Goal: Information Seeking & Learning: Learn about a topic

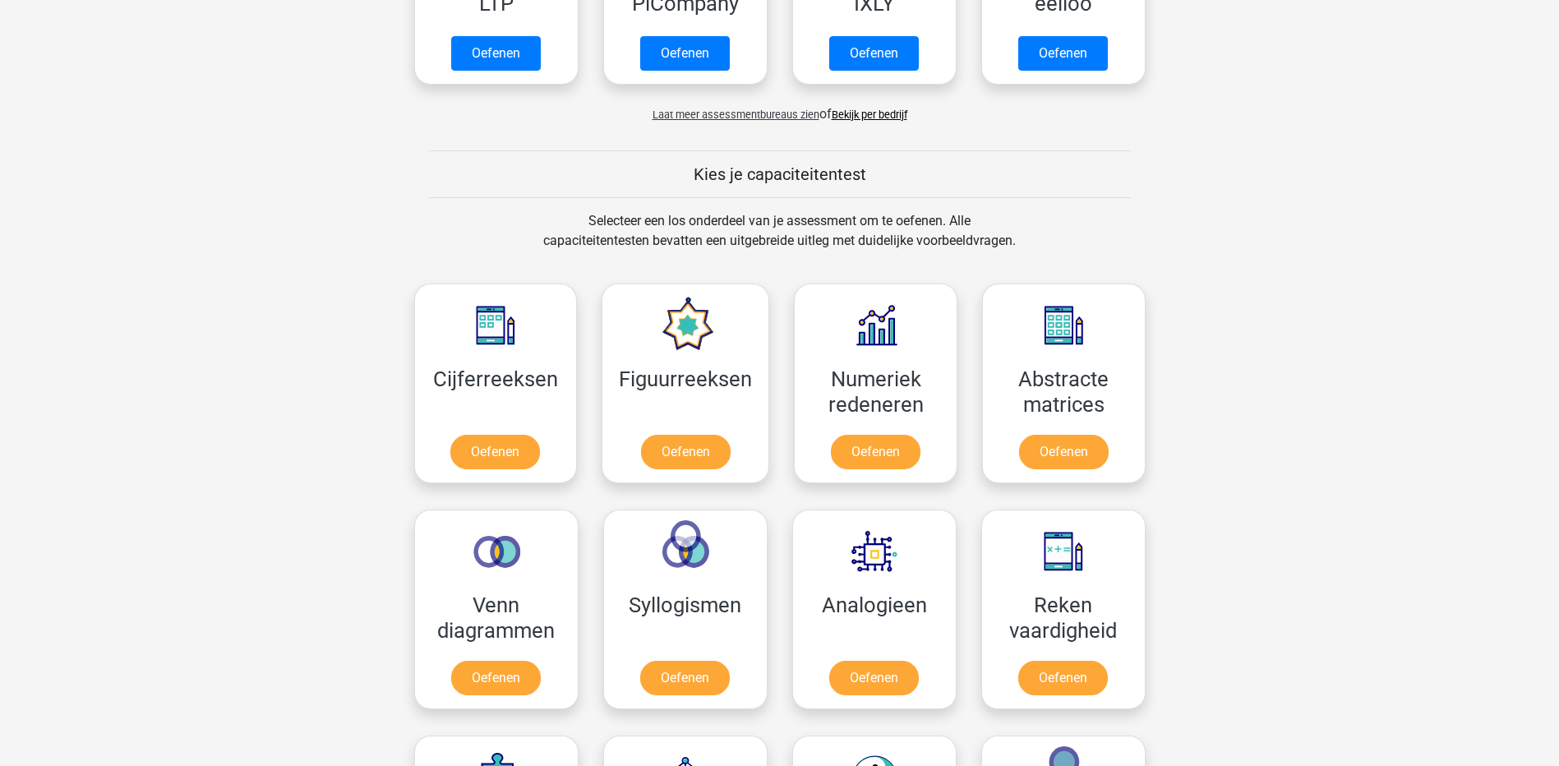
scroll to position [493, 0]
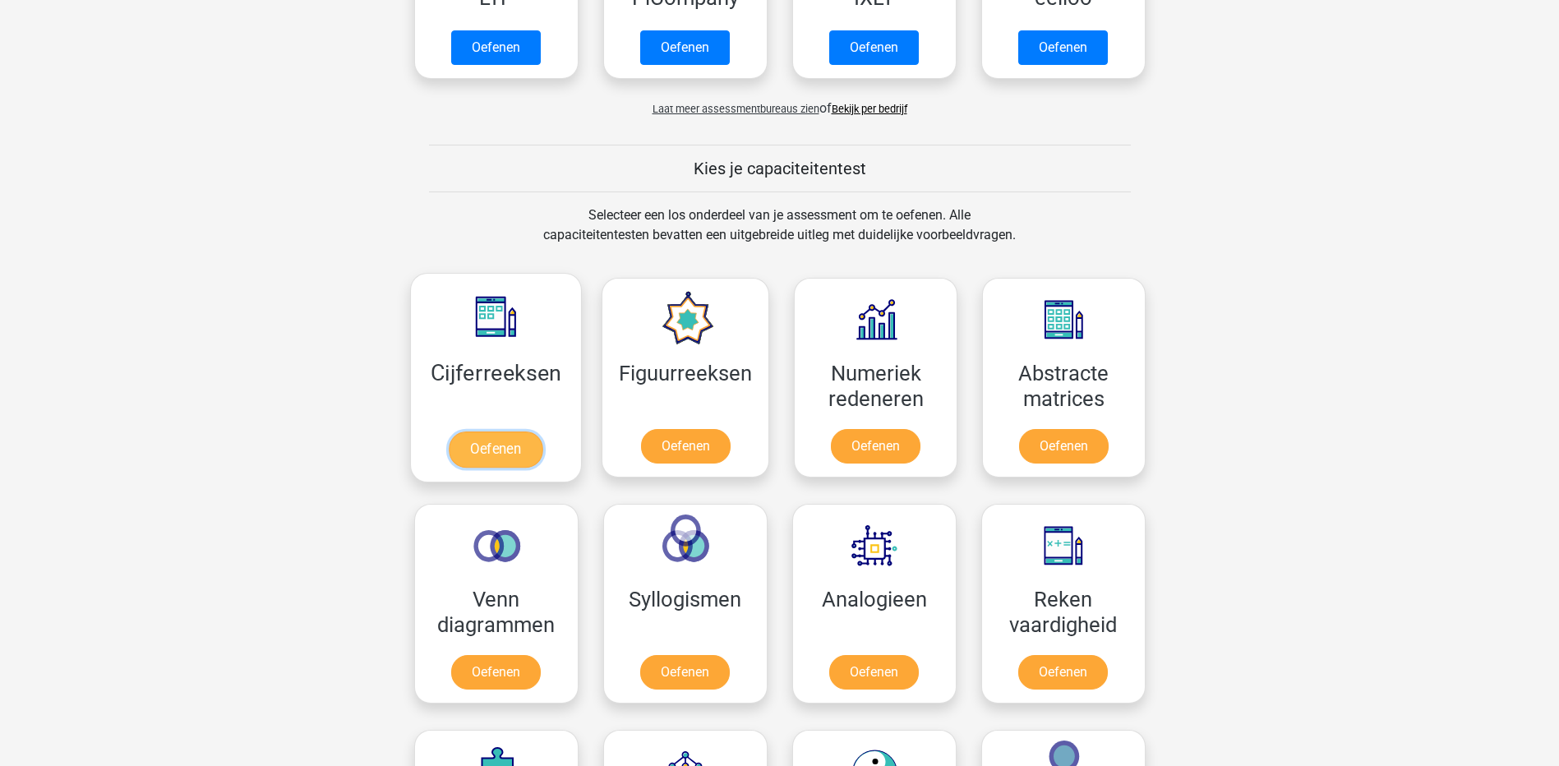
click at [478, 439] on link "Oefenen" at bounding box center [496, 449] width 94 height 36
click at [857, 445] on link "Oefenen" at bounding box center [875, 449] width 94 height 36
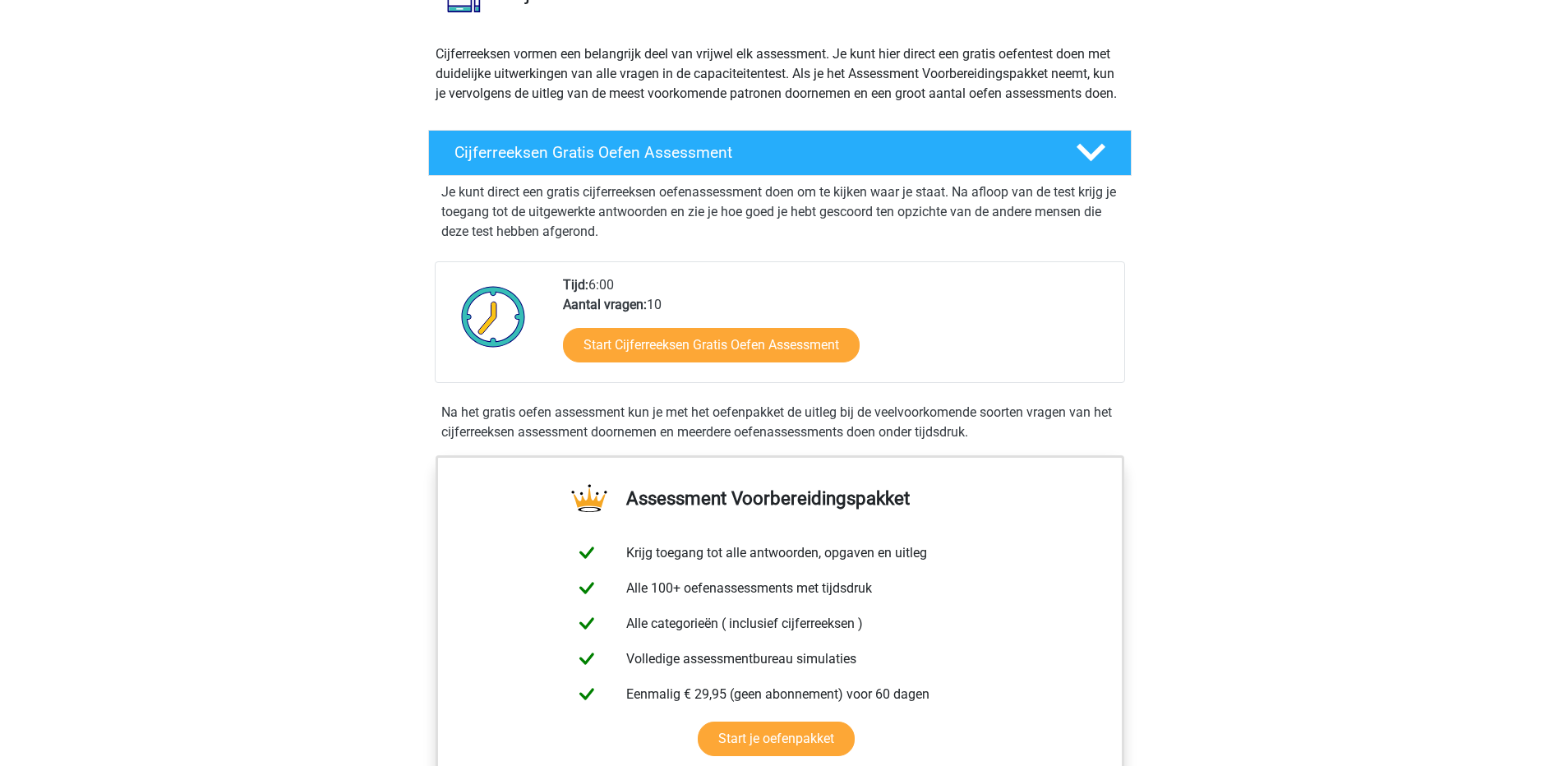
scroll to position [164, 0]
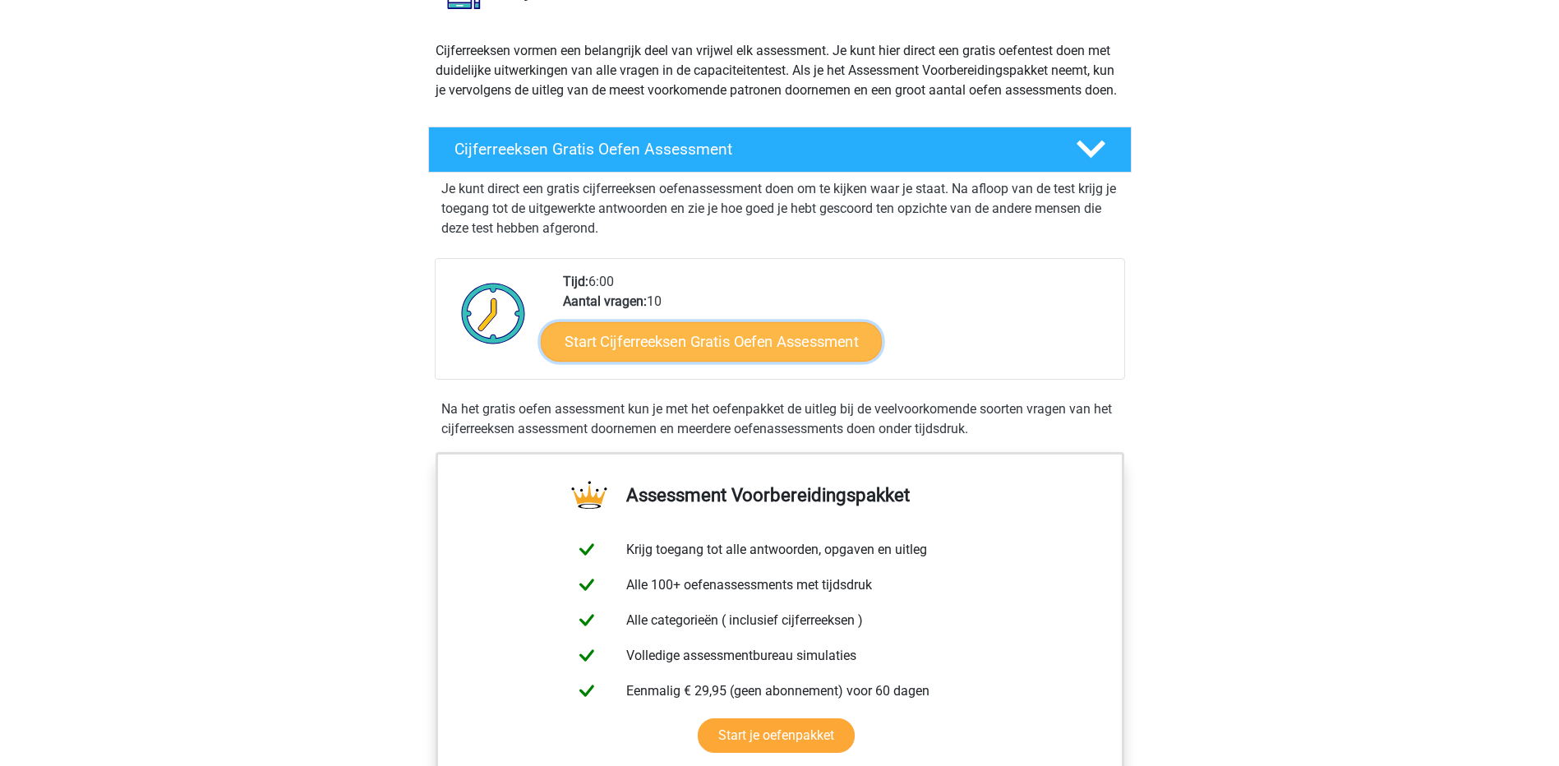
click at [676, 360] on link "Start Cijferreeksen Gratis Oefen Assessment" at bounding box center [711, 340] width 341 height 39
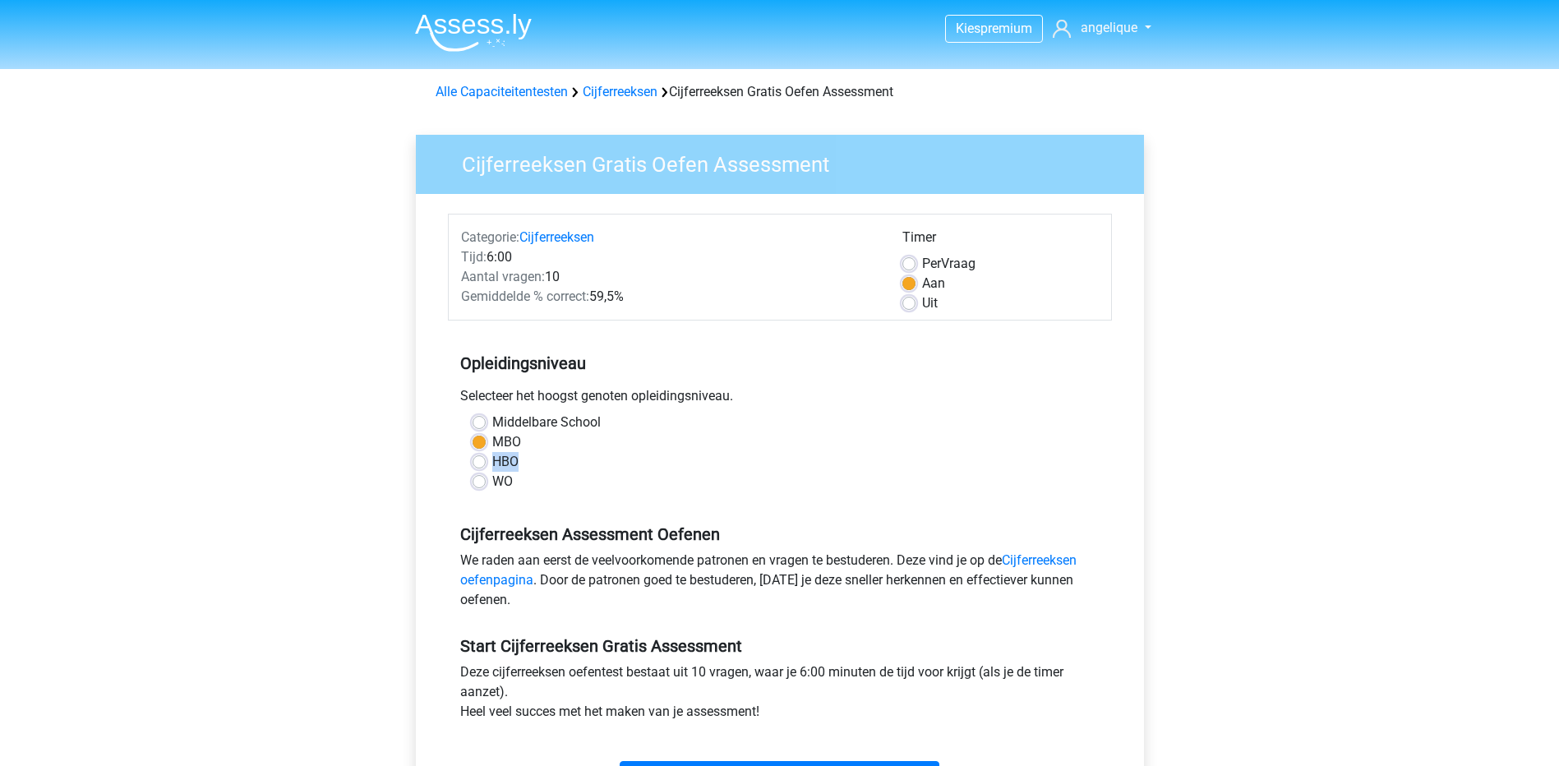
click at [537, 452] on div "Middelbare School MBO HBO WO" at bounding box center [779, 452] width 639 height 79
drag, startPoint x: 537, startPoint y: 452, endPoint x: 479, endPoint y: 458, distance: 58.6
click at [492, 458] on label "HBO" at bounding box center [505, 462] width 26 height 20
click at [479, 458] on input "HBO" at bounding box center [479, 460] width 13 height 16
radio input "true"
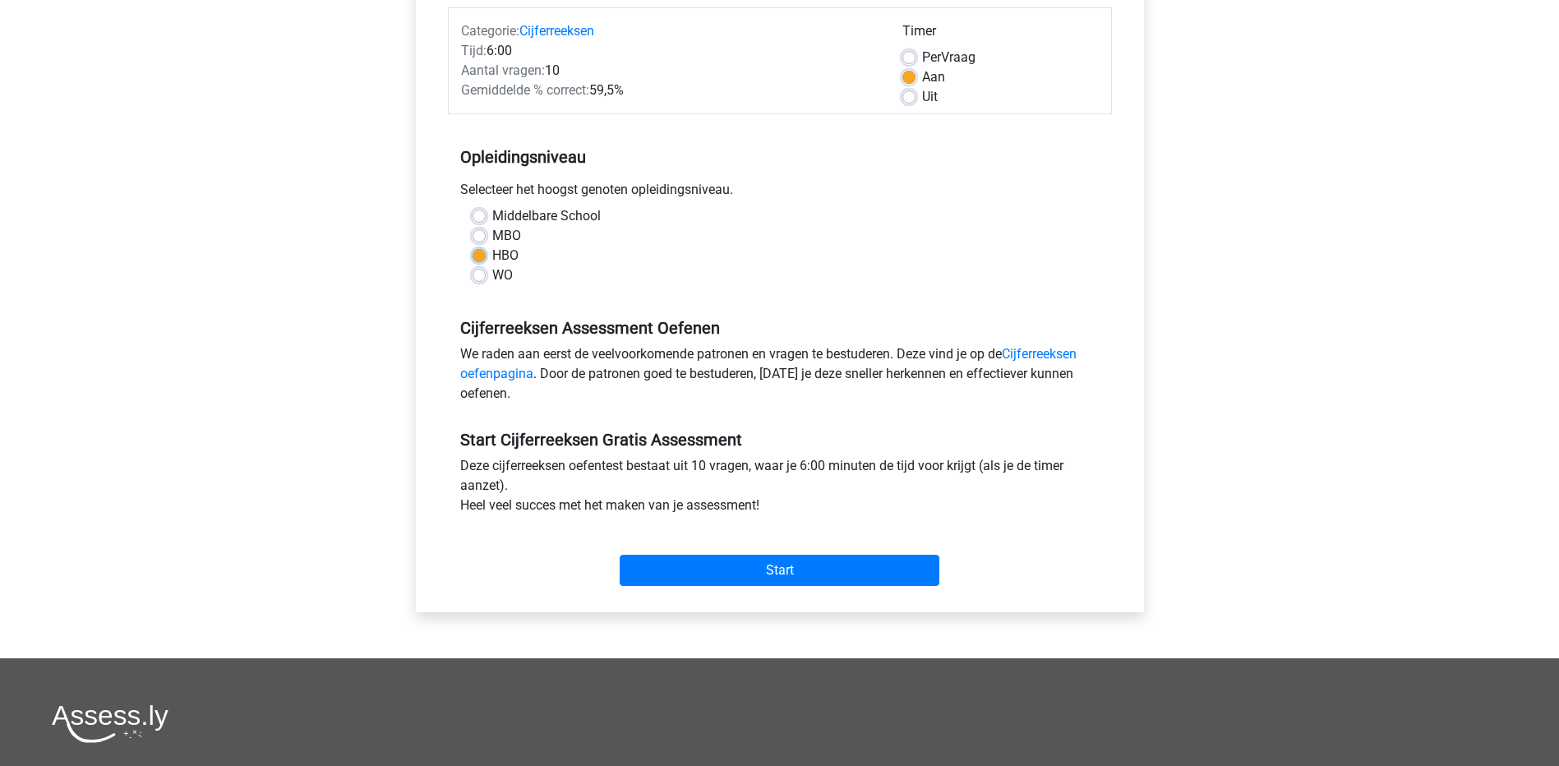
scroll to position [247, 0]
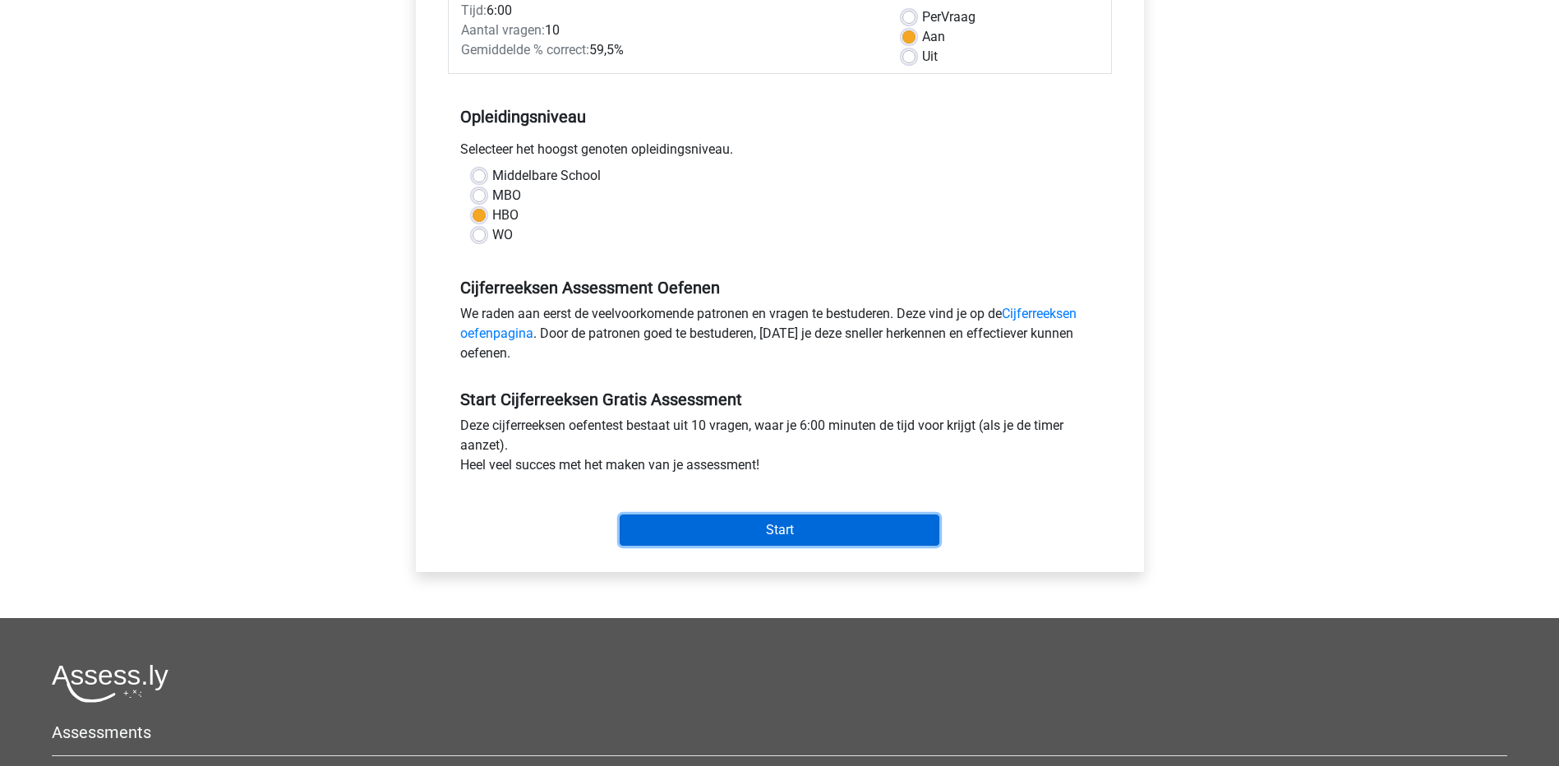
click at [800, 522] on input "Start" at bounding box center [780, 529] width 320 height 31
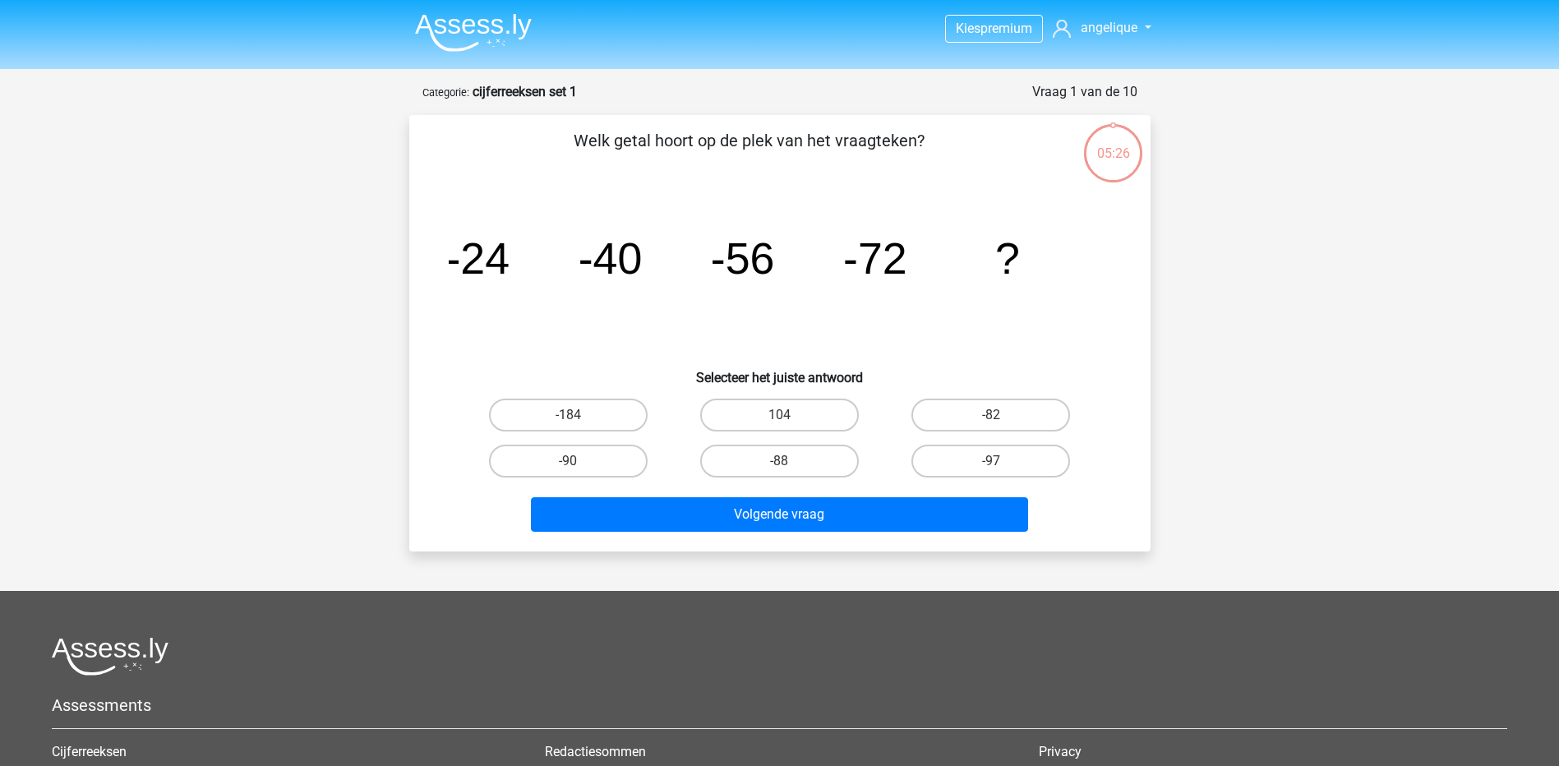
click at [994, 419] on input "-82" at bounding box center [996, 420] width 11 height 11
radio input "true"
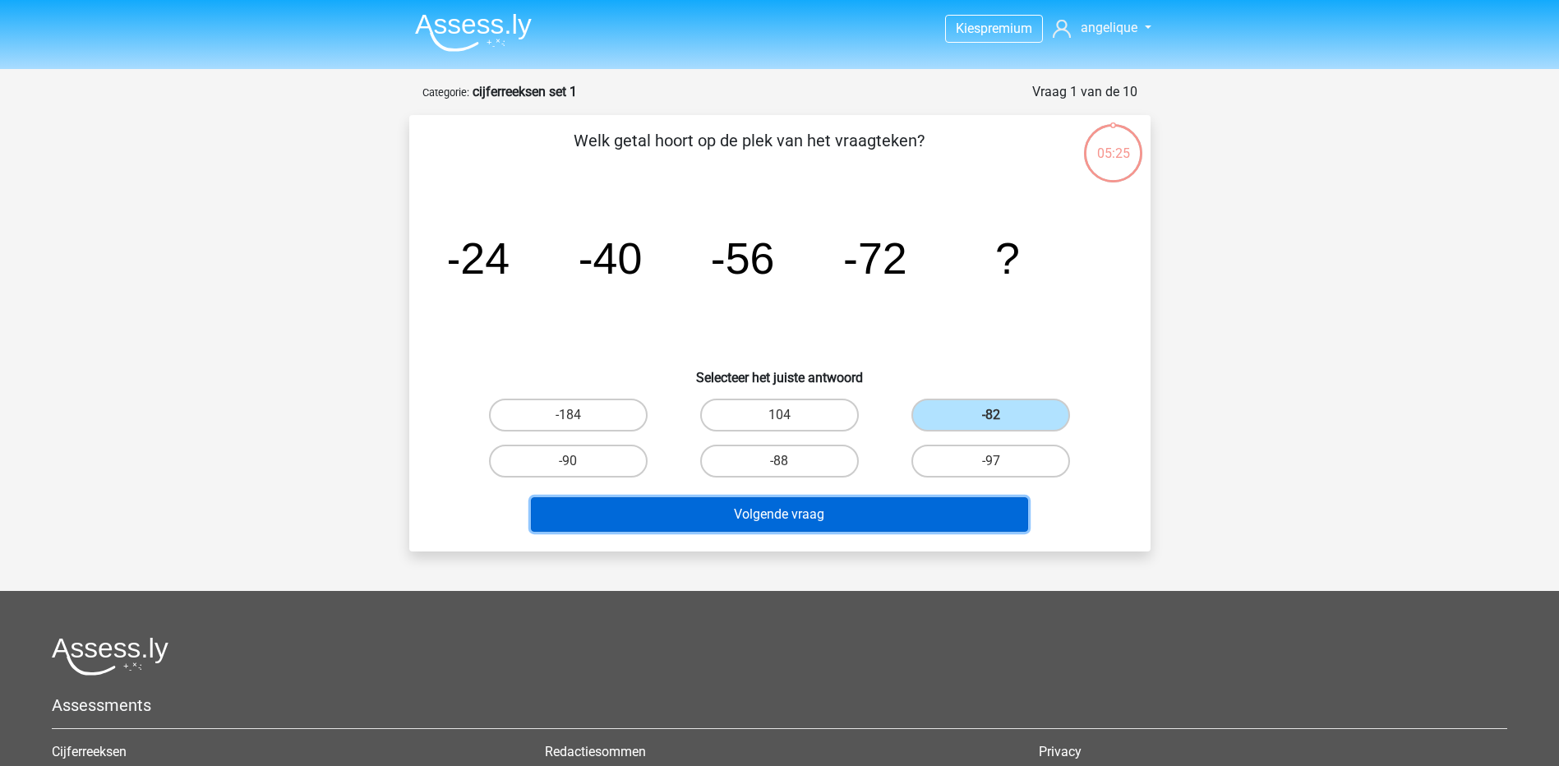
click at [879, 501] on button "Volgende vraag" at bounding box center [779, 514] width 497 height 35
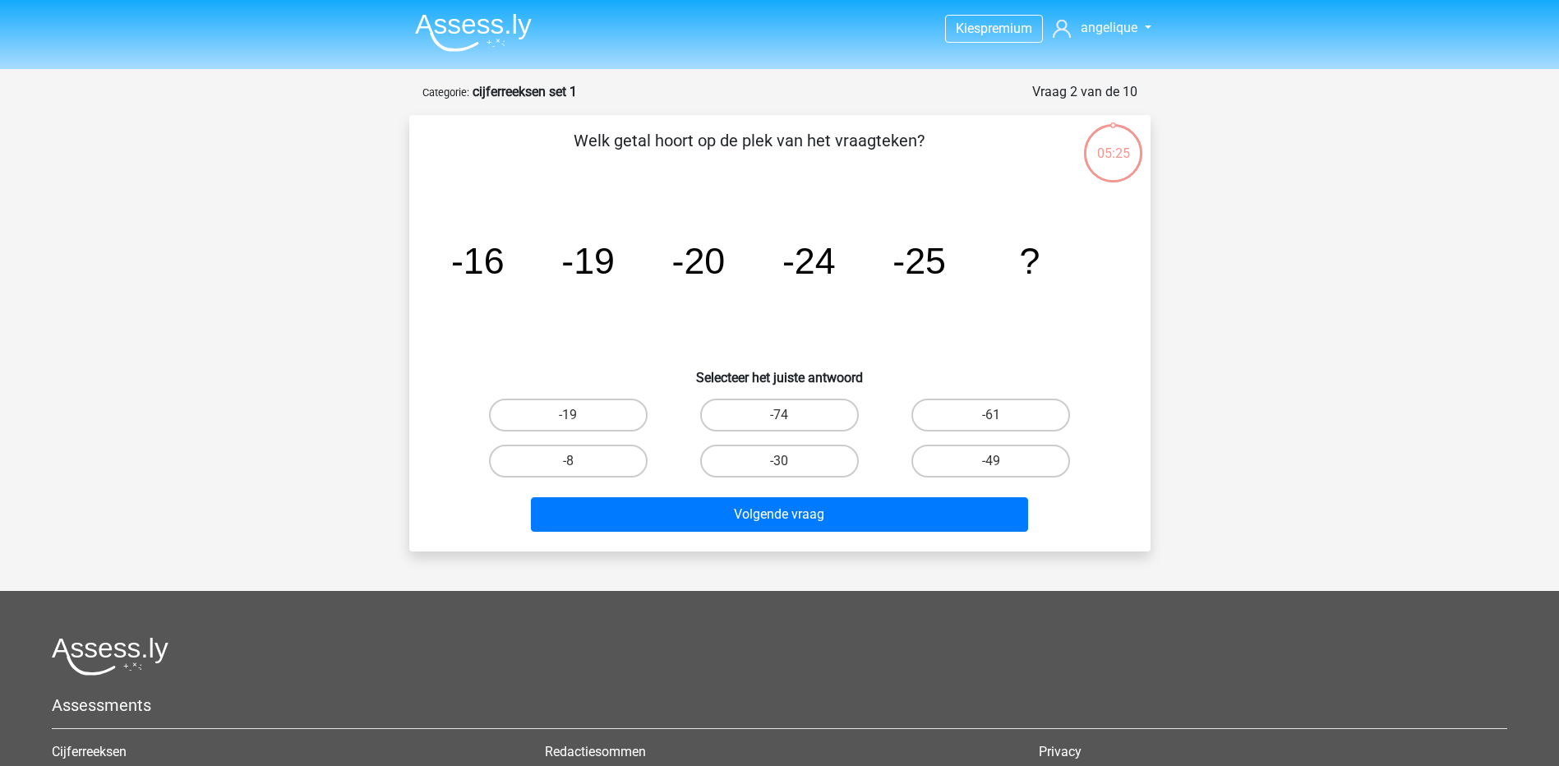
scroll to position [82, 0]
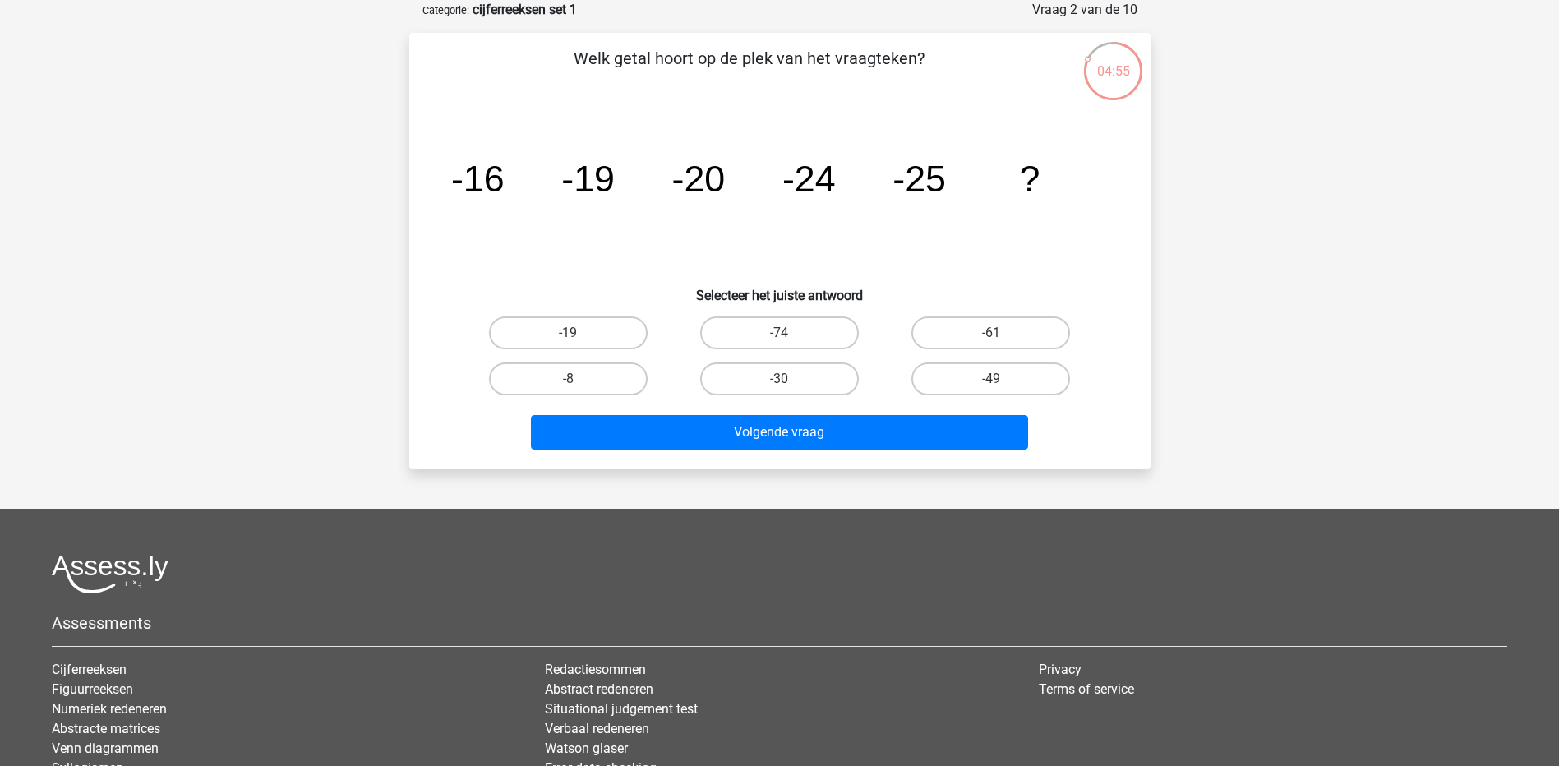
click at [768, 360] on div "-30" at bounding box center [779, 379] width 211 height 46
click at [772, 375] on label "-30" at bounding box center [779, 378] width 159 height 33
click at [779, 379] on input "-30" at bounding box center [784, 384] width 11 height 11
radio input "true"
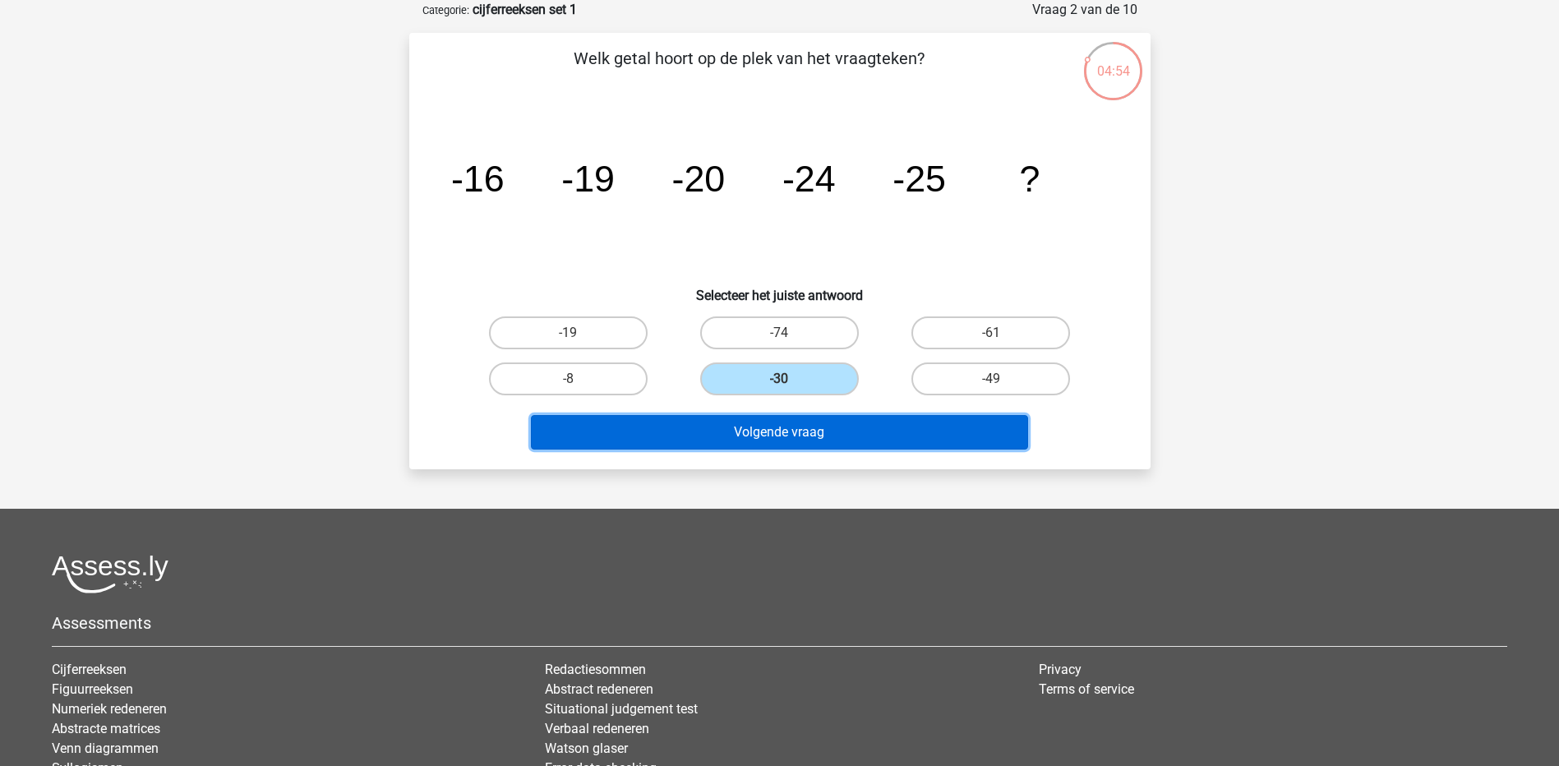
click at [791, 422] on button "Volgende vraag" at bounding box center [779, 432] width 497 height 35
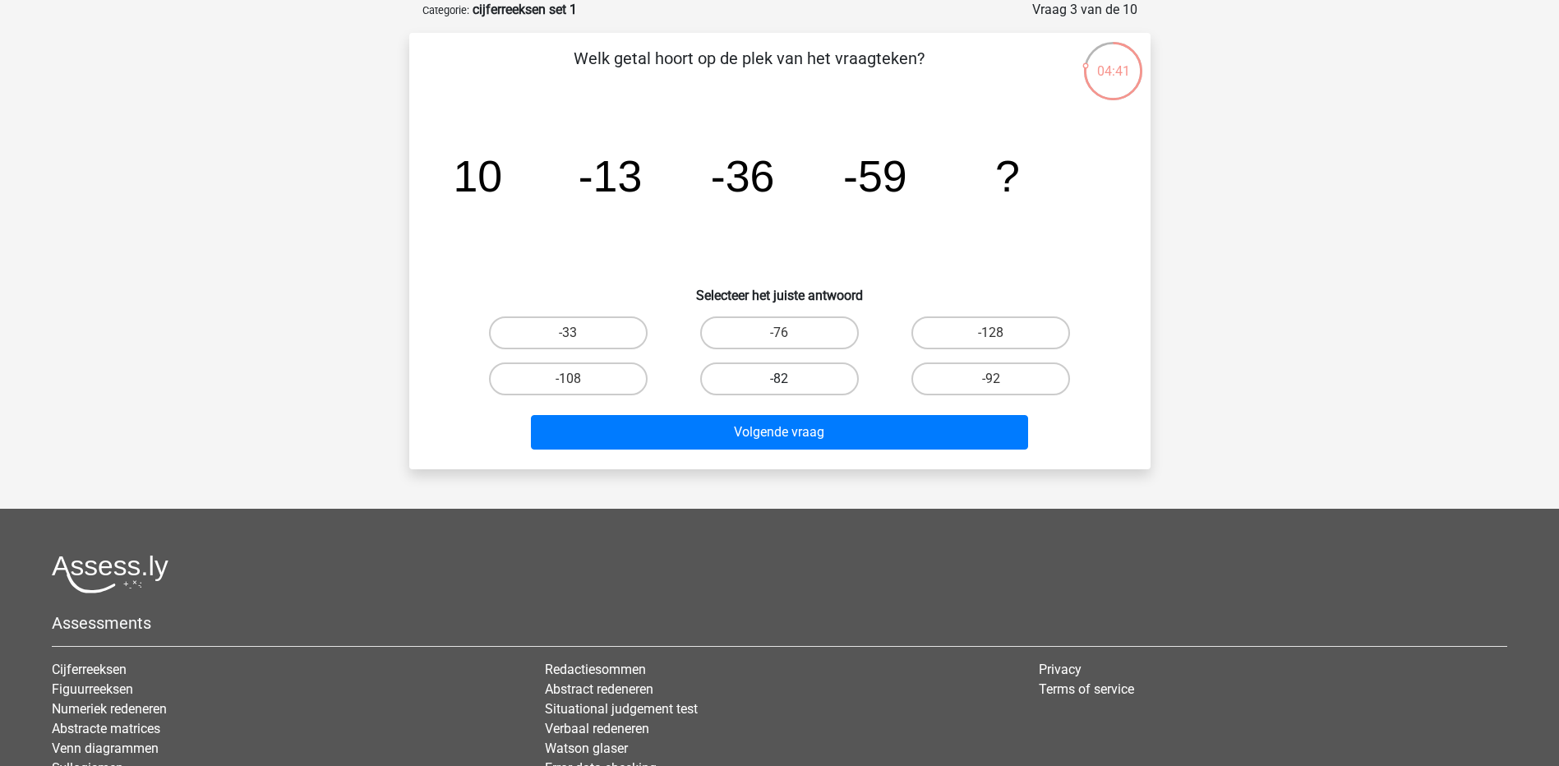
click at [786, 377] on label "-82" at bounding box center [779, 378] width 159 height 33
click at [786, 379] on input "-82" at bounding box center [784, 384] width 11 height 11
radio input "true"
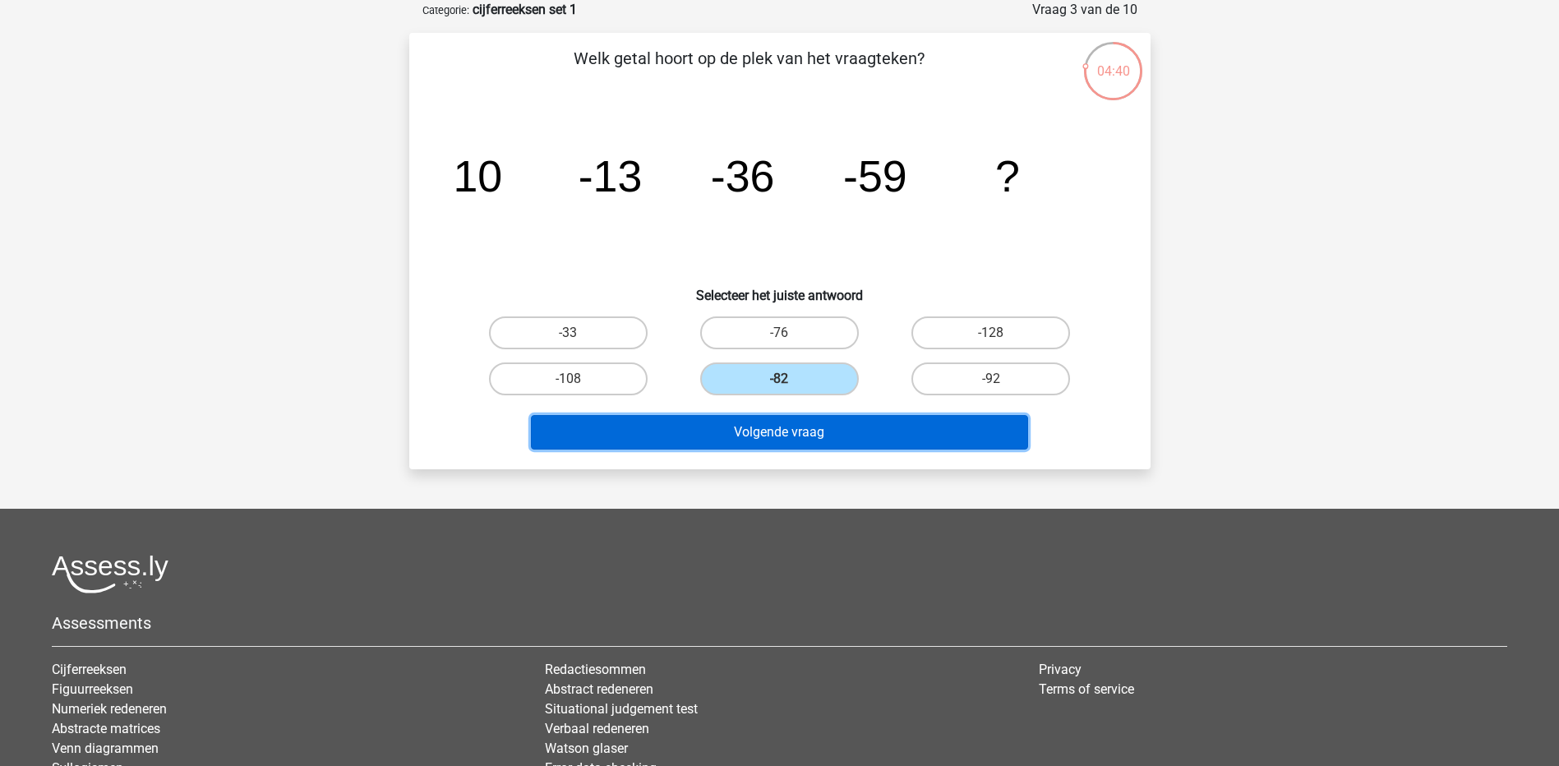
click at [799, 439] on button "Volgende vraag" at bounding box center [779, 432] width 497 height 35
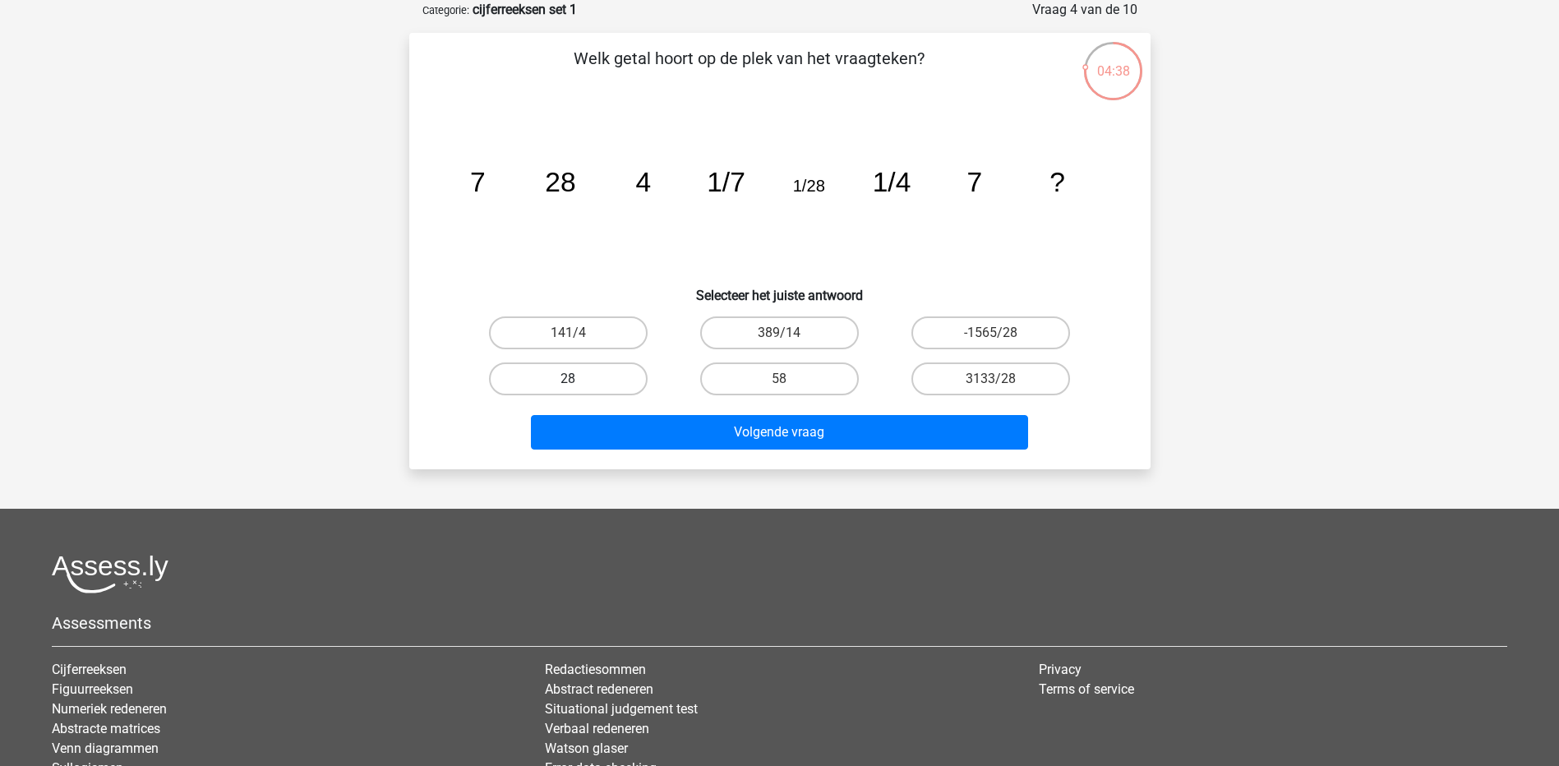
click at [584, 371] on label "28" at bounding box center [568, 378] width 159 height 33
click at [579, 379] on input "28" at bounding box center [573, 384] width 11 height 11
radio input "true"
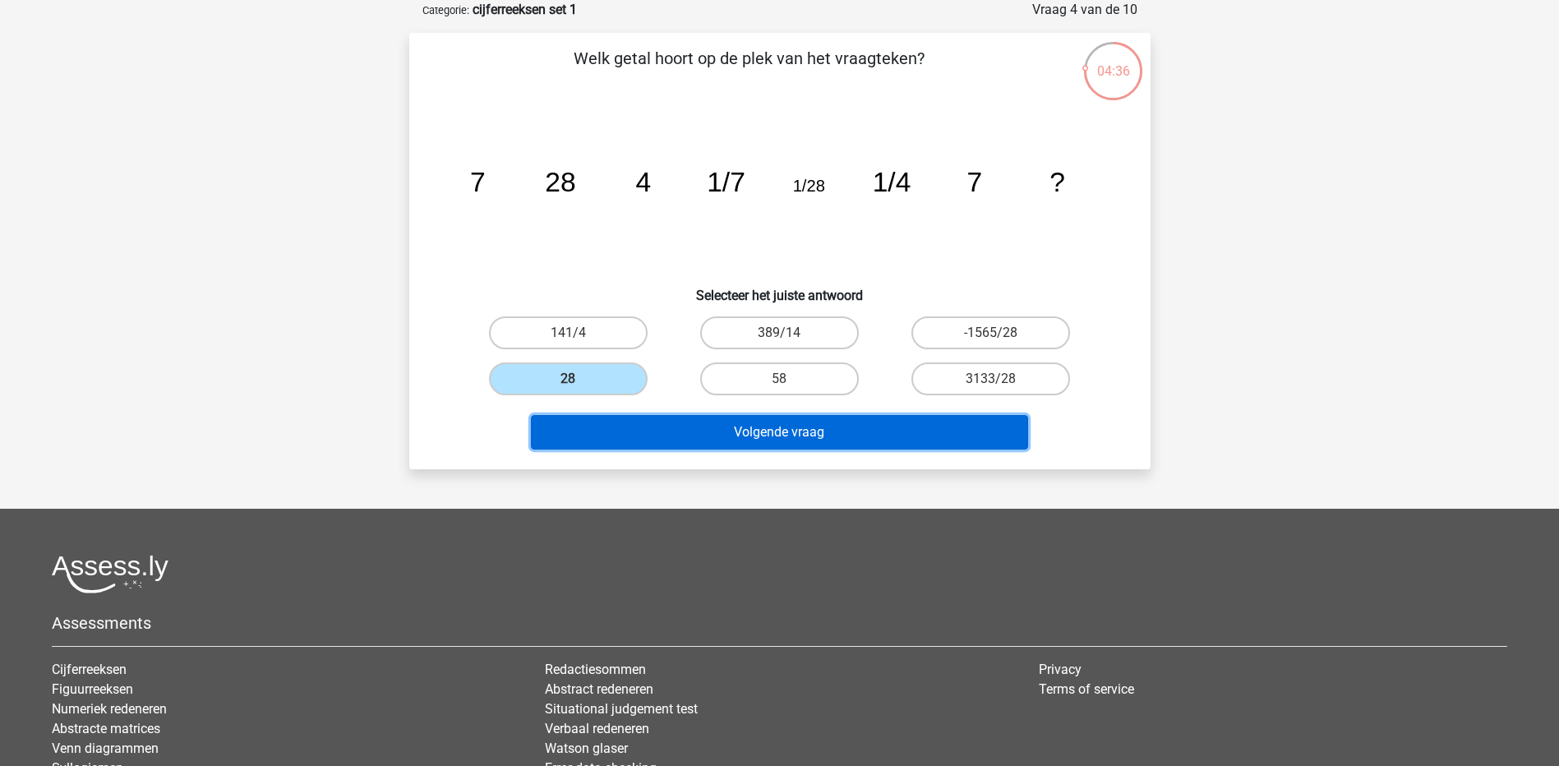
click at [712, 437] on button "Volgende vraag" at bounding box center [779, 432] width 497 height 35
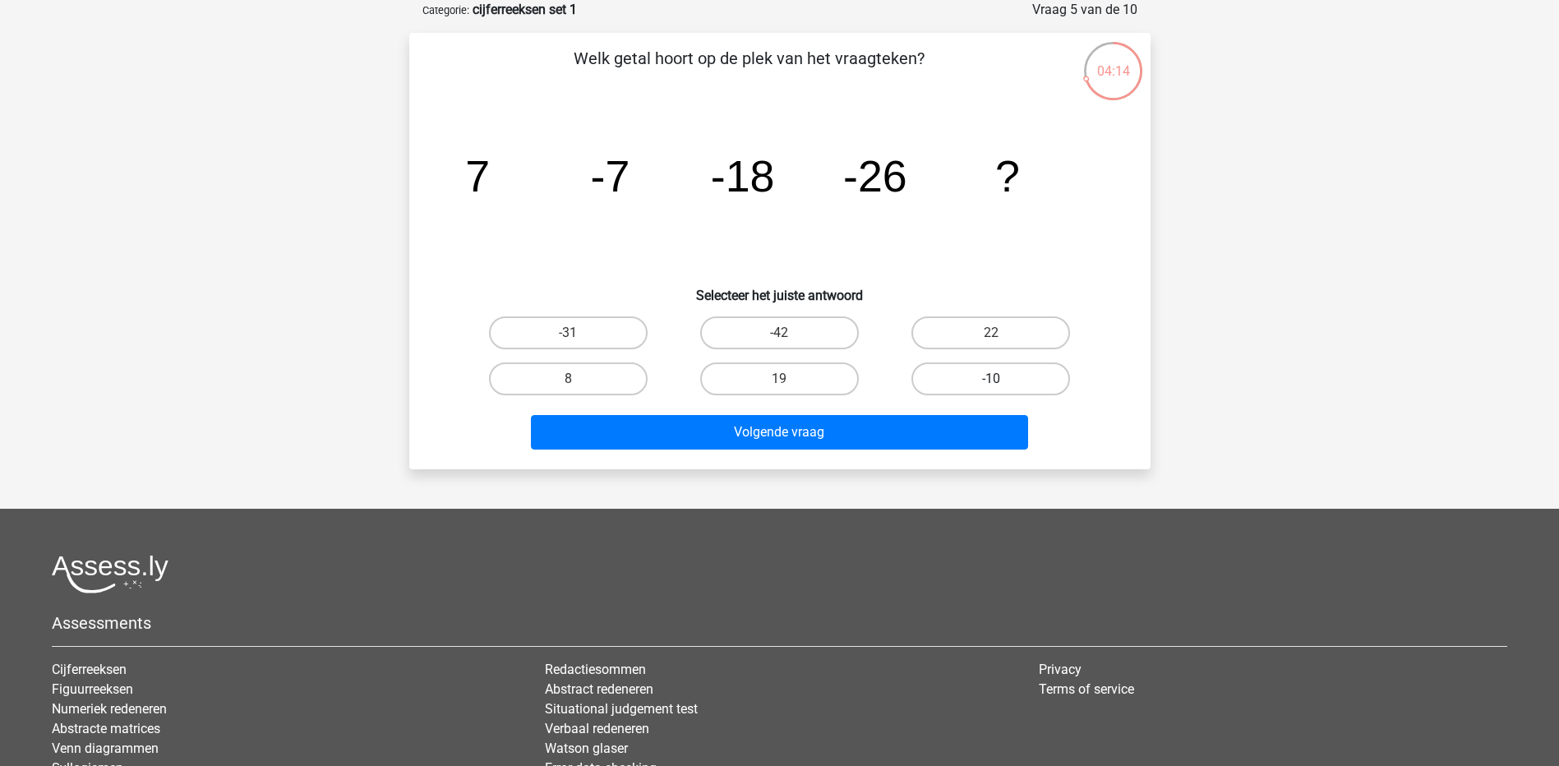
click at [1006, 383] on label "-10" at bounding box center [990, 378] width 159 height 33
click at [1002, 383] on input "-10" at bounding box center [996, 384] width 11 height 11
radio input "true"
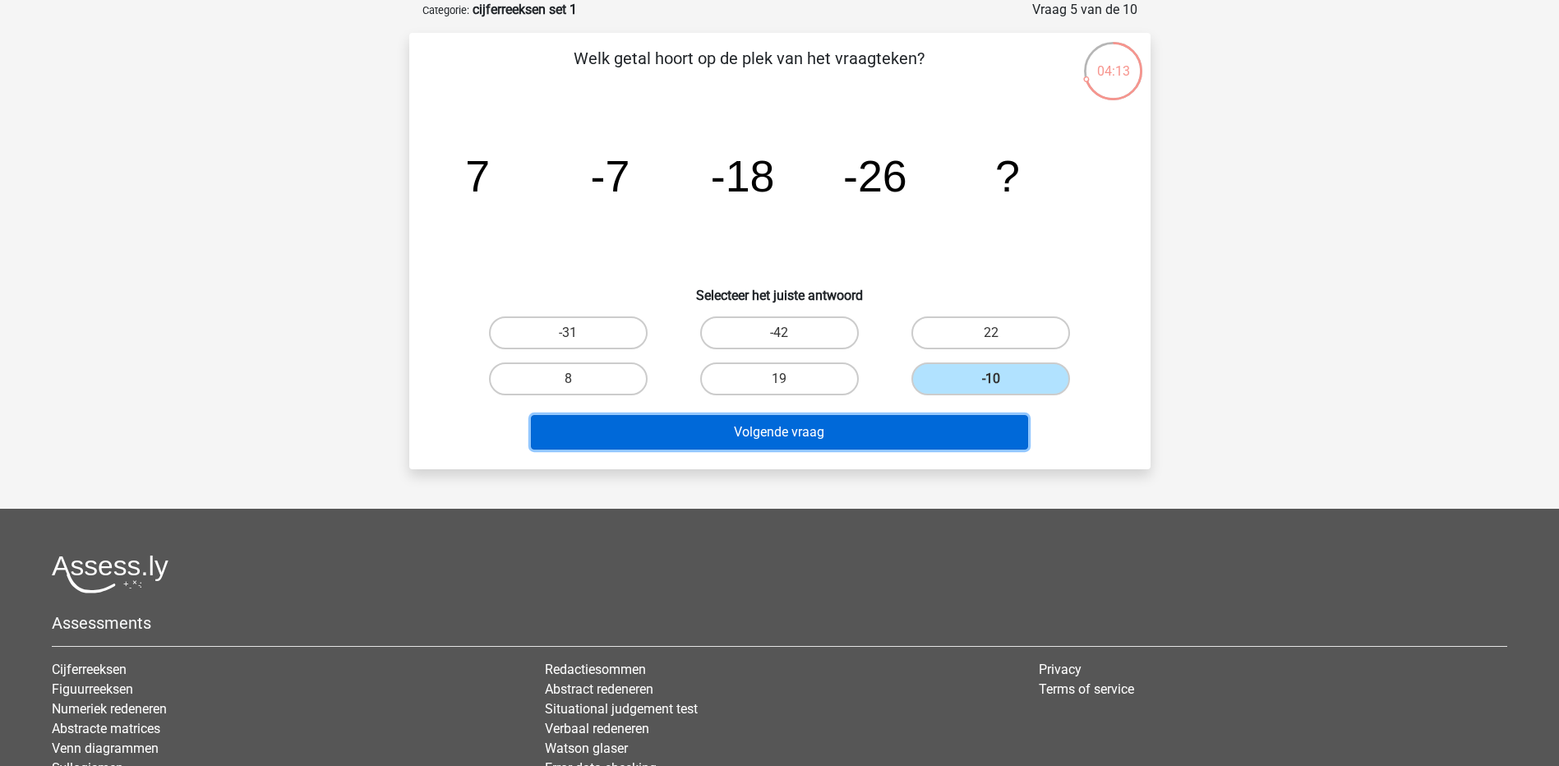
click at [943, 438] on button "Volgende vraag" at bounding box center [779, 432] width 497 height 35
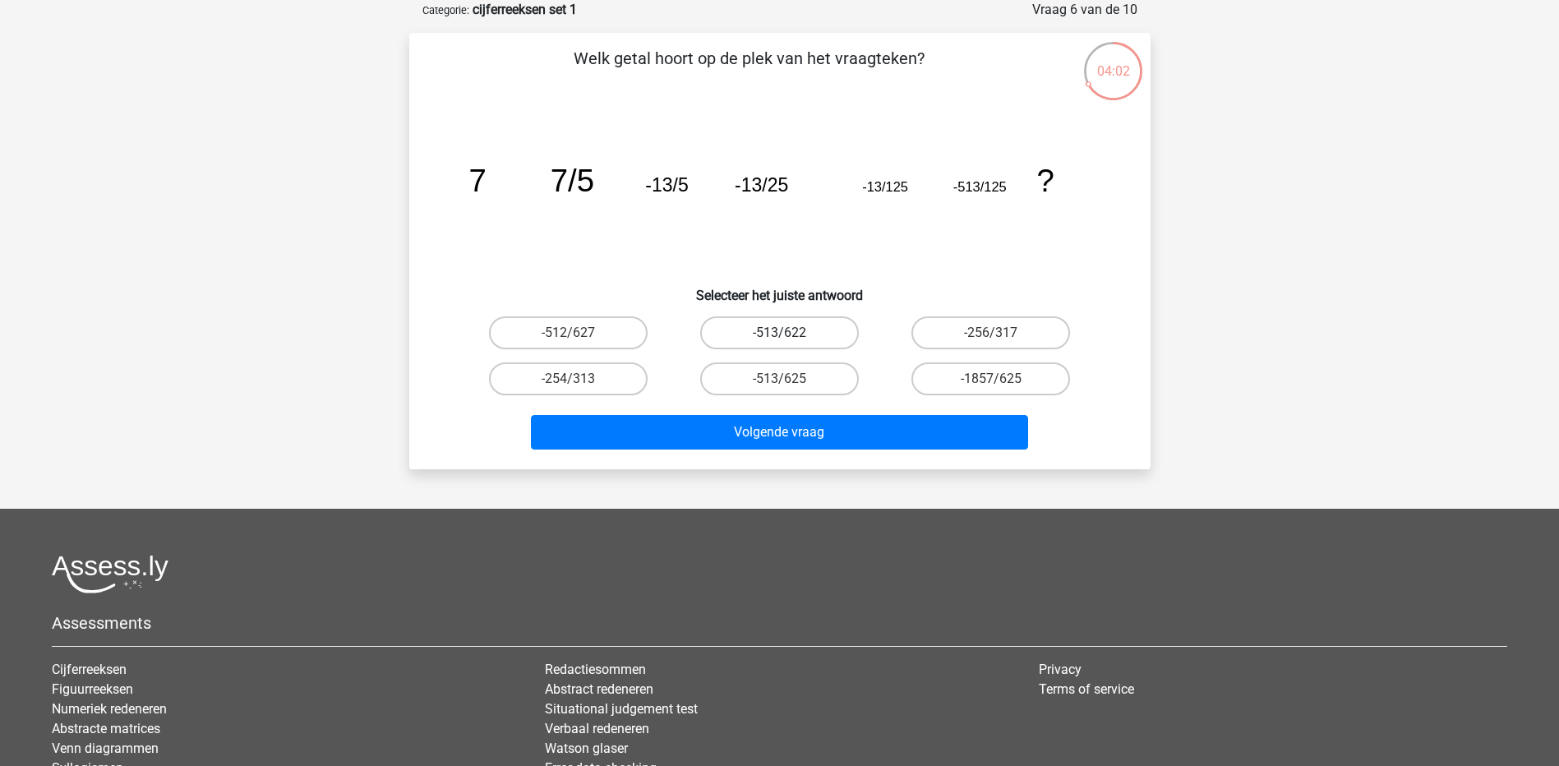
click at [752, 321] on label "-513/622" at bounding box center [779, 332] width 159 height 33
click at [779, 333] on input "-513/622" at bounding box center [784, 338] width 11 height 11
radio input "true"
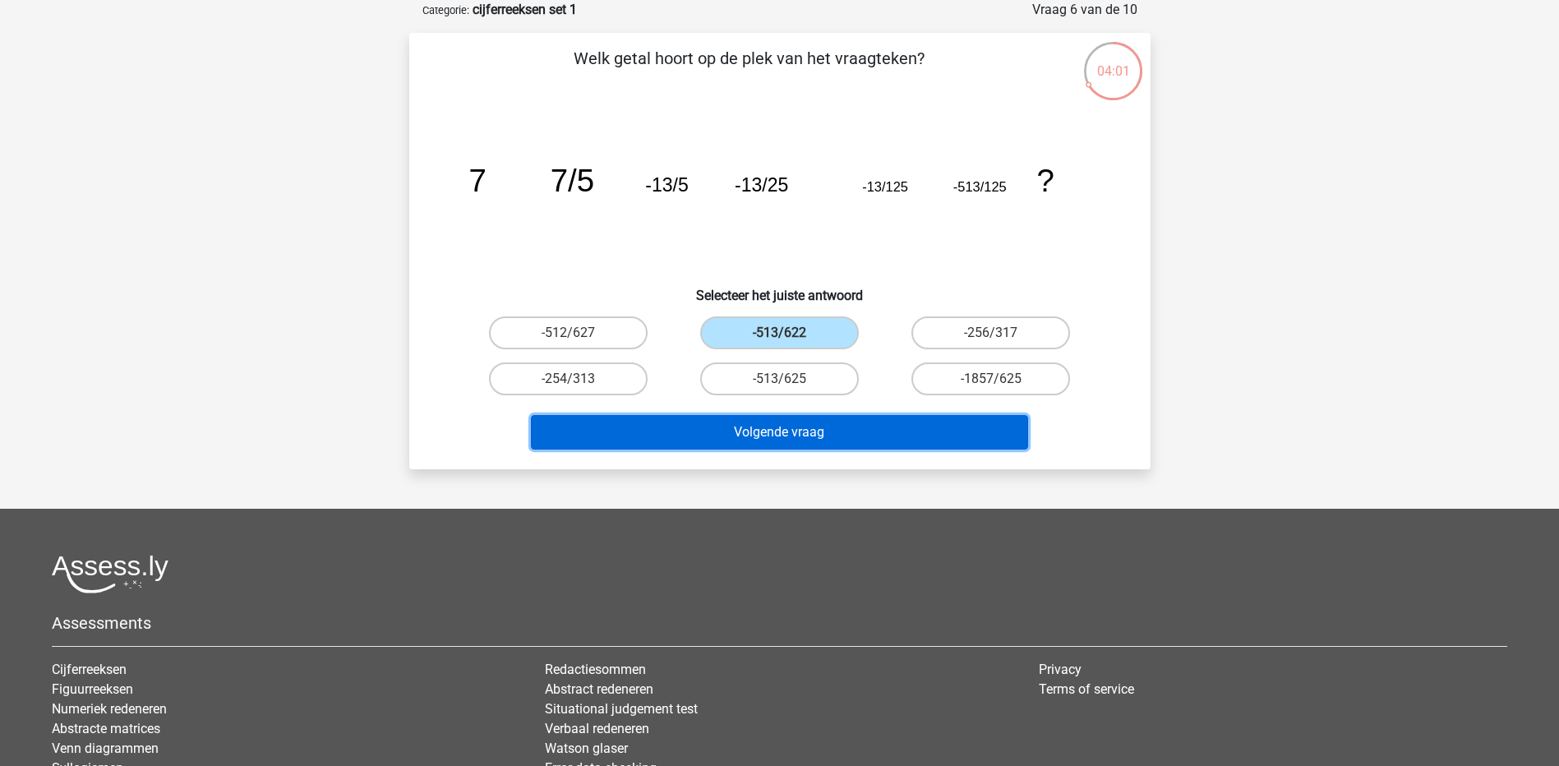
click at [770, 432] on button "Volgende vraag" at bounding box center [779, 432] width 497 height 35
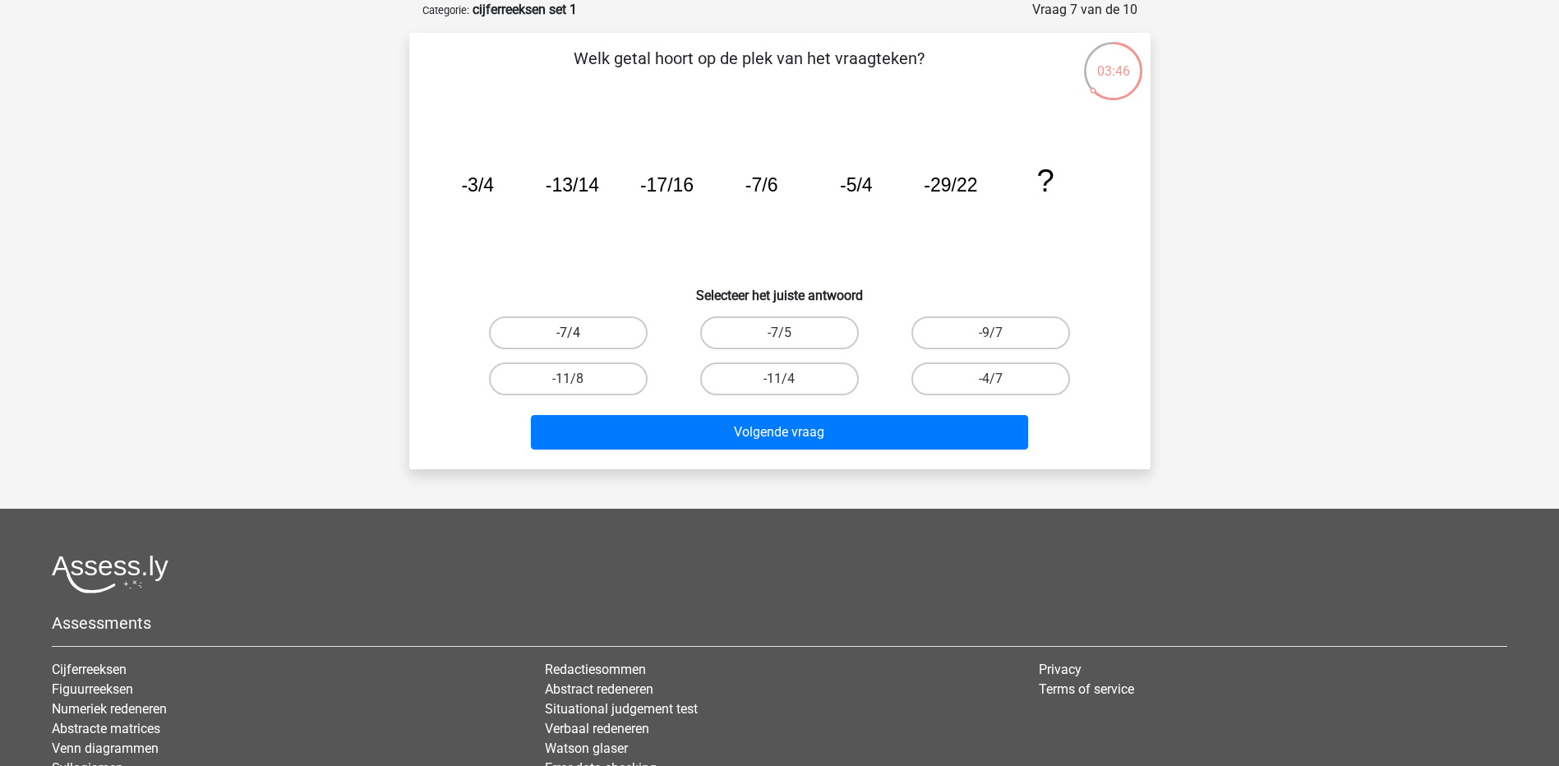
click at [600, 326] on label "-7/4" at bounding box center [568, 332] width 159 height 33
click at [579, 333] on input "-7/4" at bounding box center [573, 338] width 11 height 11
radio input "true"
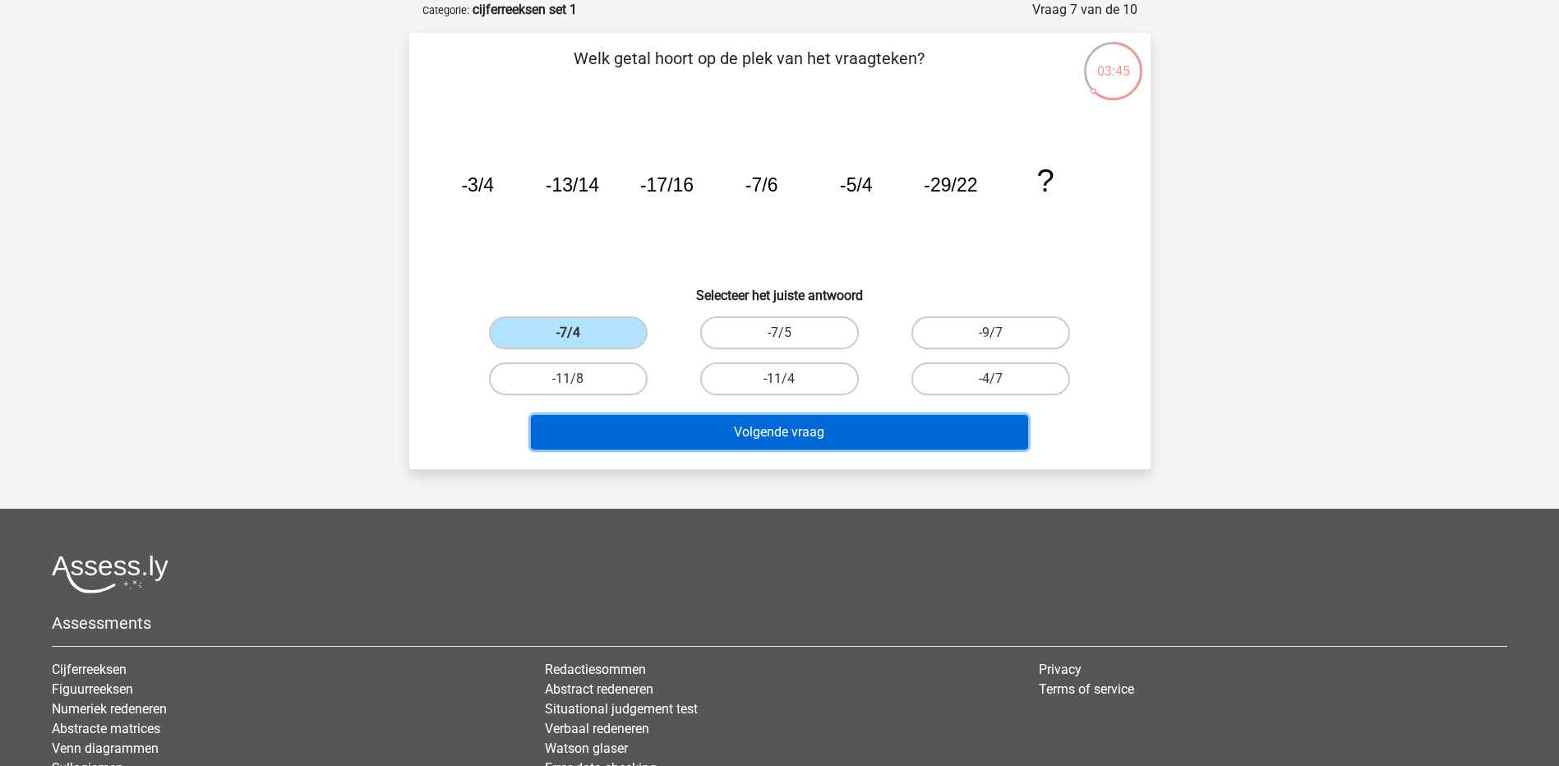
click at [745, 441] on button "Volgende vraag" at bounding box center [779, 432] width 497 height 35
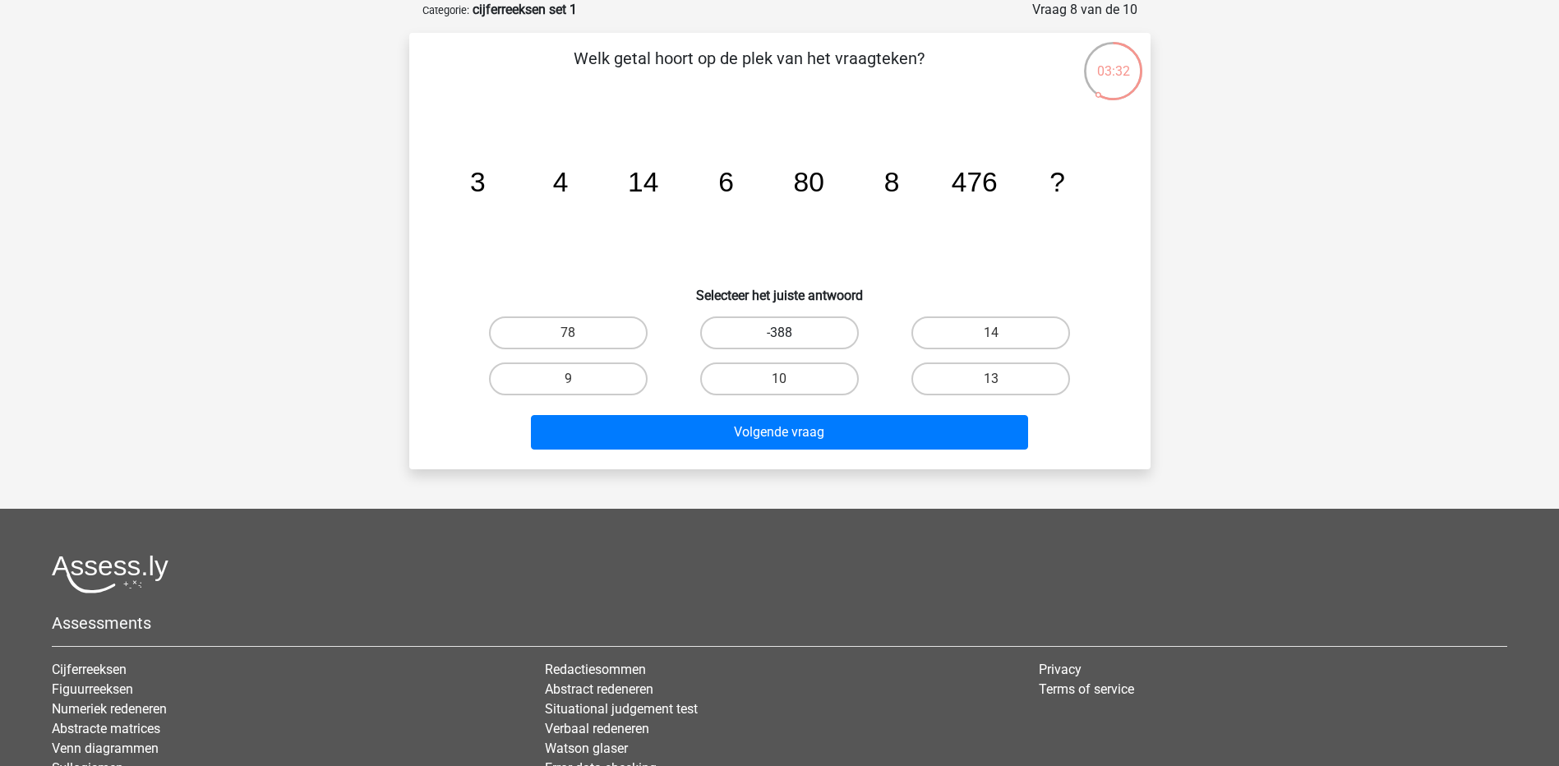
click at [757, 337] on label "-388" at bounding box center [779, 332] width 159 height 33
click at [779, 337] on input "-388" at bounding box center [784, 338] width 11 height 11
radio input "true"
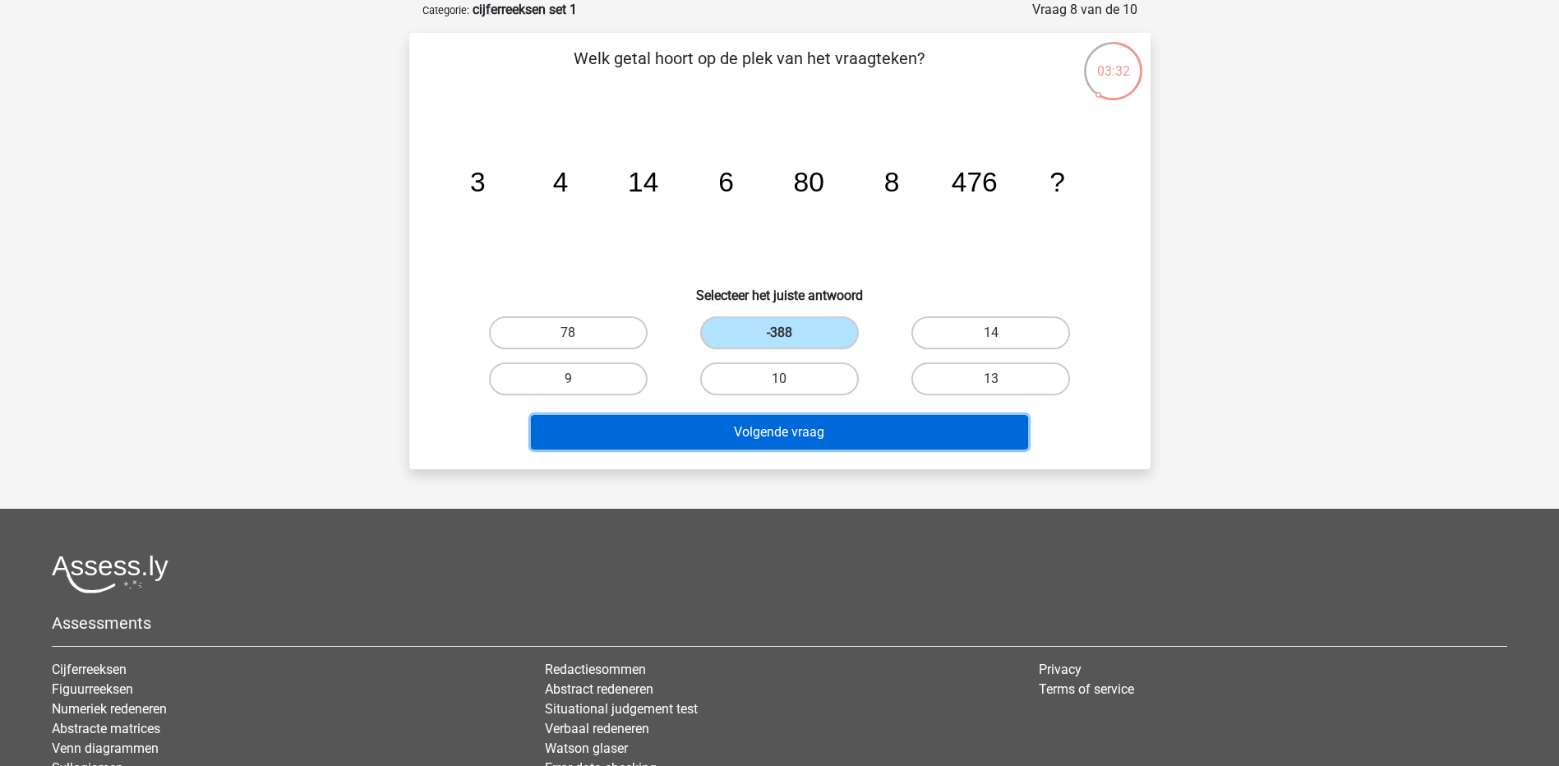
click at [775, 431] on button "Volgende vraag" at bounding box center [779, 432] width 497 height 35
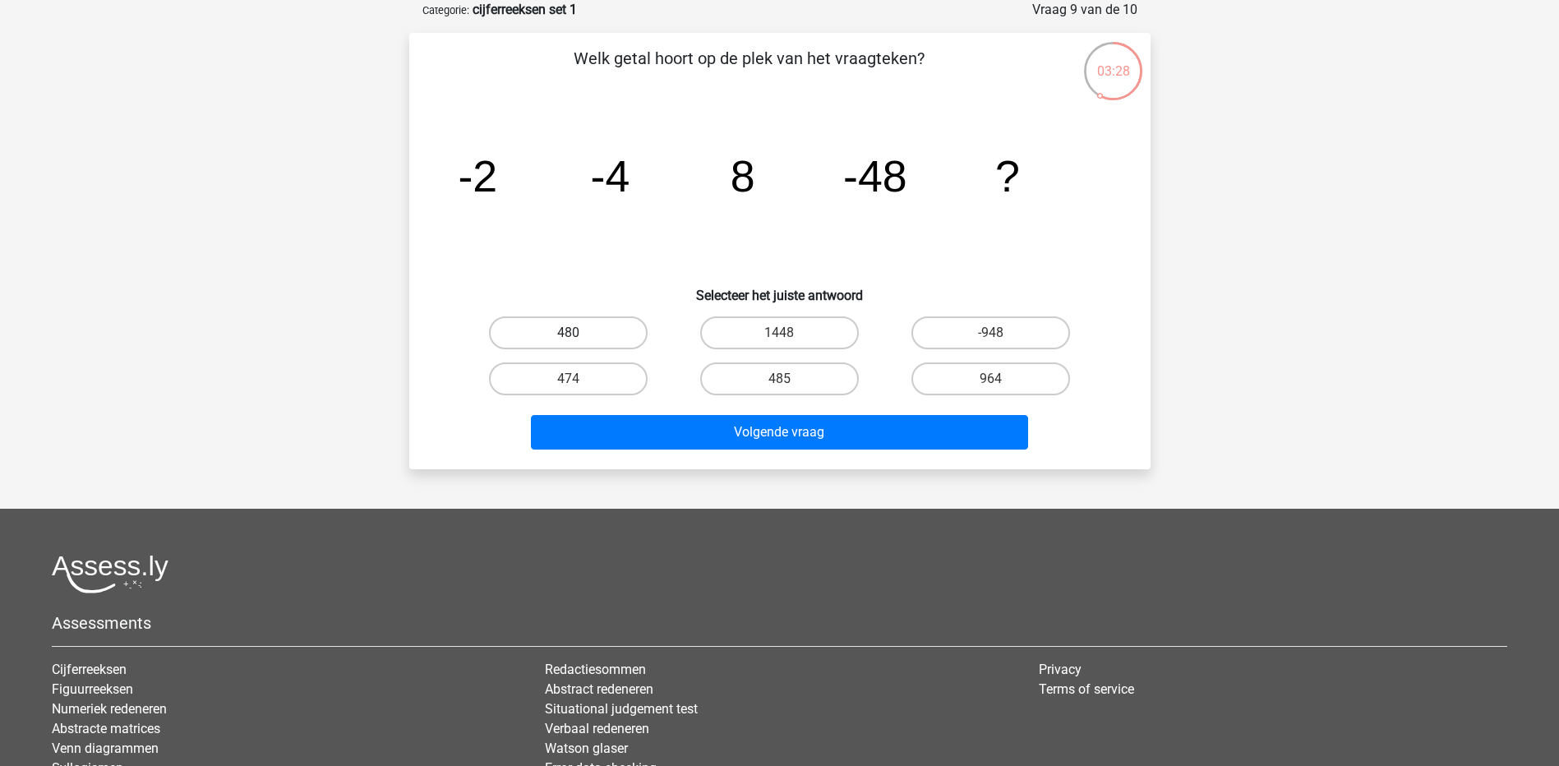
click at [616, 321] on label "480" at bounding box center [568, 332] width 159 height 33
click at [579, 333] on input "480" at bounding box center [573, 338] width 11 height 11
radio input "true"
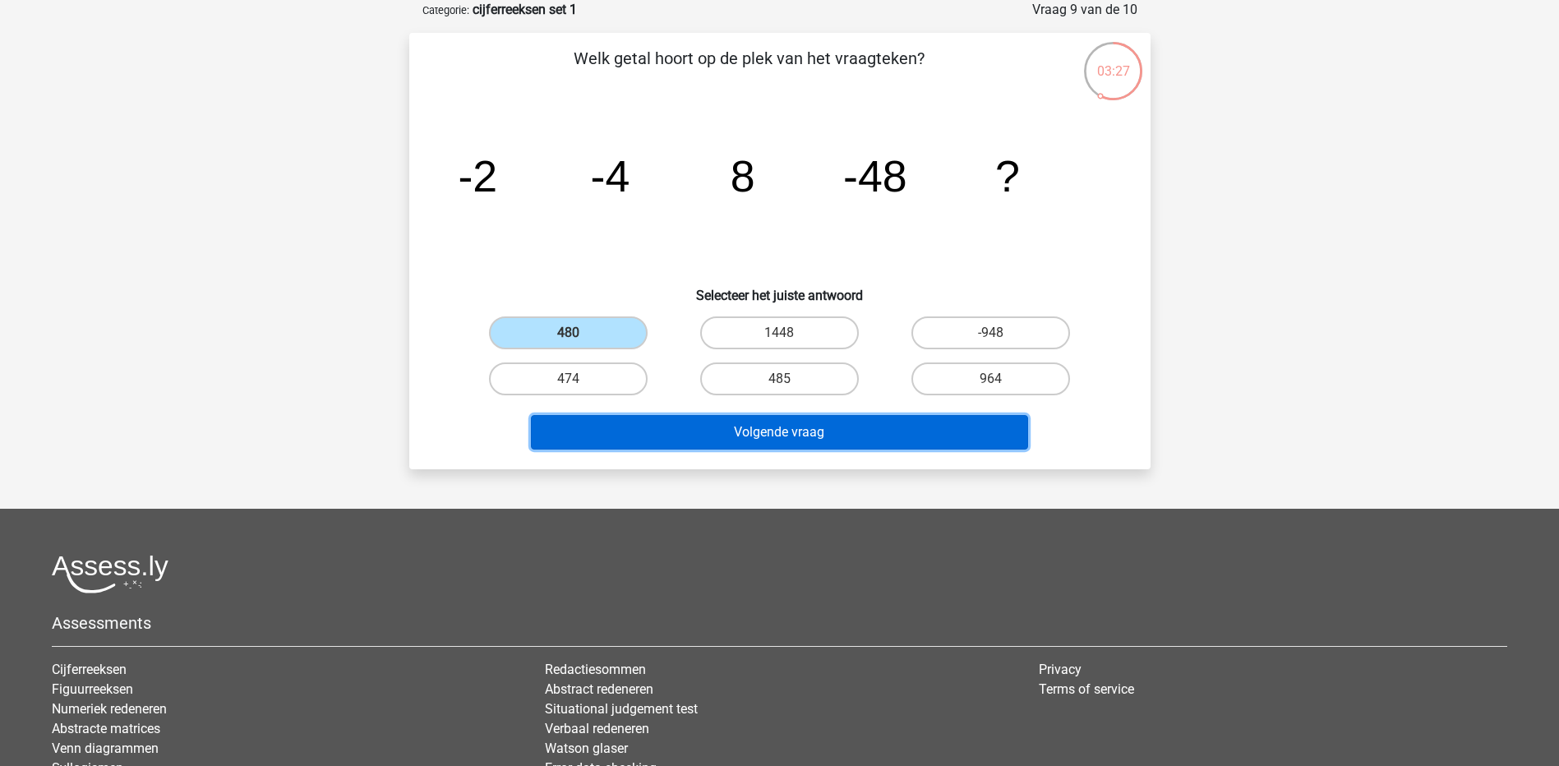
click at [694, 420] on button "Volgende vraag" at bounding box center [779, 432] width 497 height 35
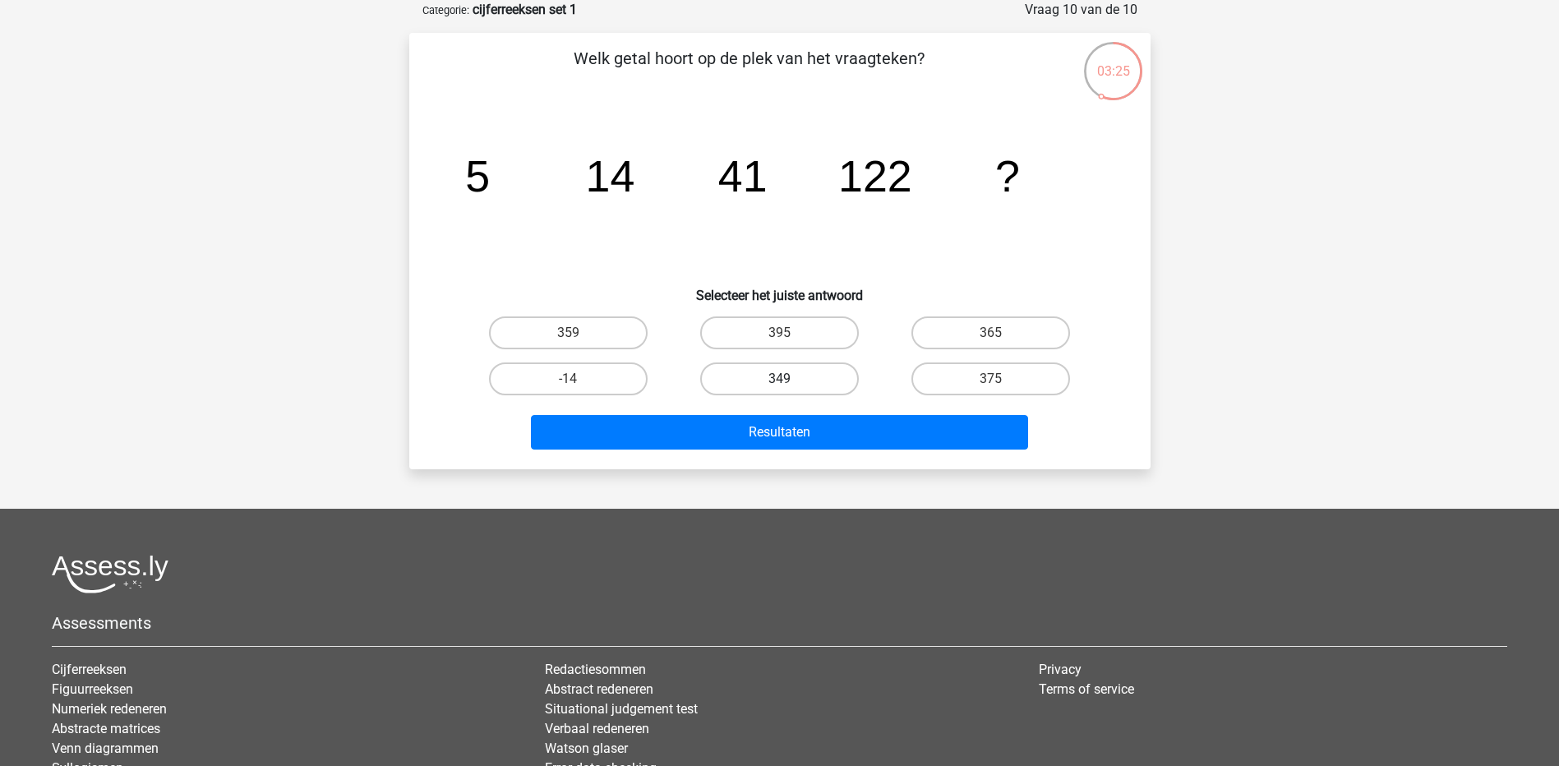
click at [821, 384] on label "349" at bounding box center [779, 378] width 159 height 33
click at [790, 384] on input "349" at bounding box center [784, 384] width 11 height 11
radio input "true"
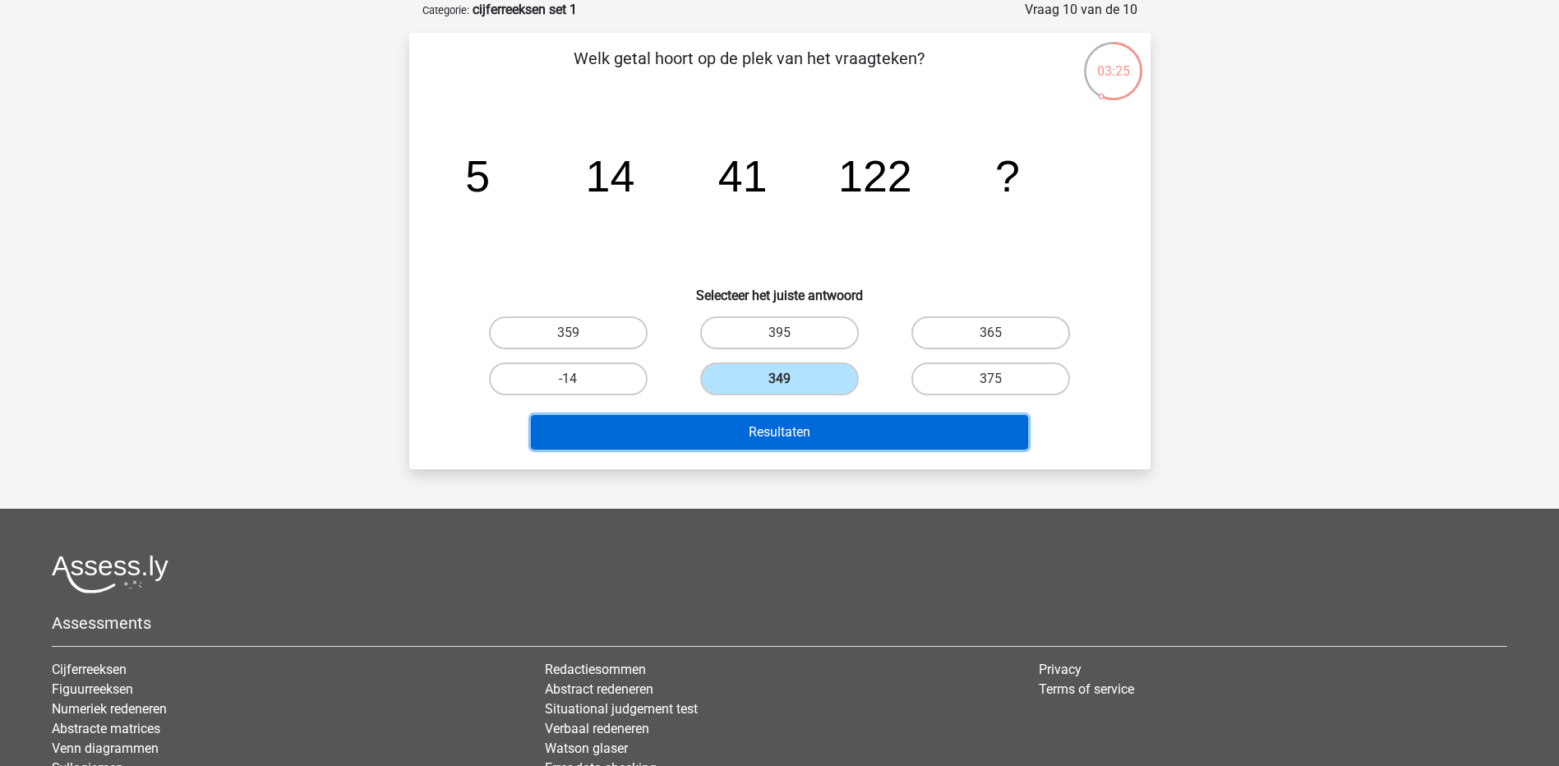
click at [815, 435] on button "Resultaten" at bounding box center [779, 432] width 497 height 35
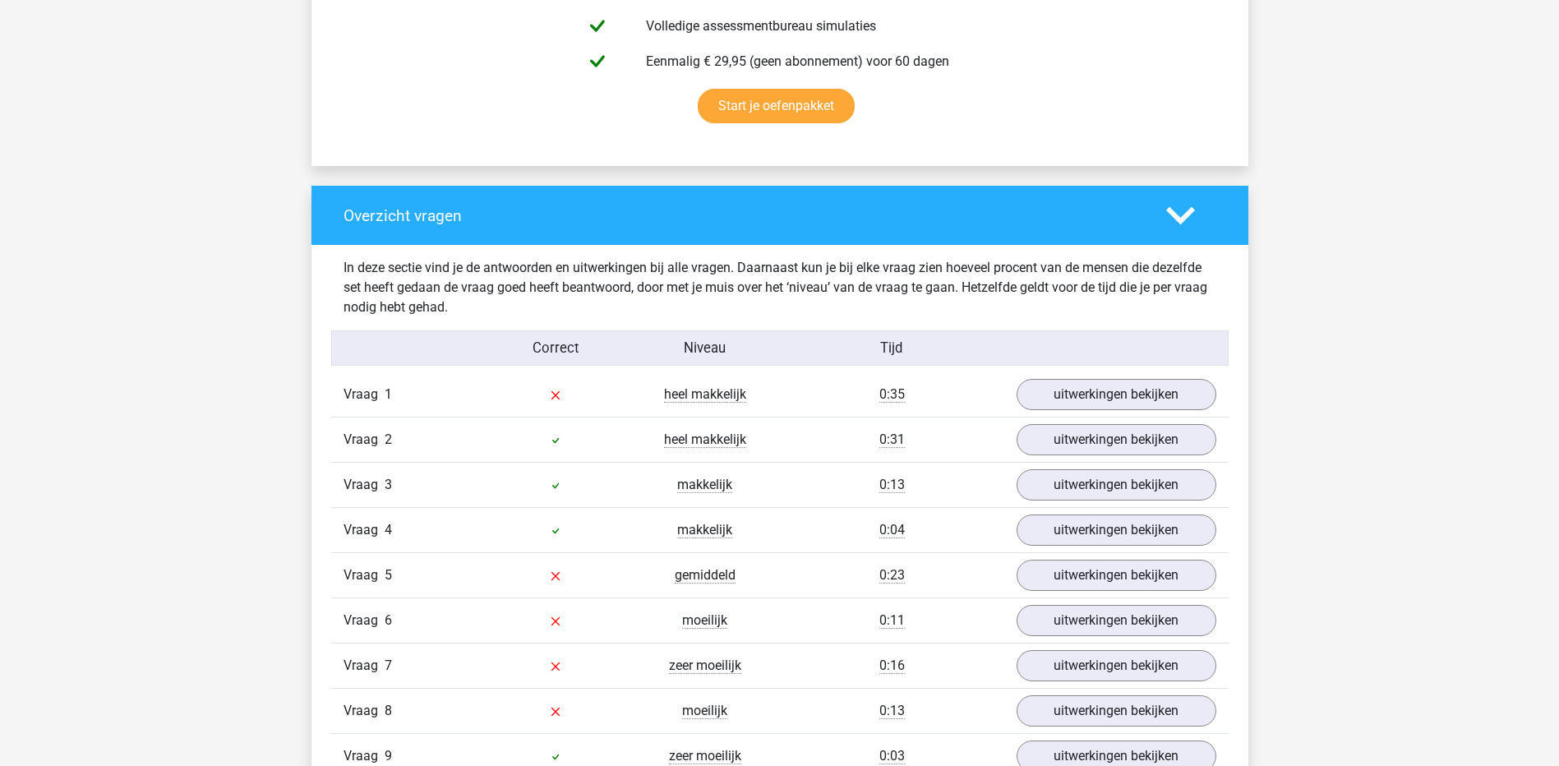
scroll to position [1151, 0]
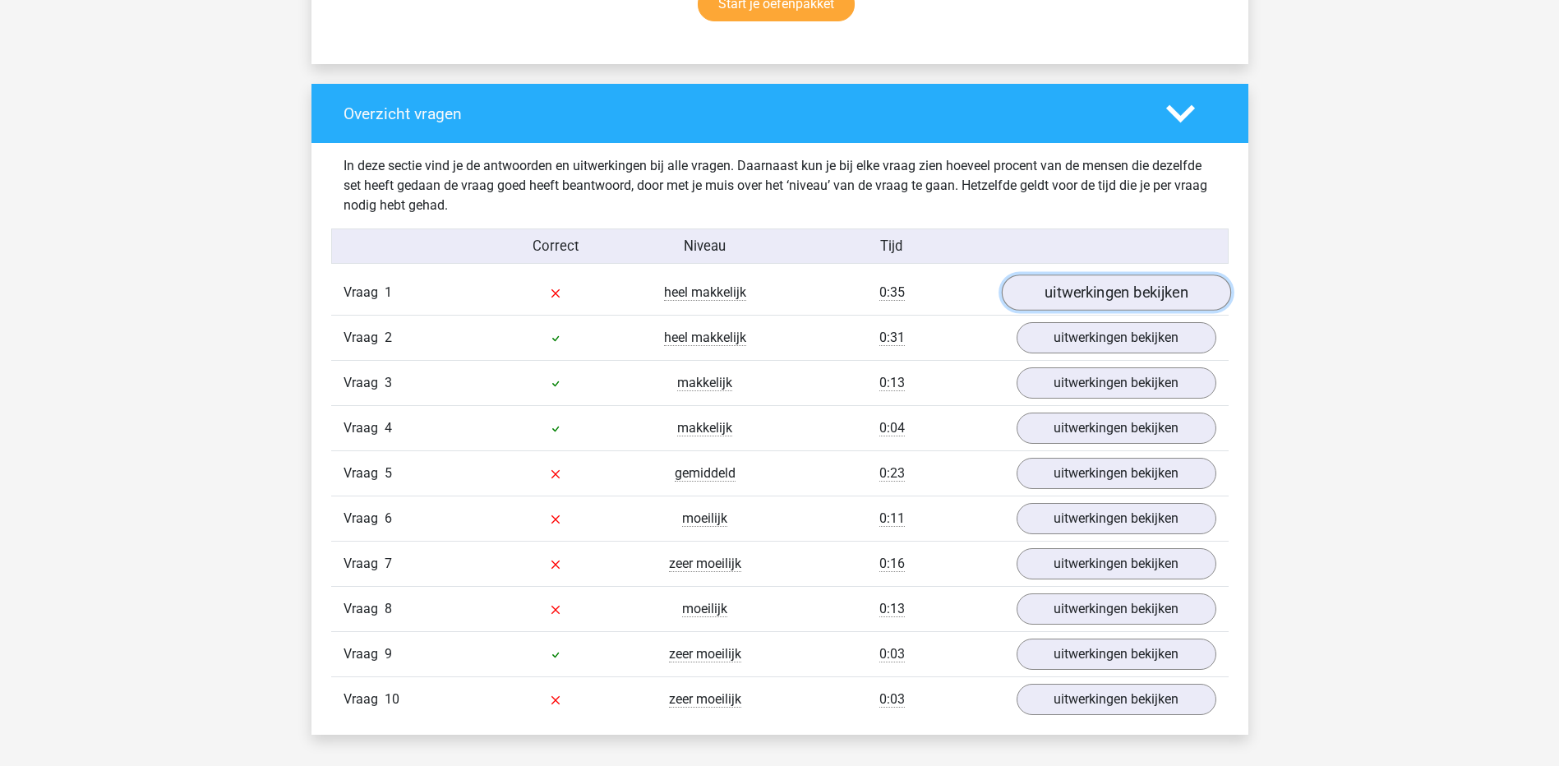
click at [1107, 298] on link "uitwerkingen bekijken" at bounding box center [1115, 293] width 229 height 36
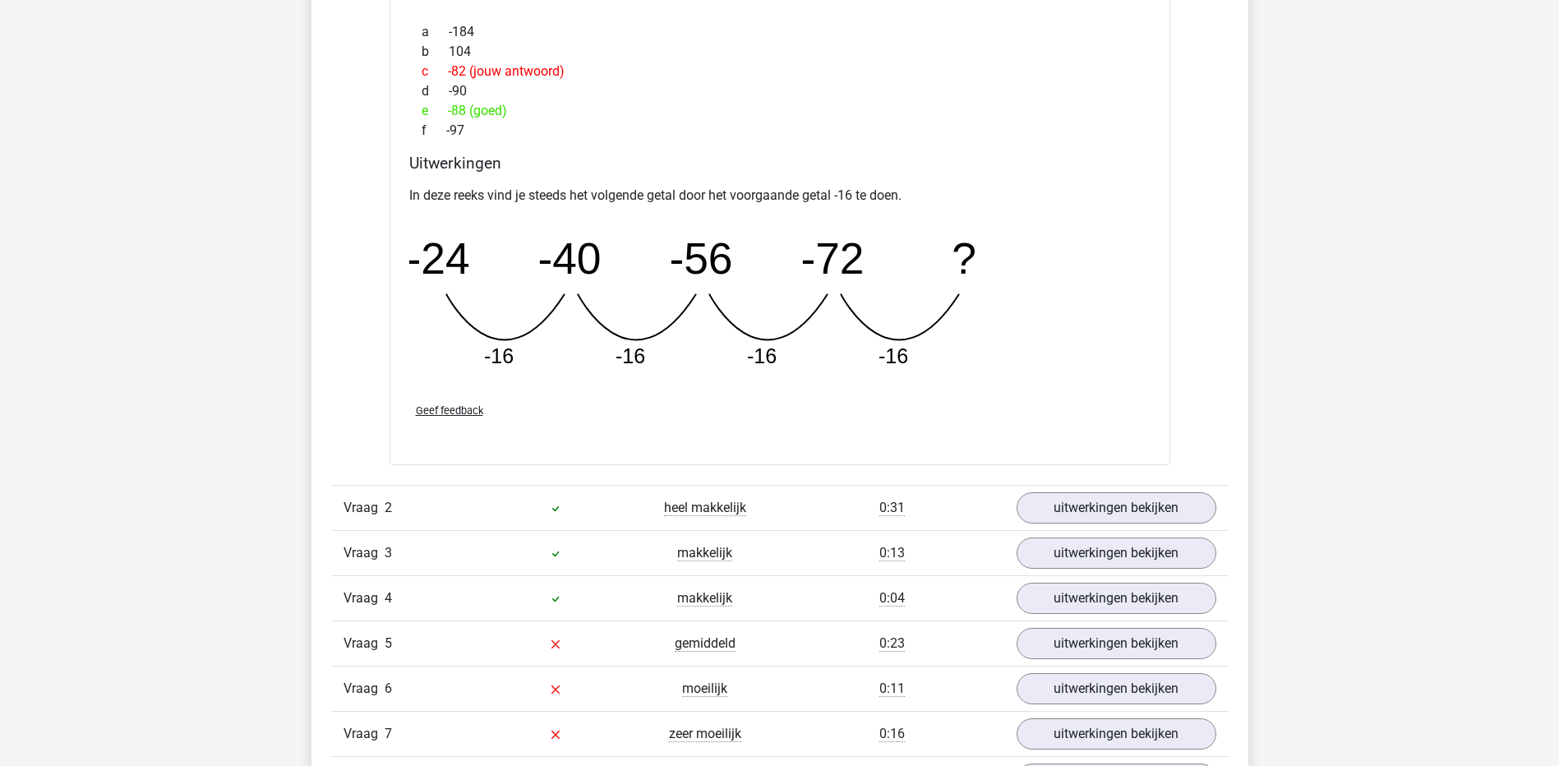
scroll to position [1808, 0]
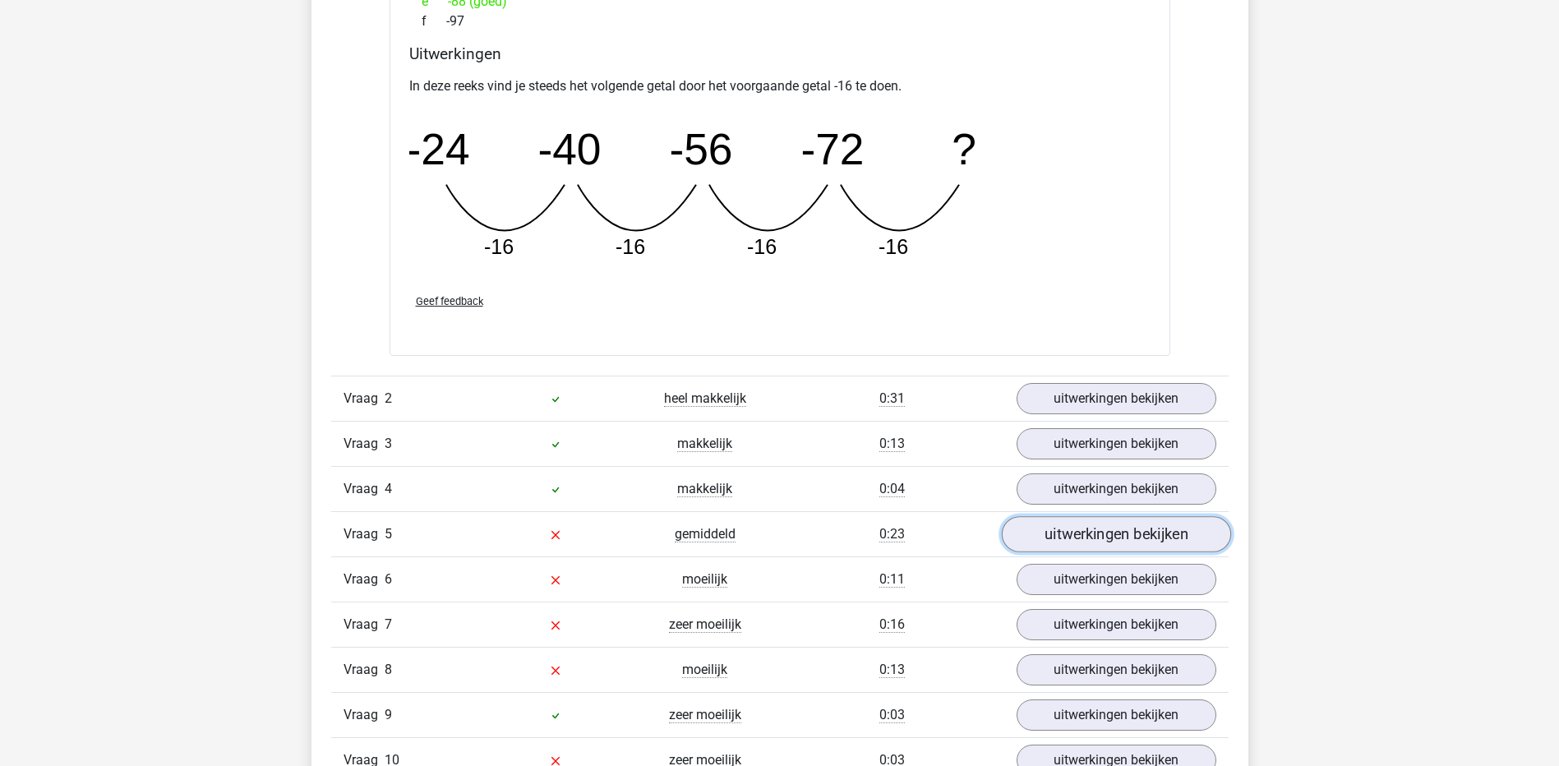
click at [1142, 535] on link "uitwerkingen bekijken" at bounding box center [1115, 534] width 229 height 36
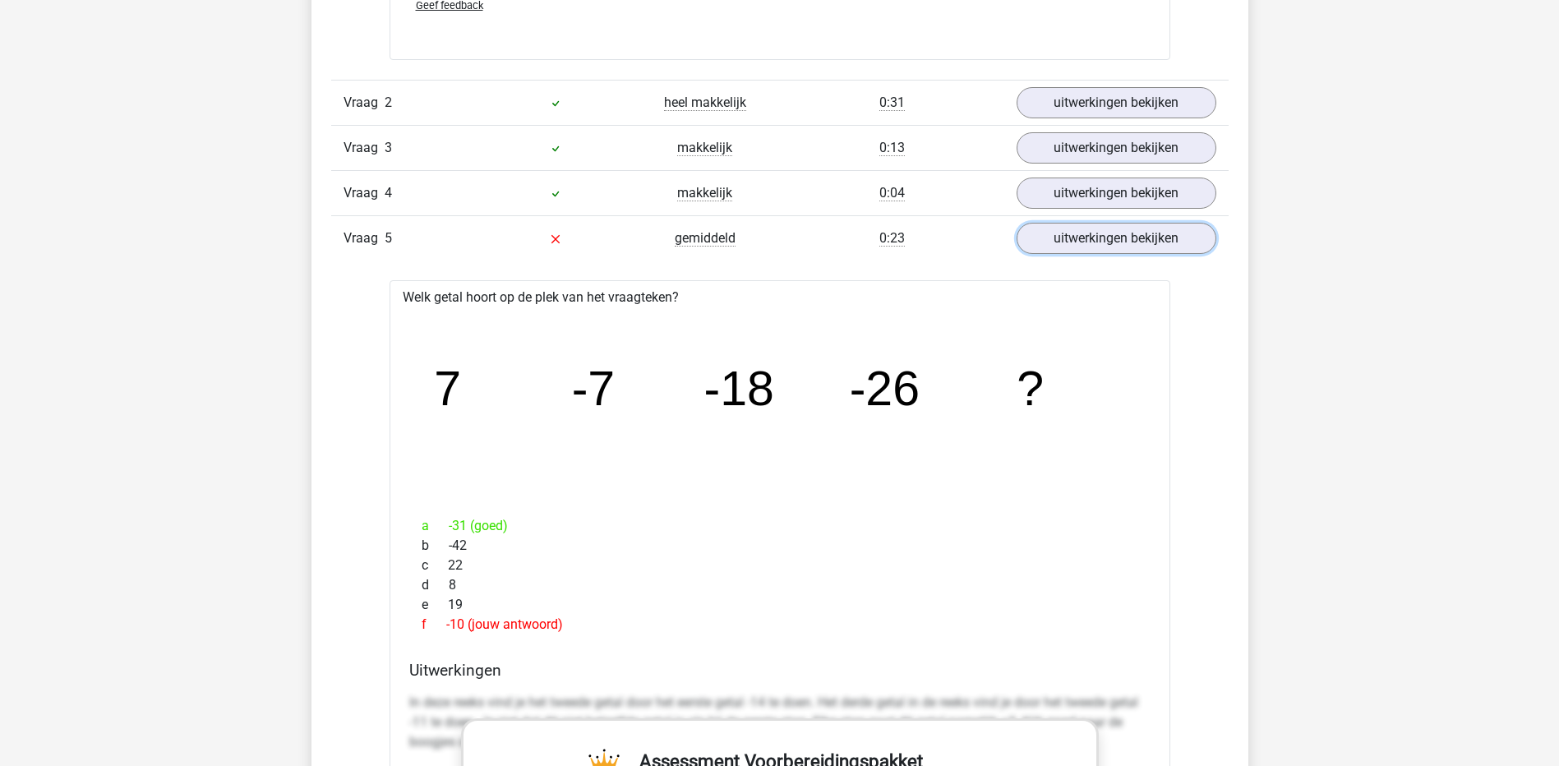
scroll to position [2219, 0]
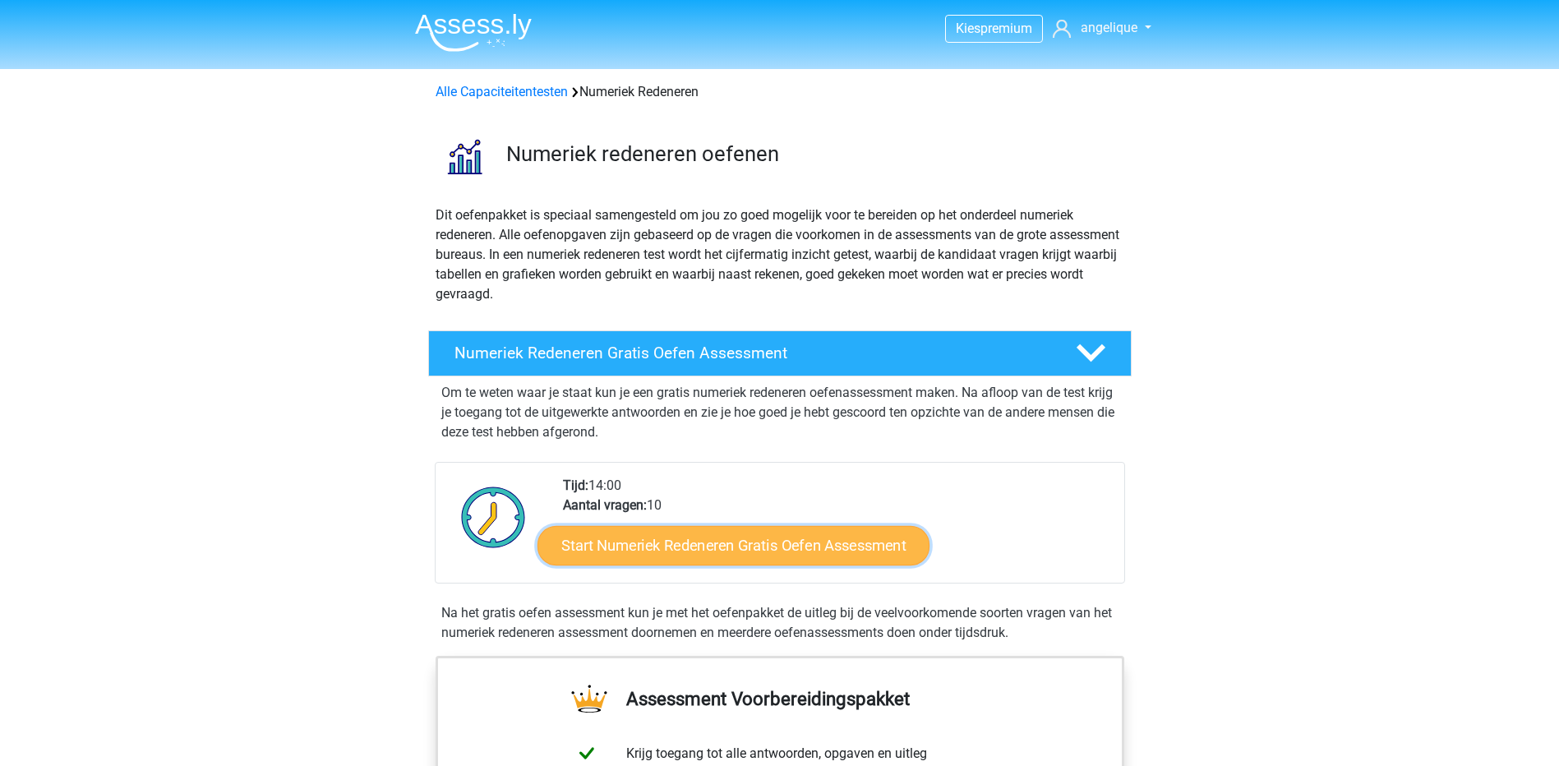
click at [818, 542] on link "Start Numeriek Redeneren Gratis Oefen Assessment" at bounding box center [733, 544] width 392 height 39
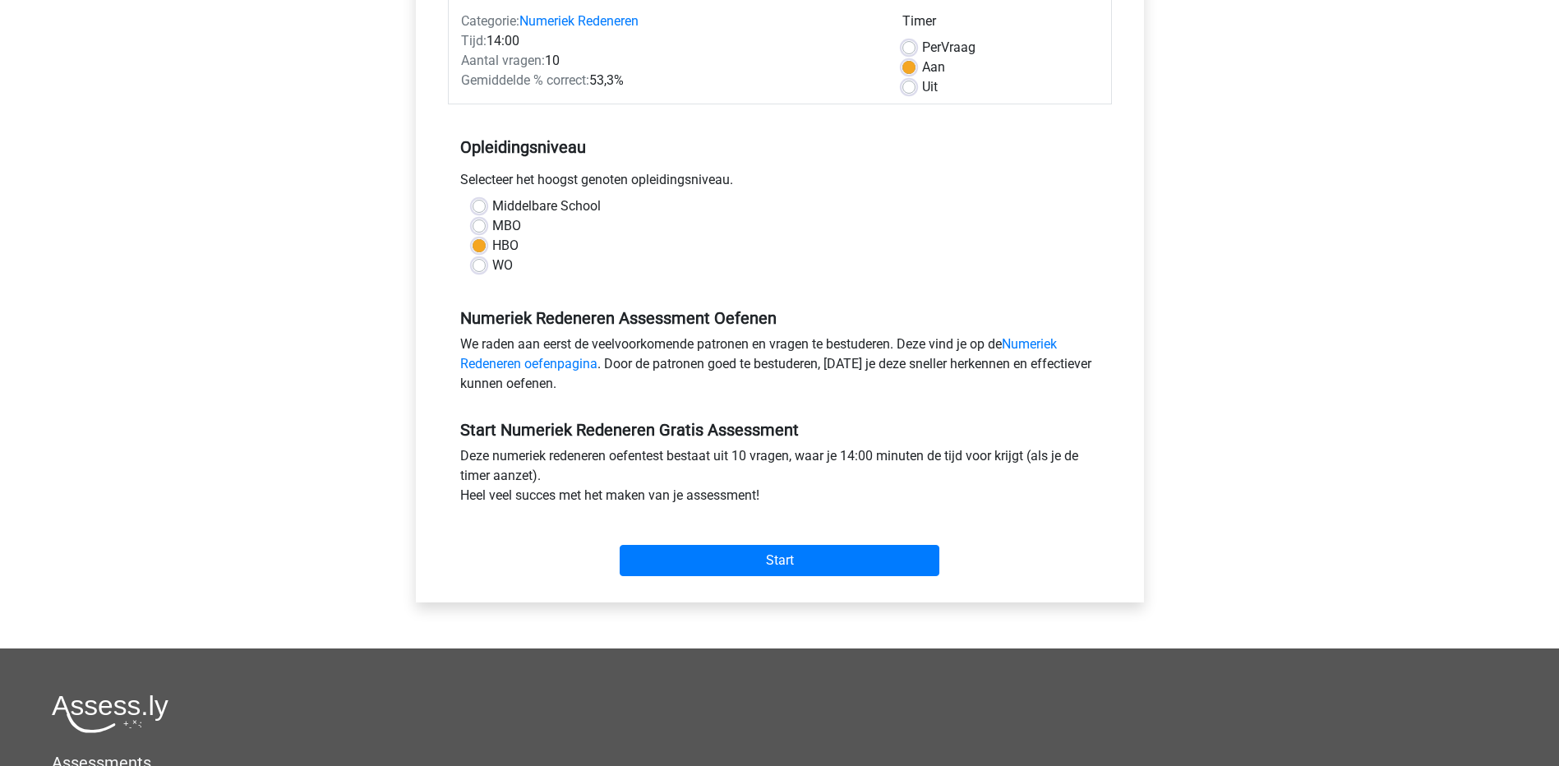
scroll to position [247, 0]
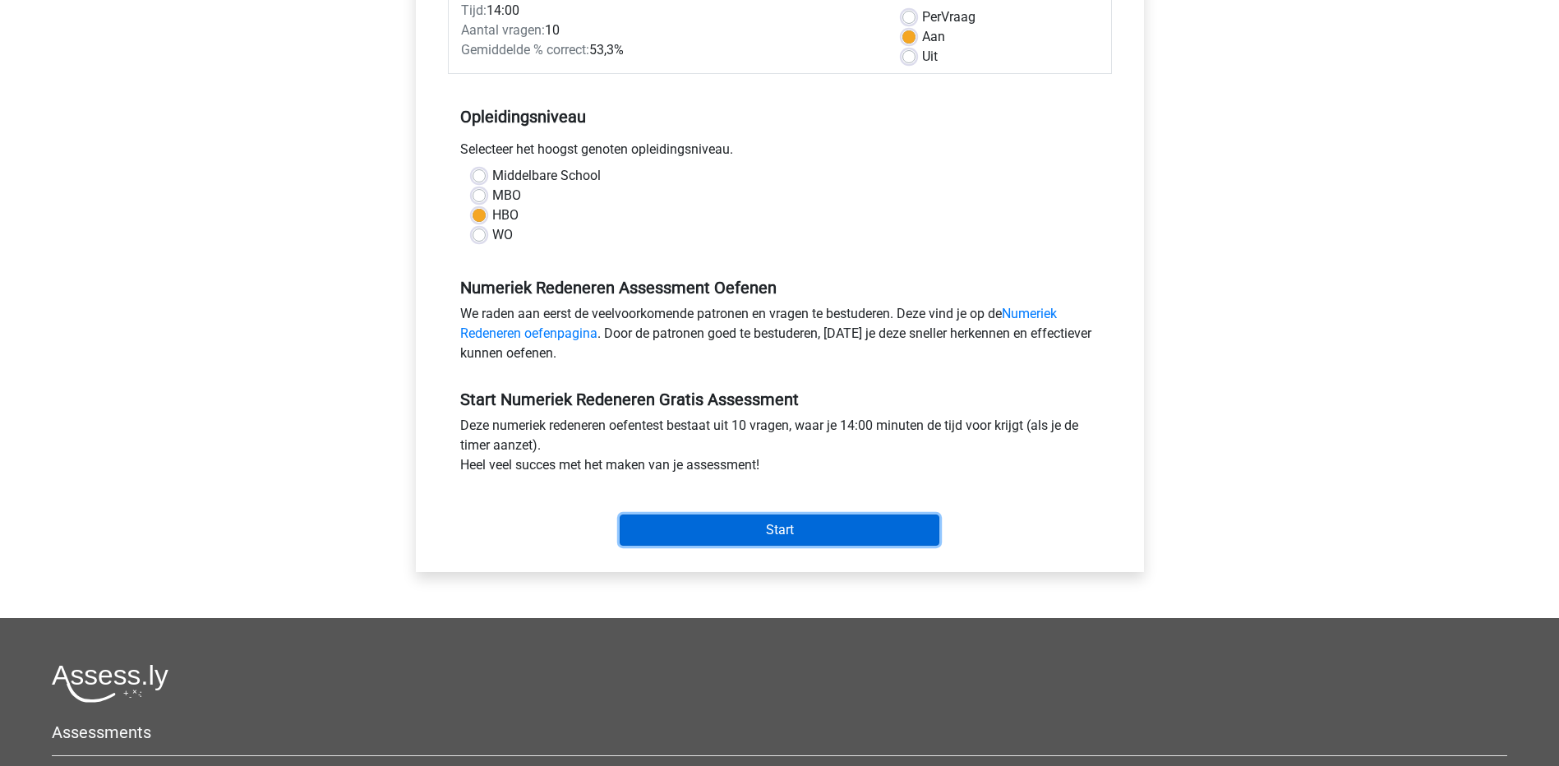
click at [823, 531] on input "Start" at bounding box center [780, 529] width 320 height 31
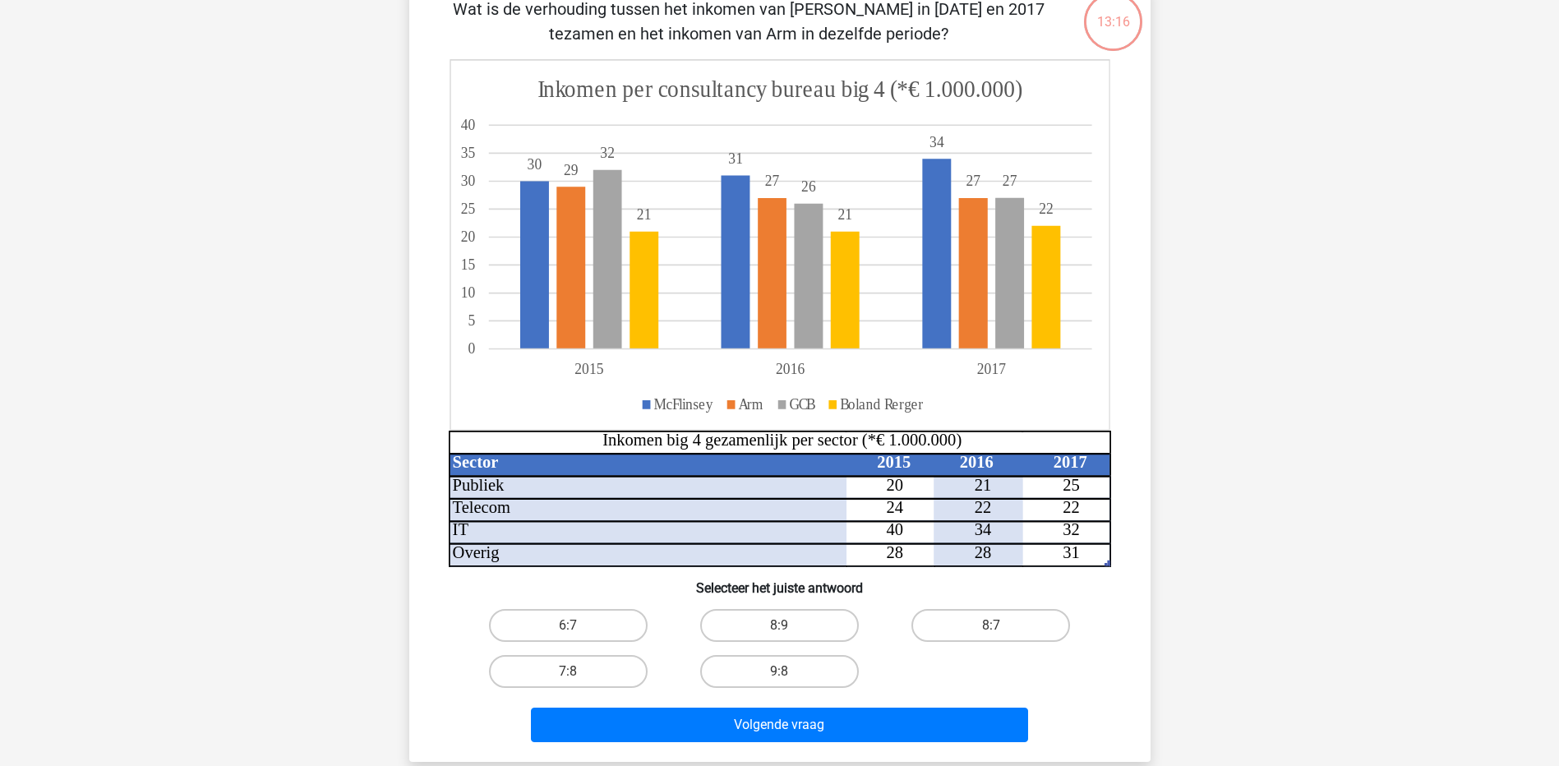
scroll to position [164, 0]
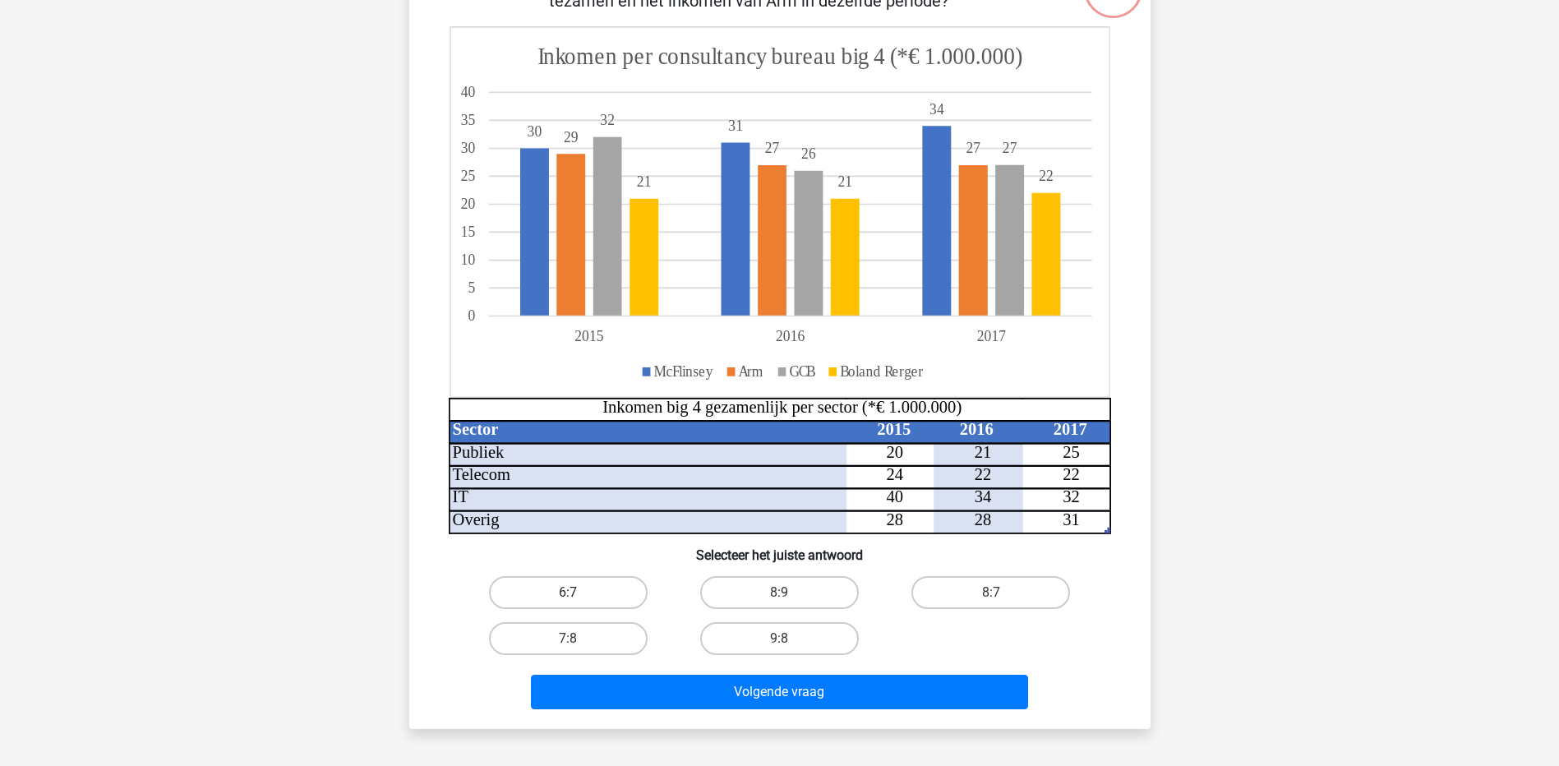
click at [597, 598] on label "6:7" at bounding box center [568, 592] width 159 height 33
click at [579, 598] on input "6:7" at bounding box center [573, 598] width 11 height 11
radio input "true"
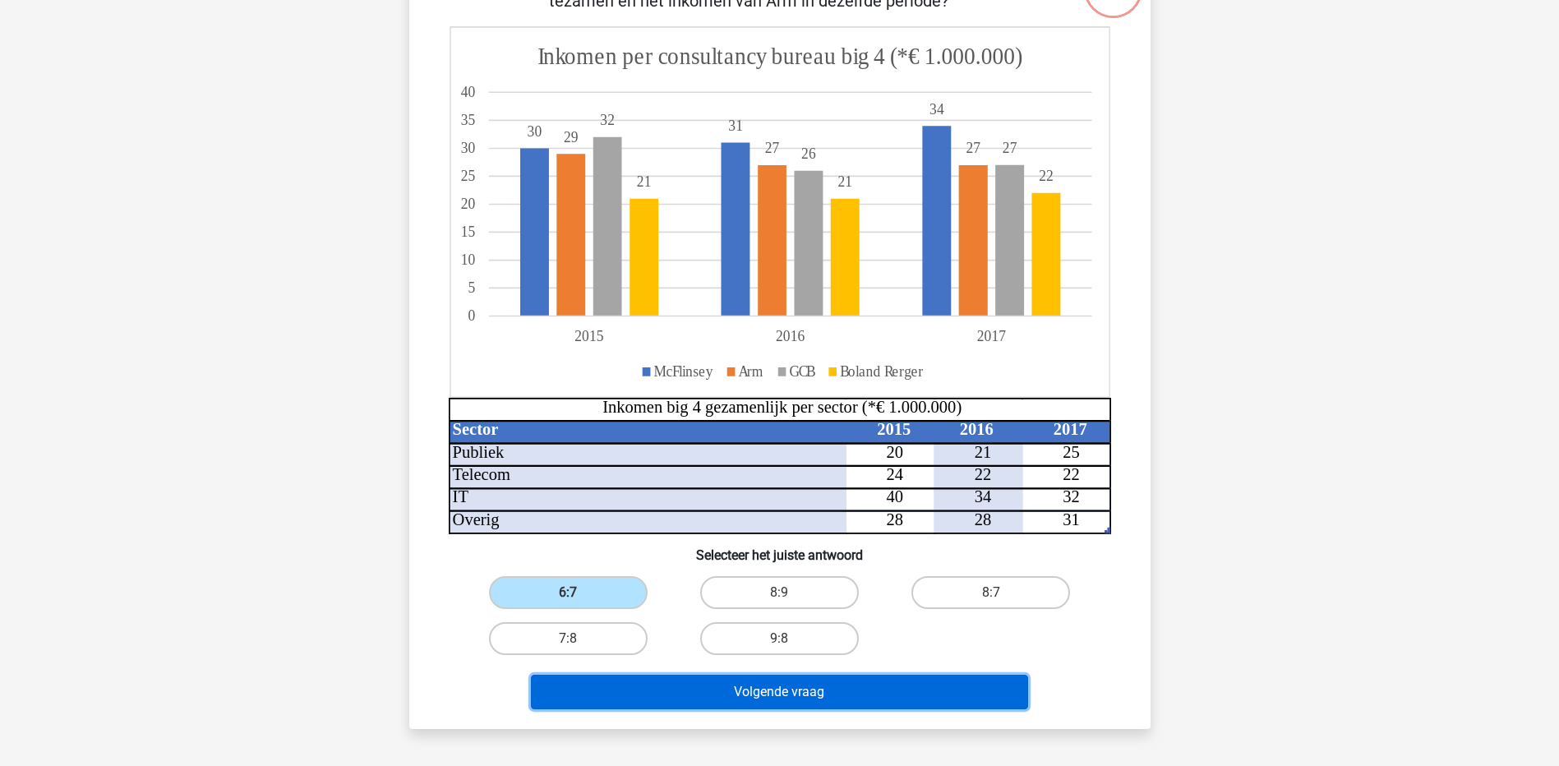
click at [738, 696] on button "Volgende vraag" at bounding box center [779, 692] width 497 height 35
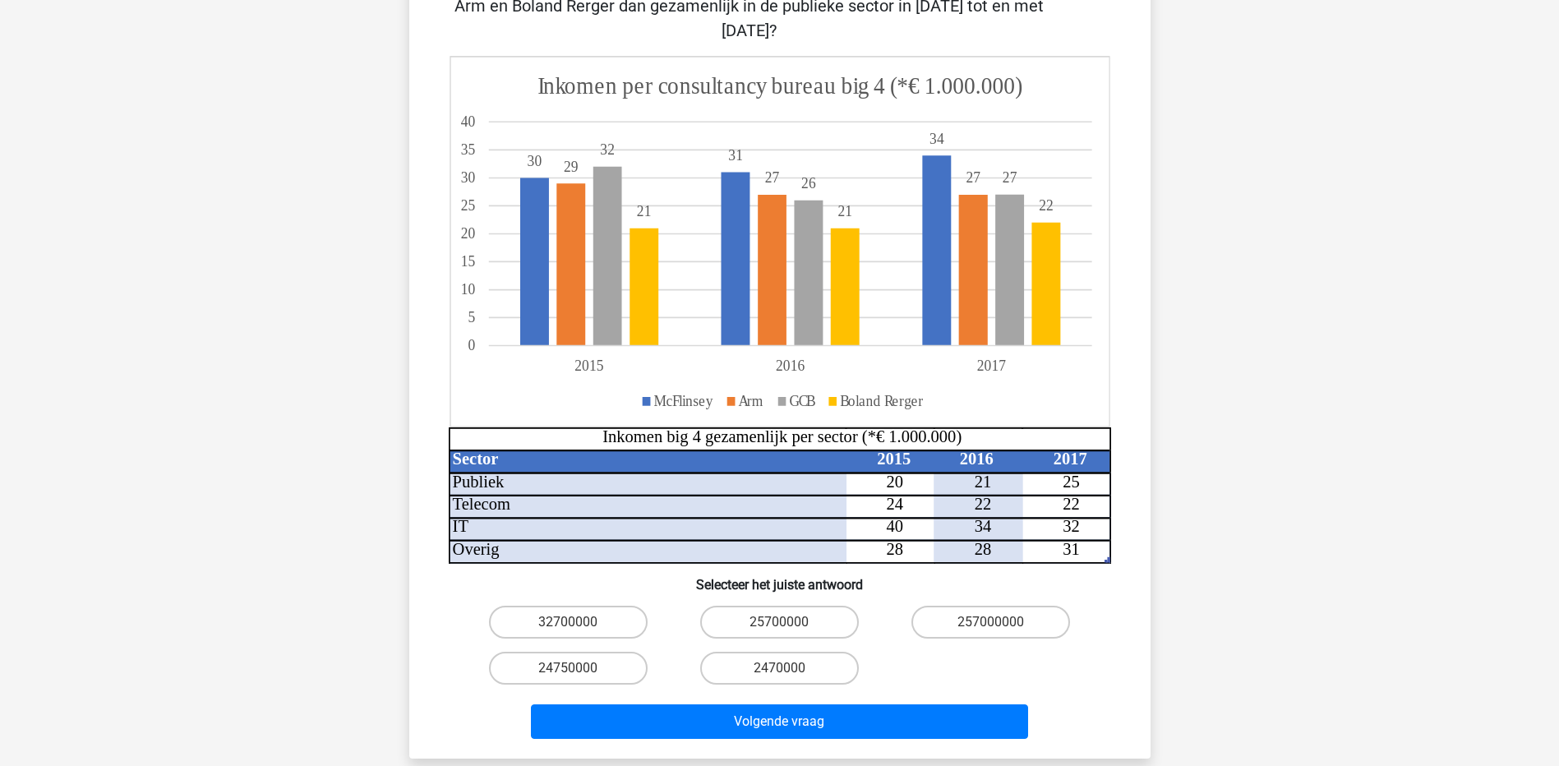
scroll to position [247, 0]
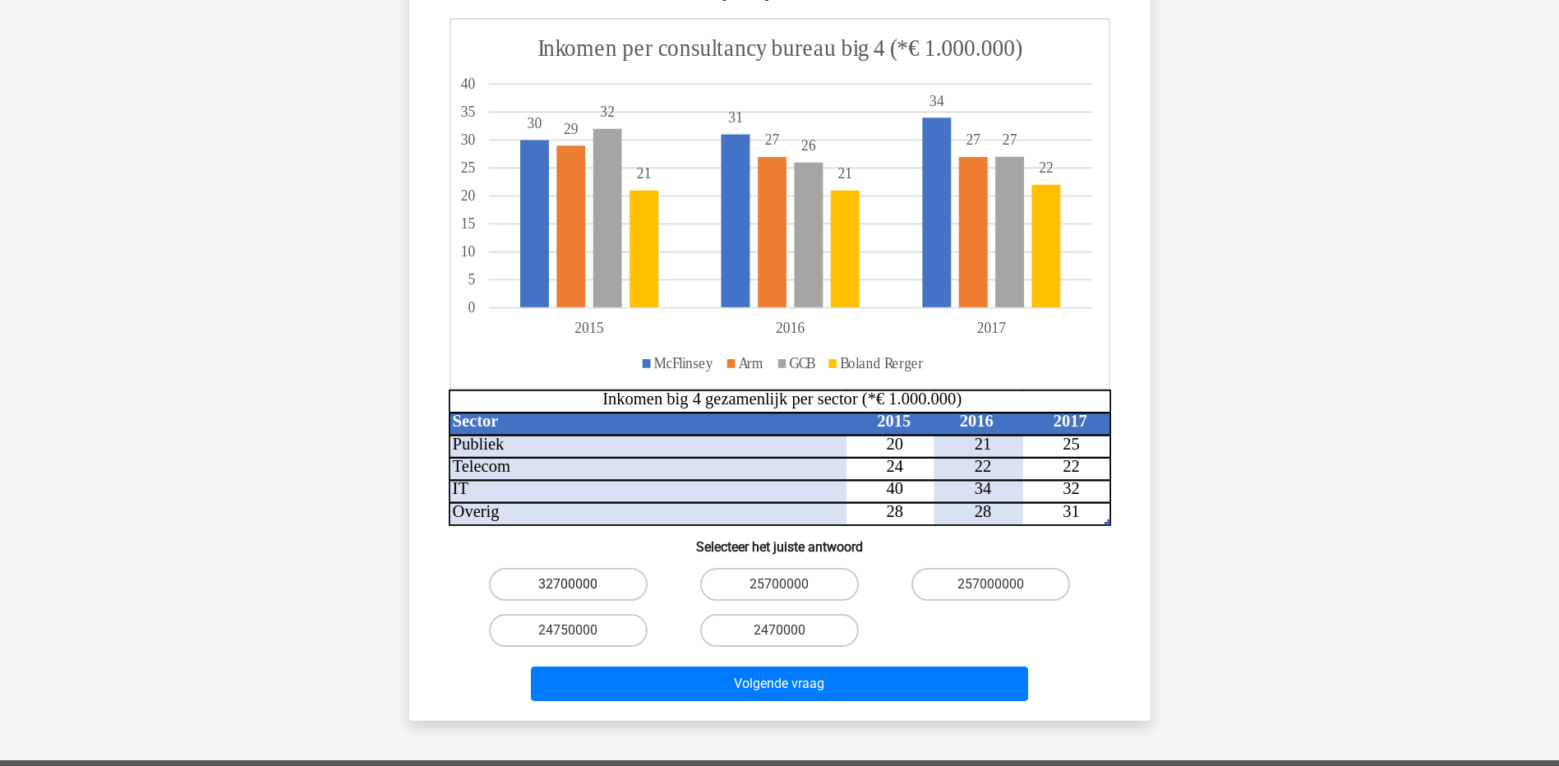
click at [615, 568] on label "32700000" at bounding box center [568, 584] width 159 height 33
click at [579, 584] on input "32700000" at bounding box center [573, 589] width 11 height 11
radio input "true"
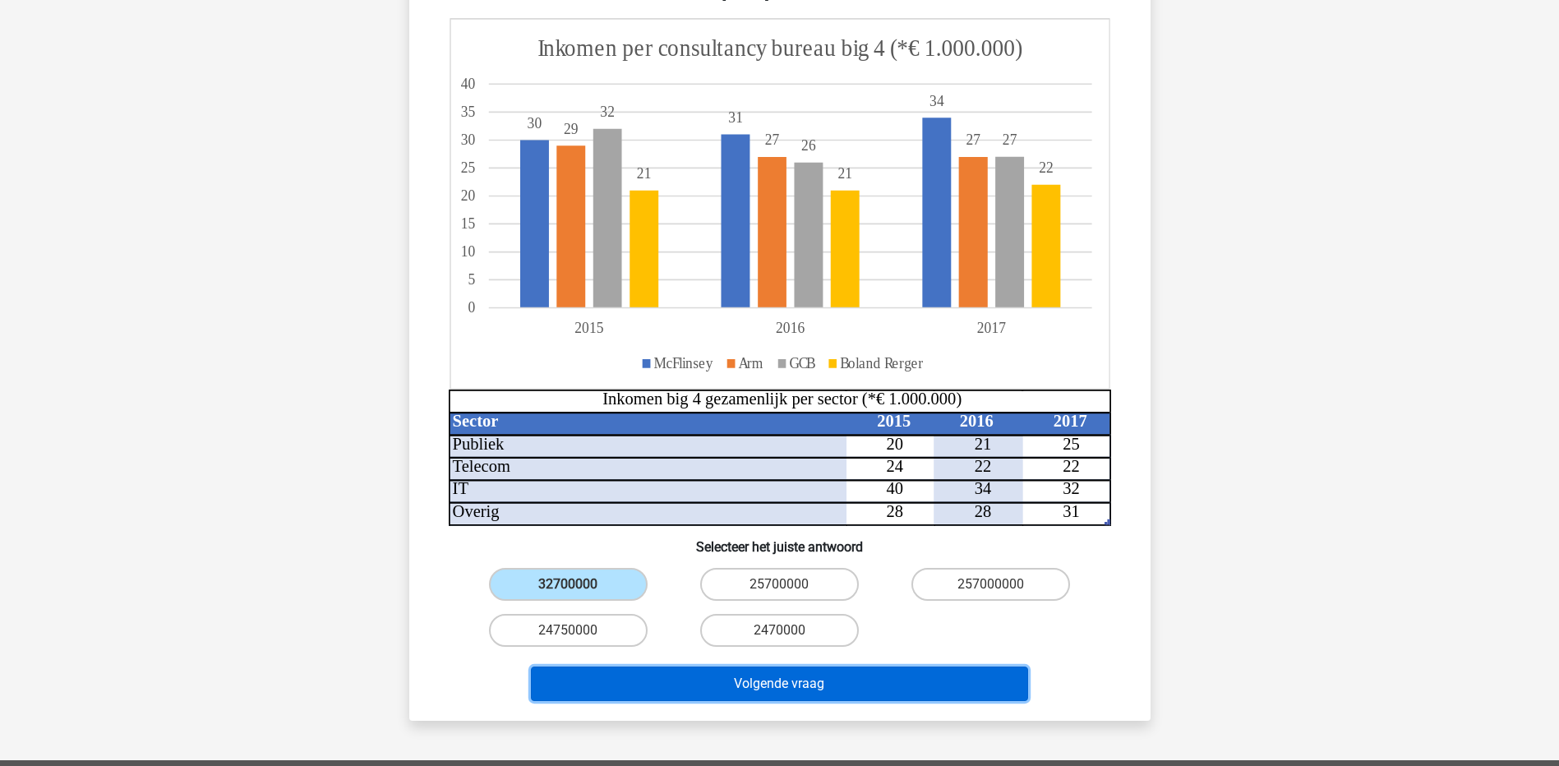
click at [753, 673] on button "Volgende vraag" at bounding box center [779, 684] width 497 height 35
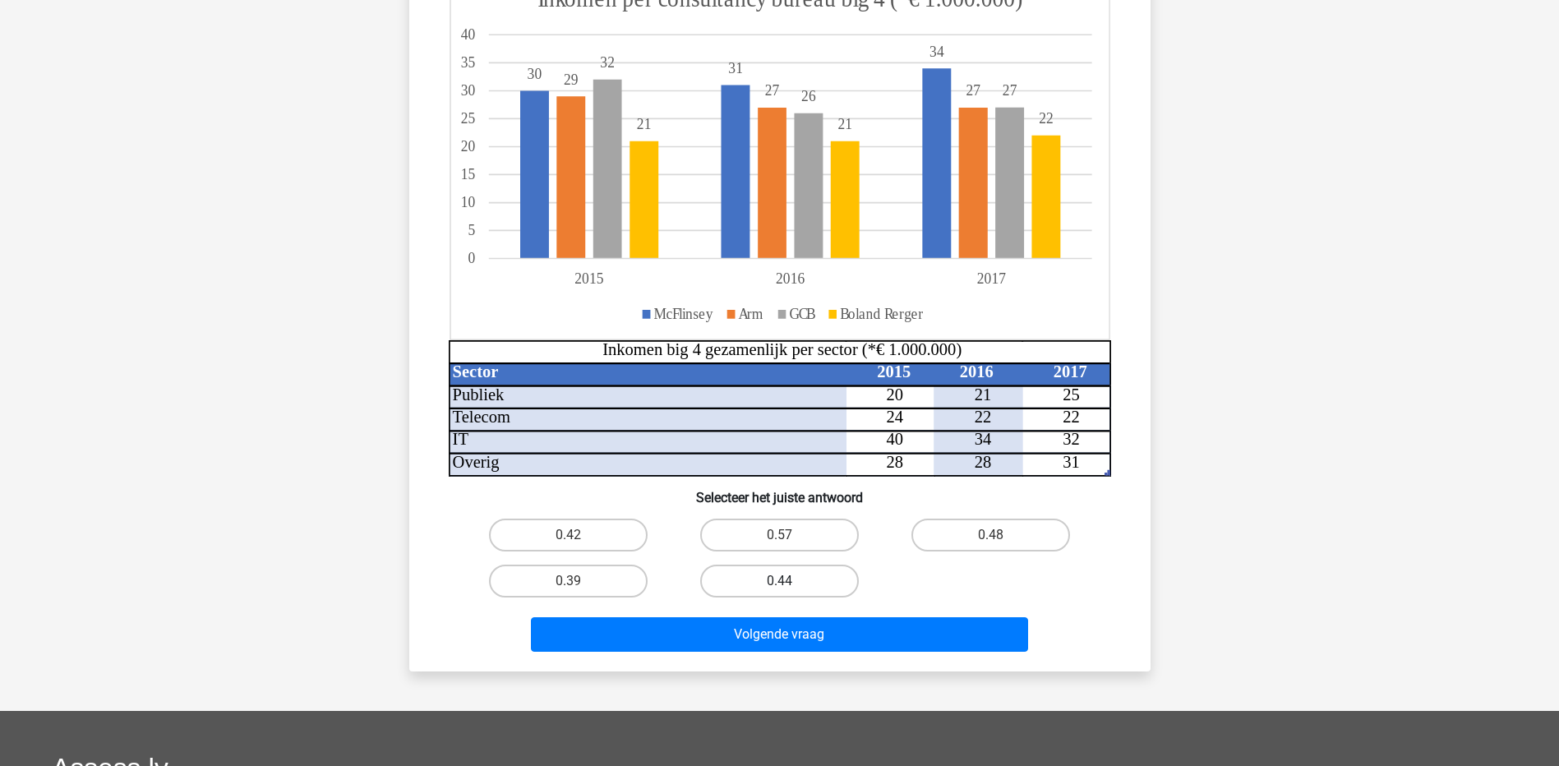
click at [810, 581] on label "0.44" at bounding box center [779, 581] width 159 height 33
click at [790, 581] on input "0.44" at bounding box center [784, 586] width 11 height 11
radio input "true"
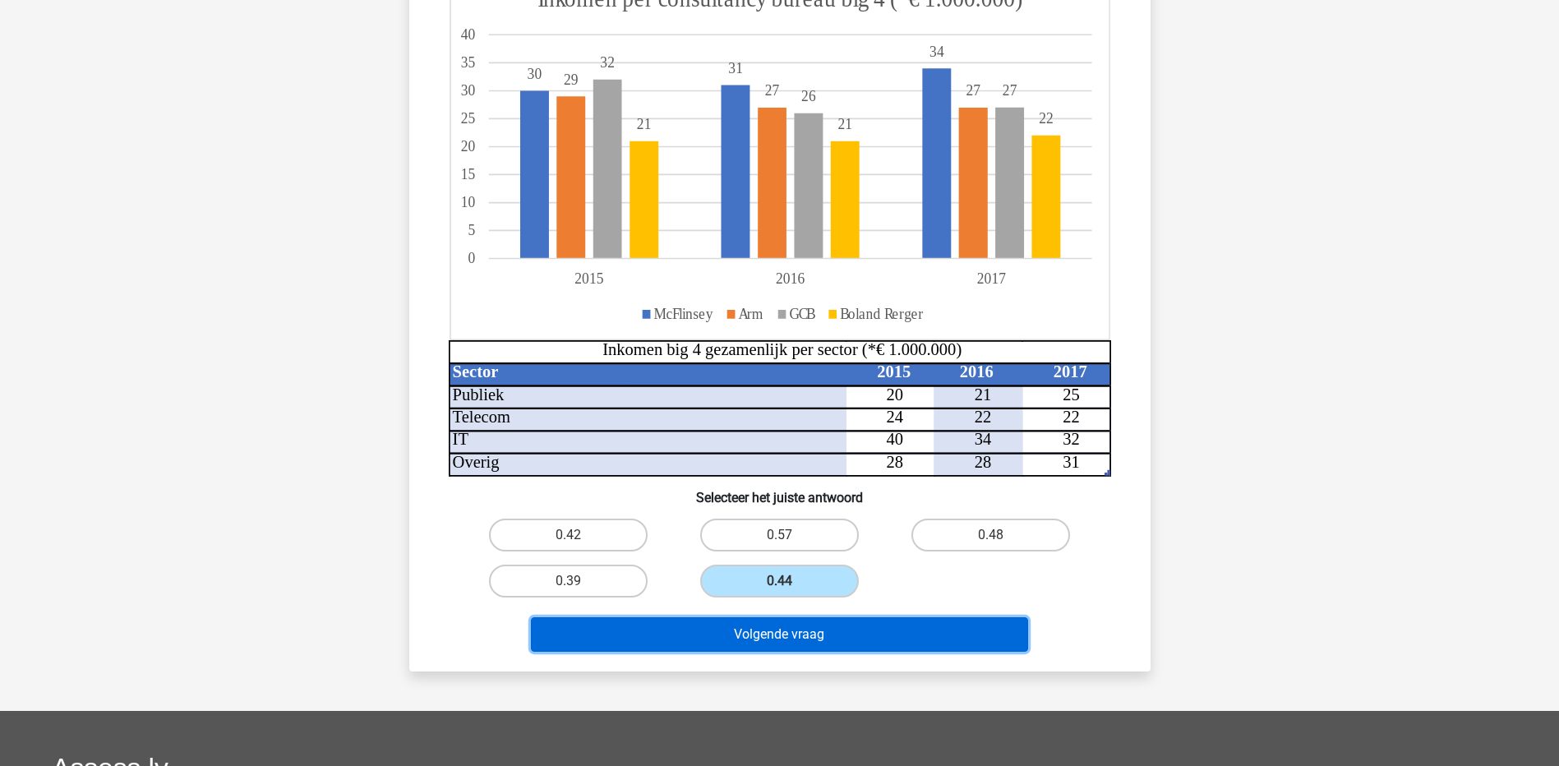
click at [825, 630] on button "Volgende vraag" at bounding box center [779, 634] width 497 height 35
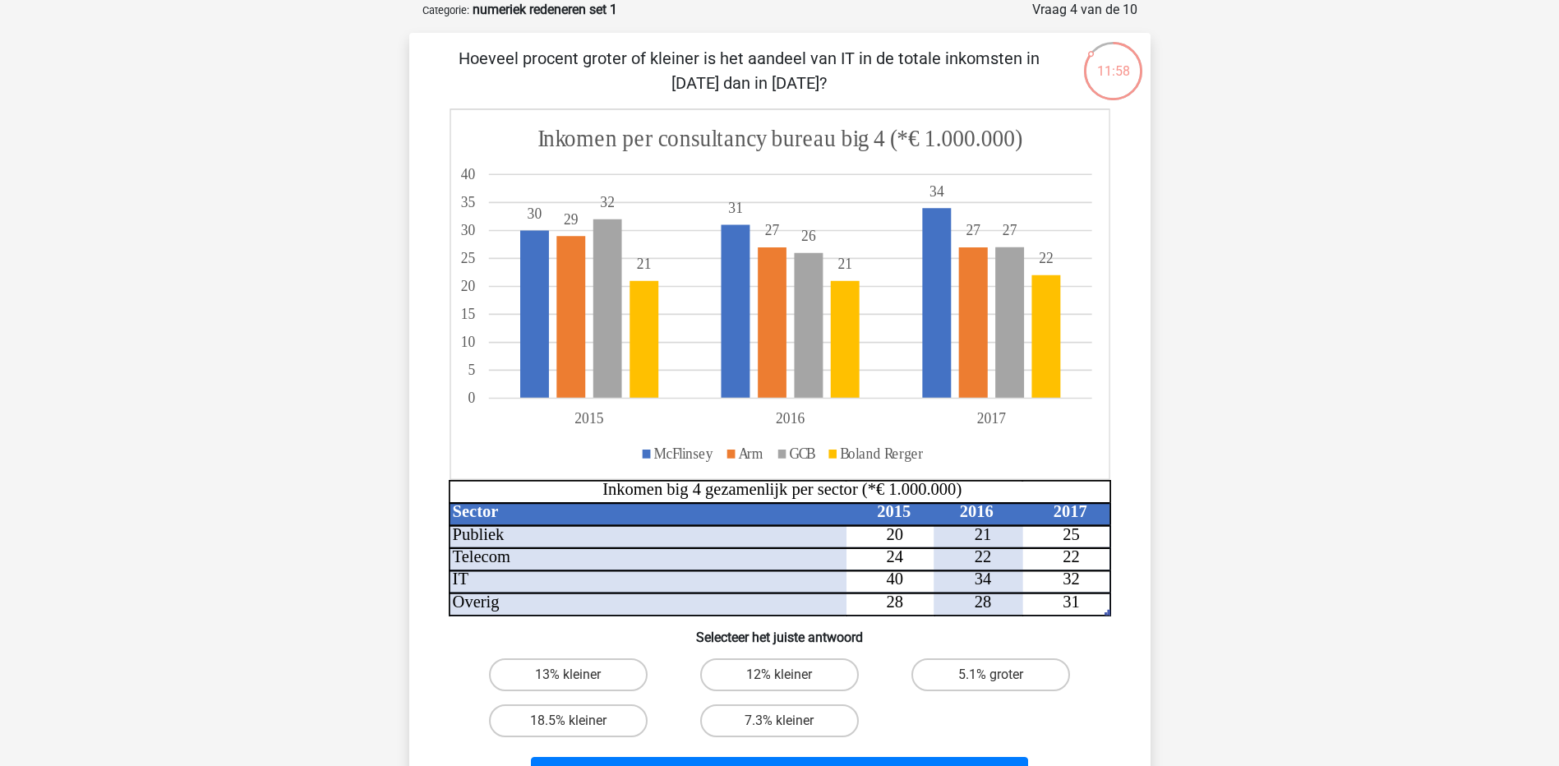
scroll to position [164, 0]
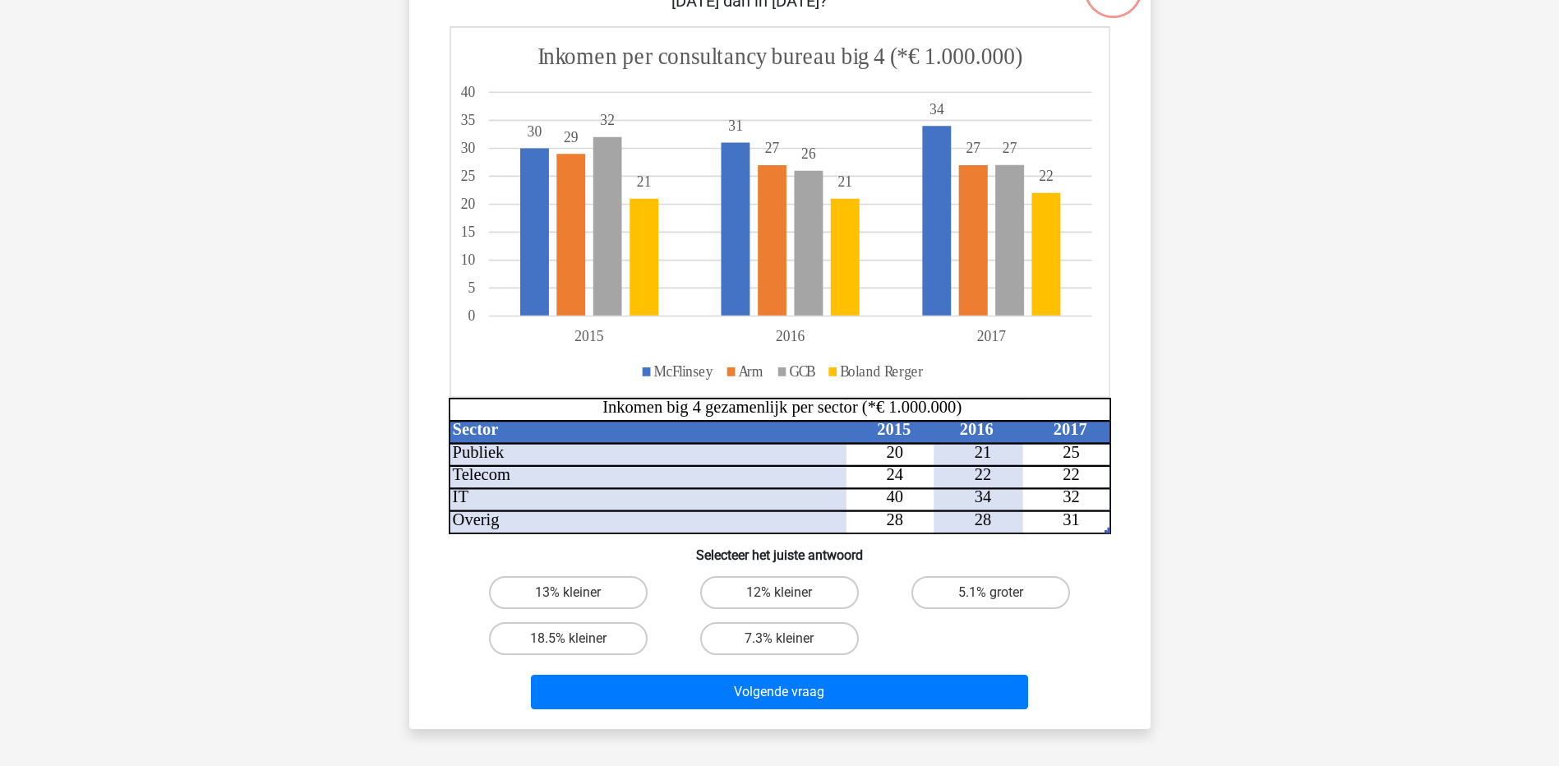
click at [836, 621] on div "7.3% kleiner" at bounding box center [779, 639] width 211 height 46
click at [815, 634] on label "7.3% kleiner" at bounding box center [779, 638] width 159 height 33
click at [790, 639] on input "7.3% kleiner" at bounding box center [784, 644] width 11 height 11
radio input "true"
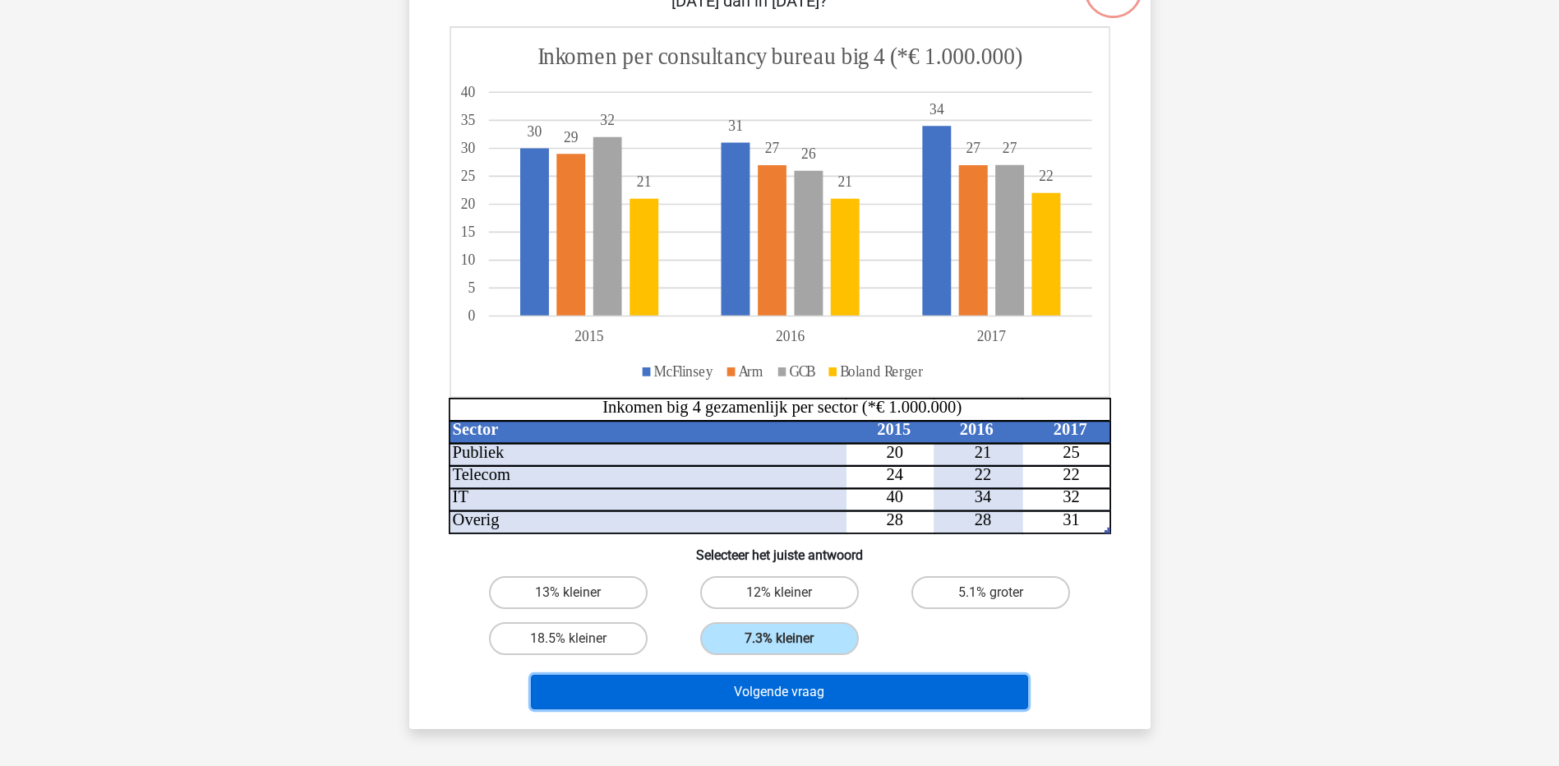
click at [810, 695] on button "Volgende vraag" at bounding box center [779, 692] width 497 height 35
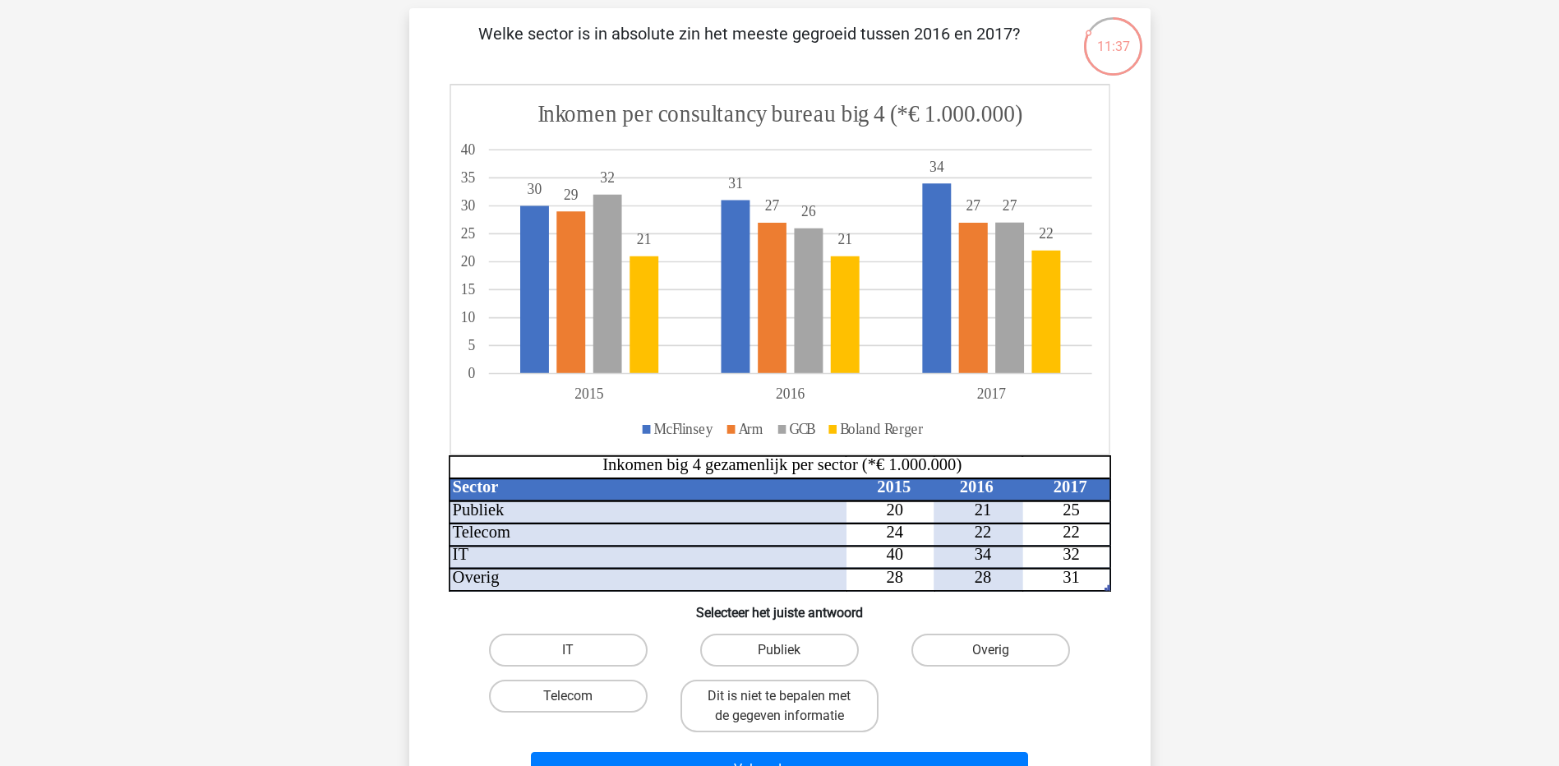
scroll to position [82, 0]
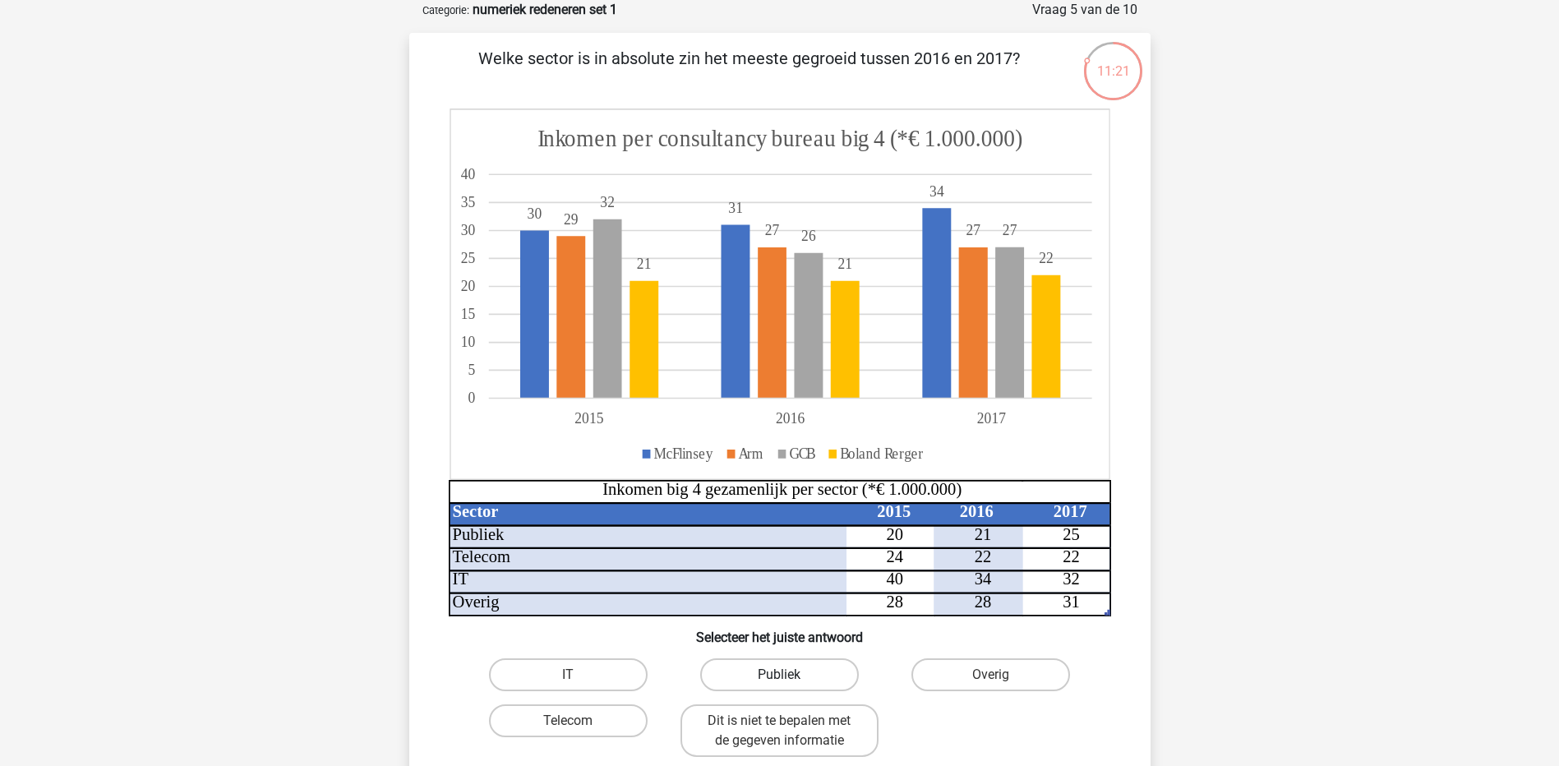
click at [799, 676] on label "Publiek" at bounding box center [779, 674] width 159 height 33
click at [790, 676] on input "Publiek" at bounding box center [784, 680] width 11 height 11
radio input "true"
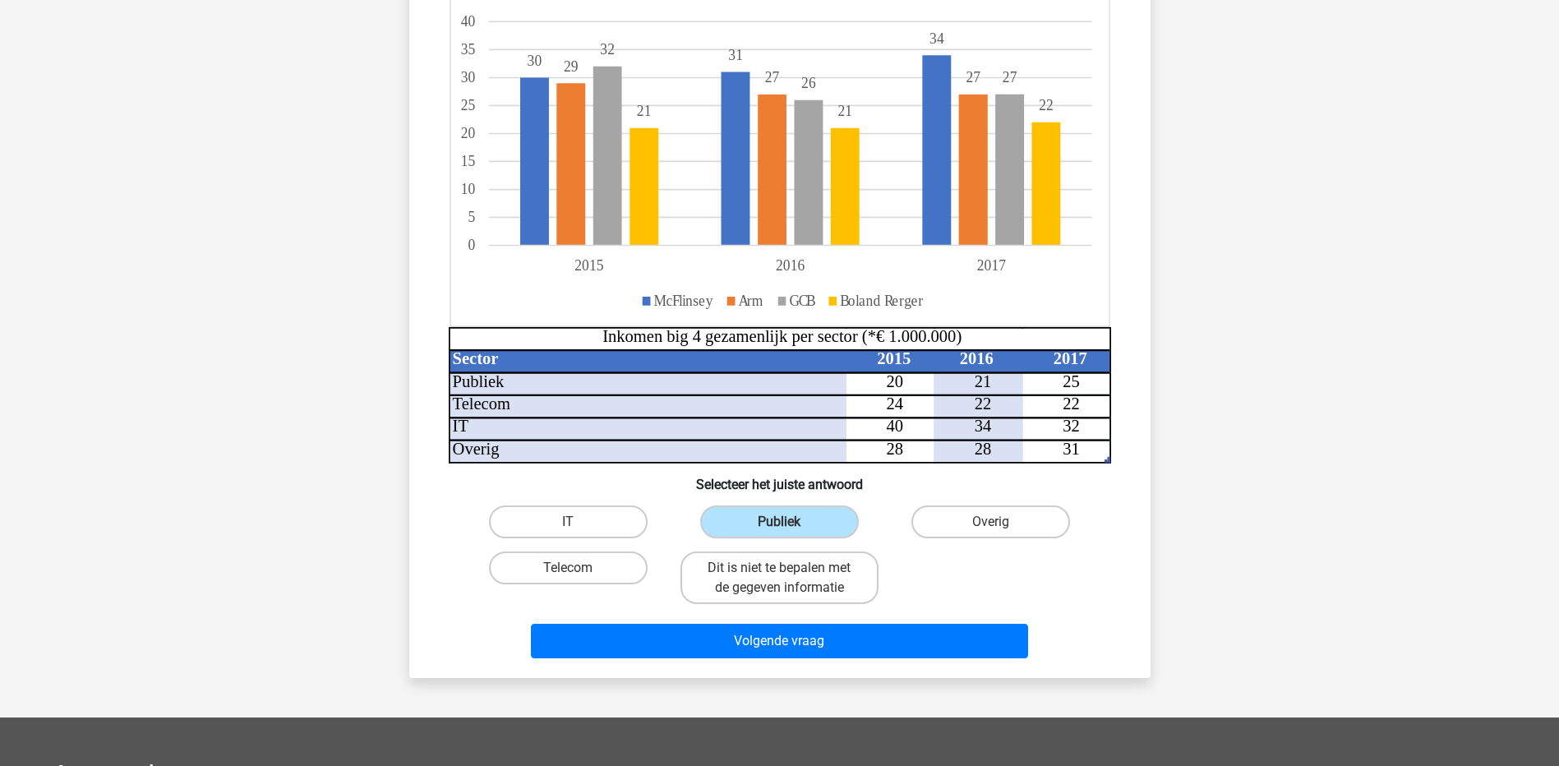
scroll to position [247, 0]
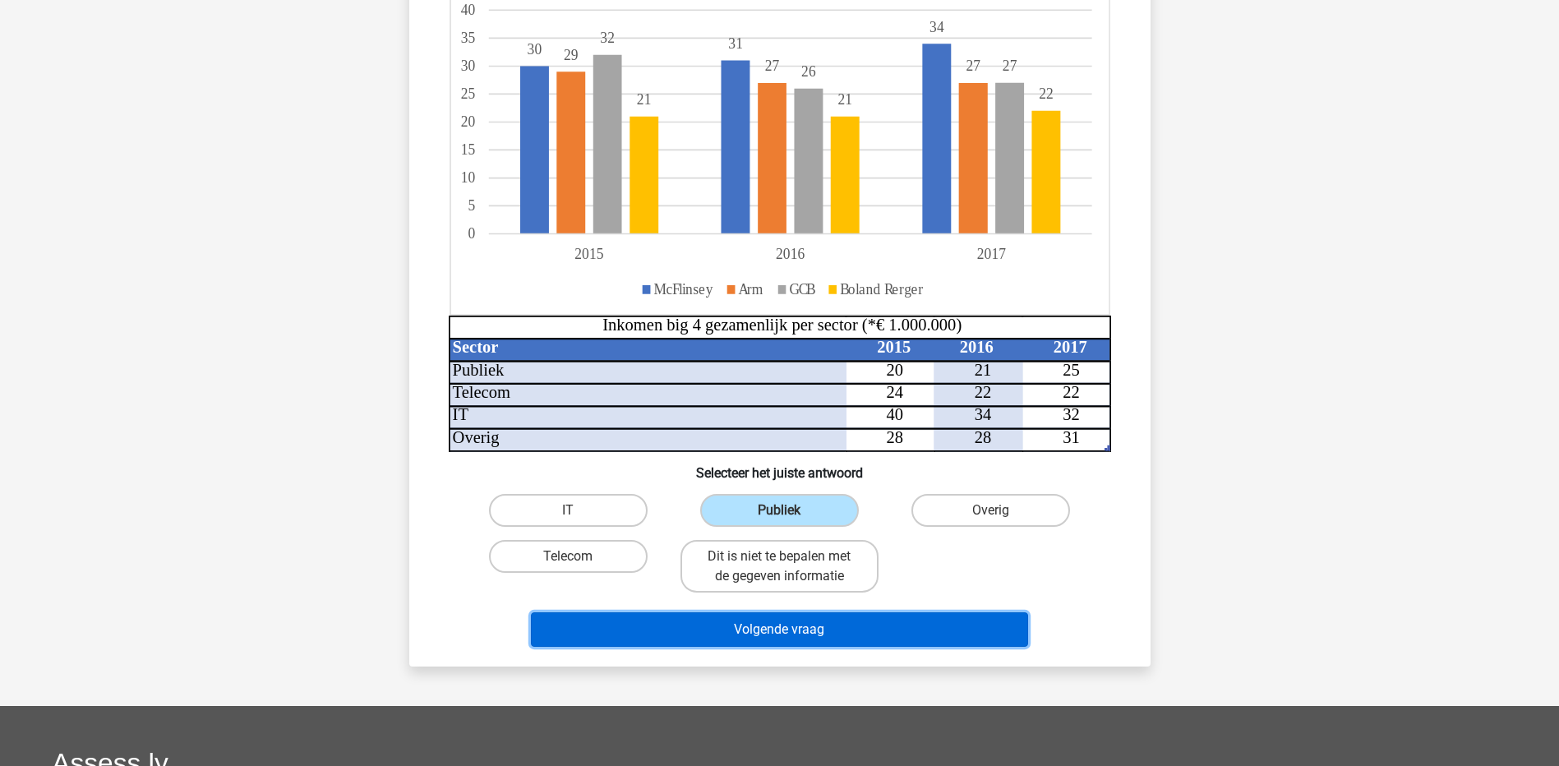
click at [952, 630] on button "Volgende vraag" at bounding box center [779, 629] width 497 height 35
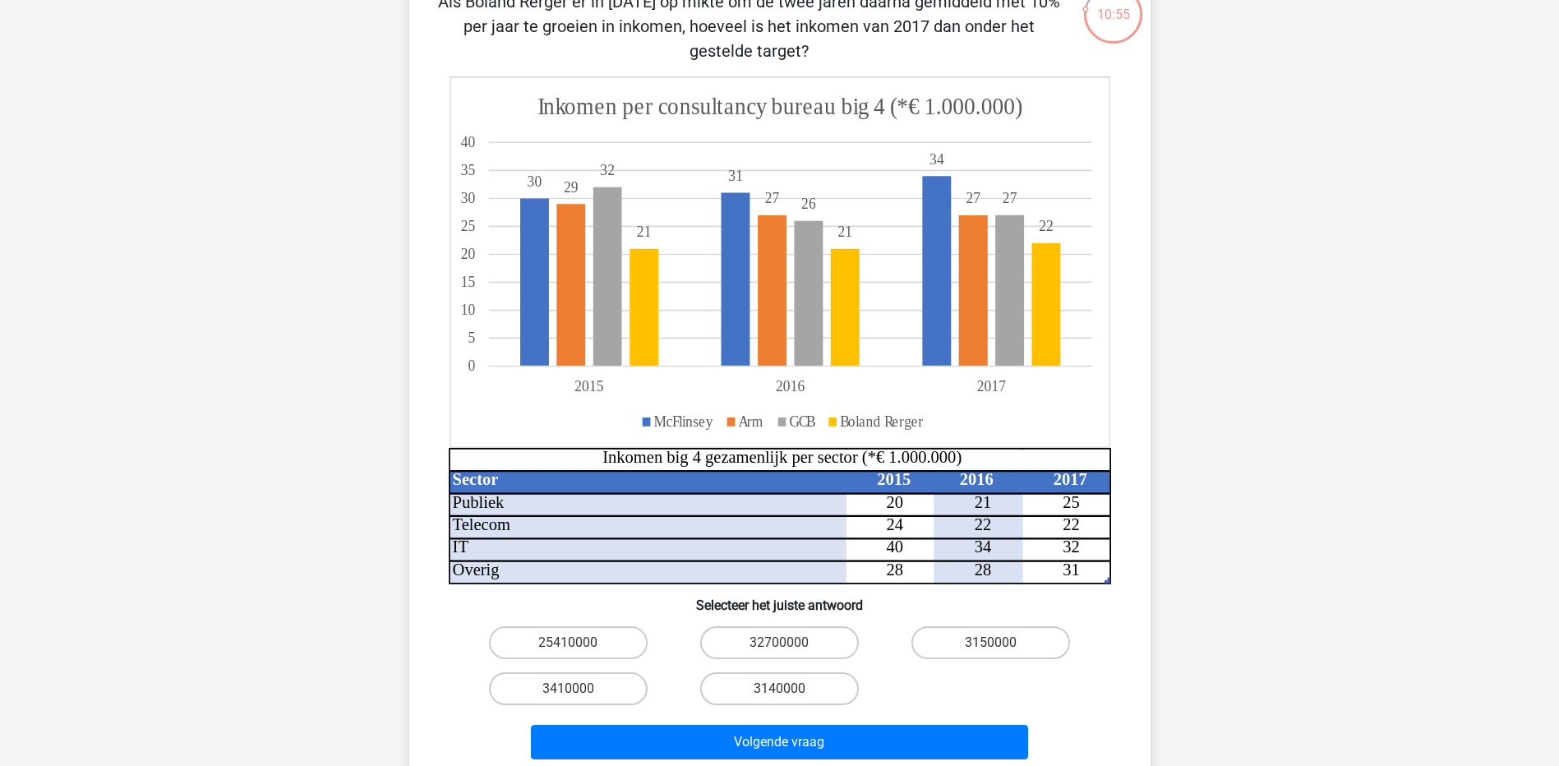
scroll to position [164, 0]
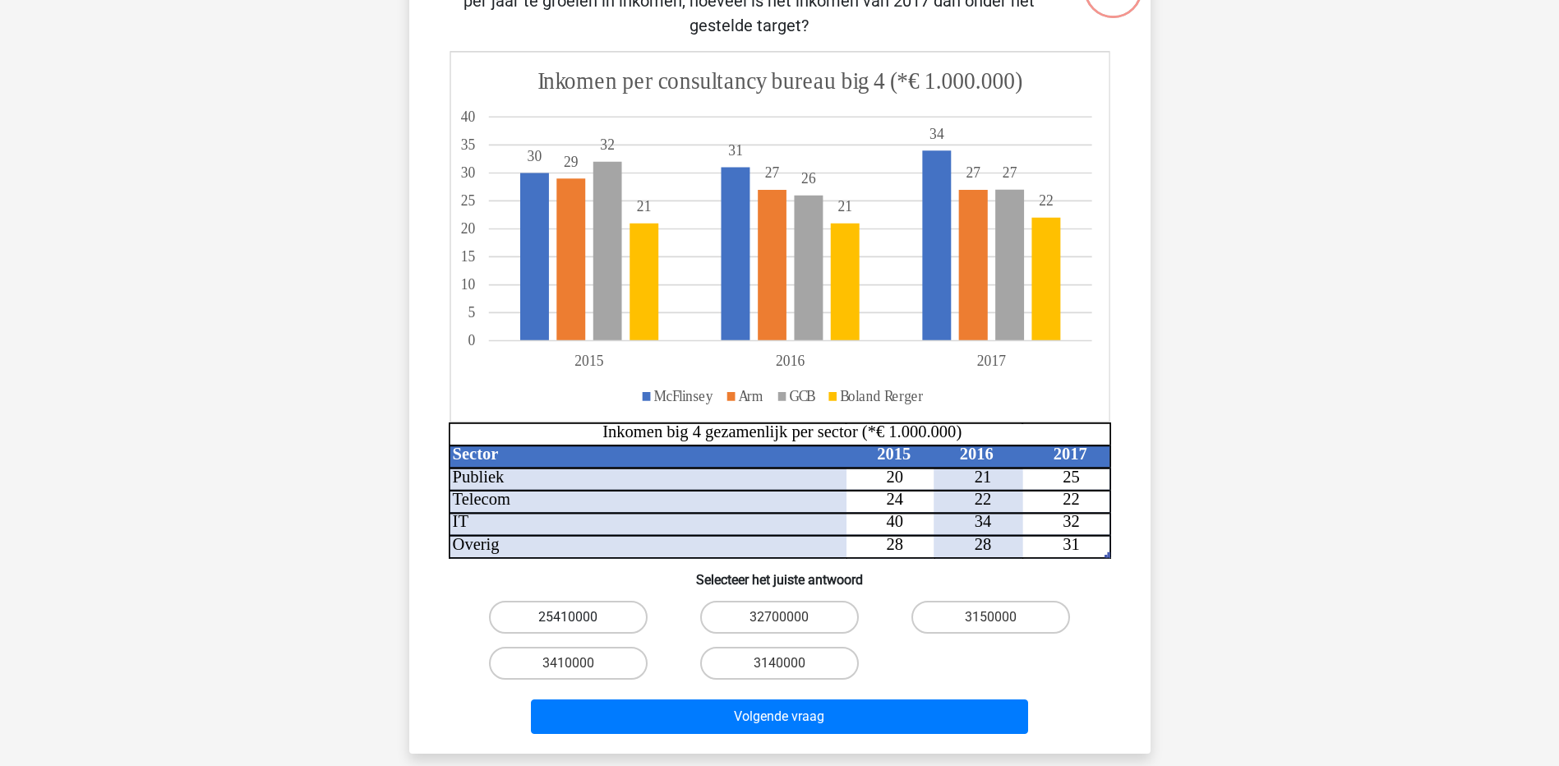
click at [589, 625] on label "25410000" at bounding box center [568, 617] width 159 height 33
click at [579, 625] on input "25410000" at bounding box center [573, 622] width 11 height 11
radio input "true"
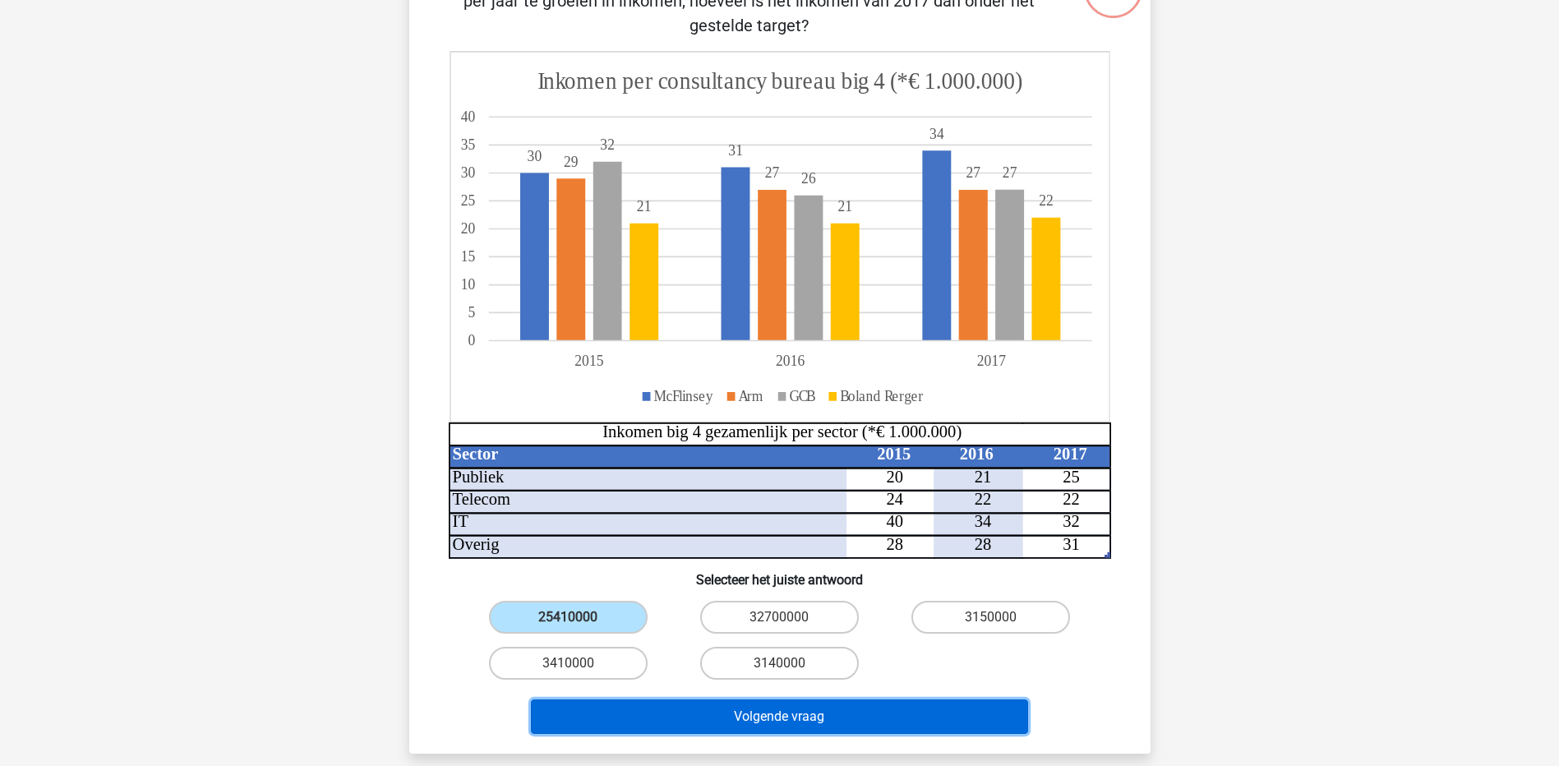
click at [758, 713] on button "Volgende vraag" at bounding box center [779, 716] width 497 height 35
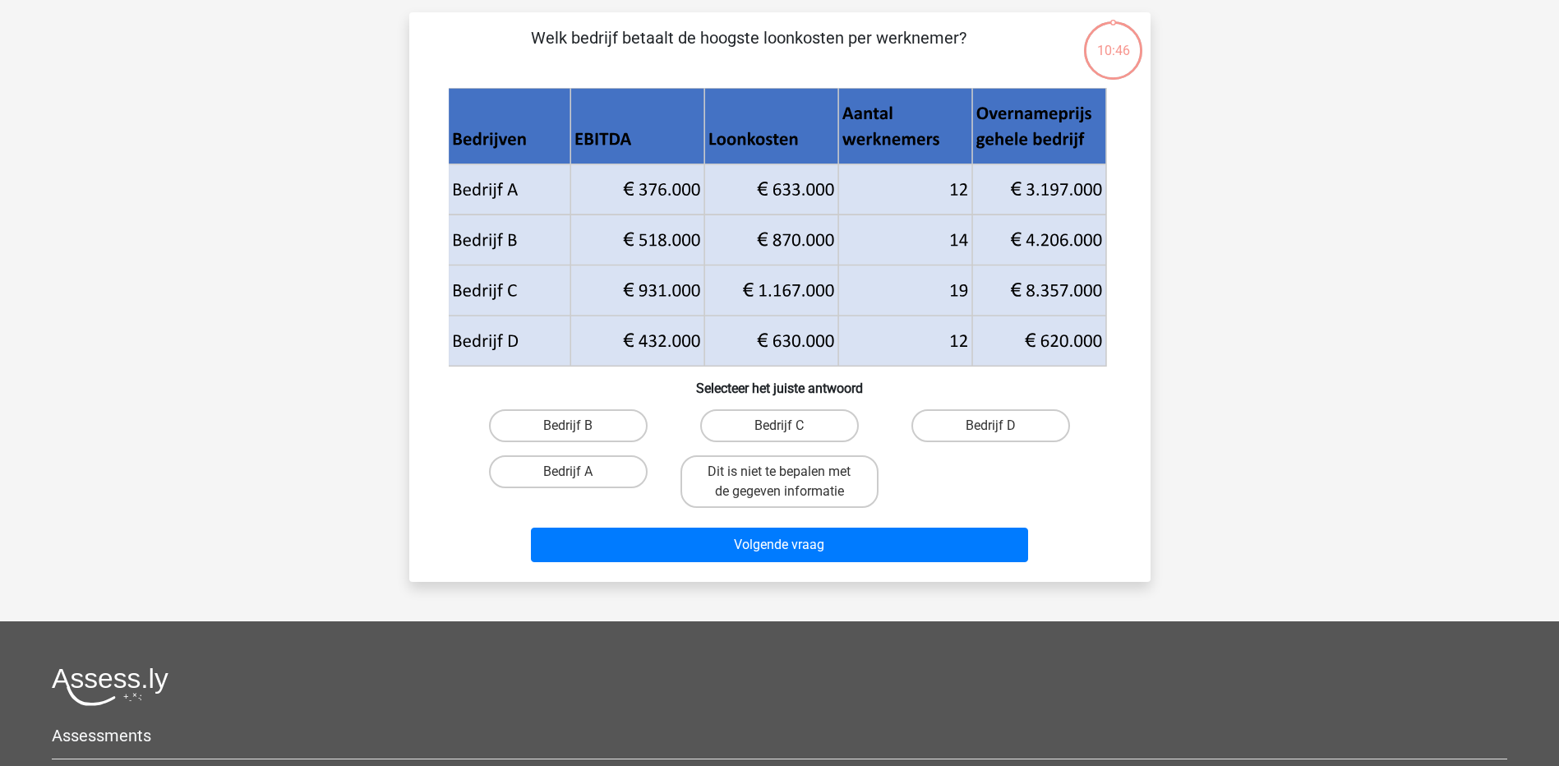
scroll to position [82, 0]
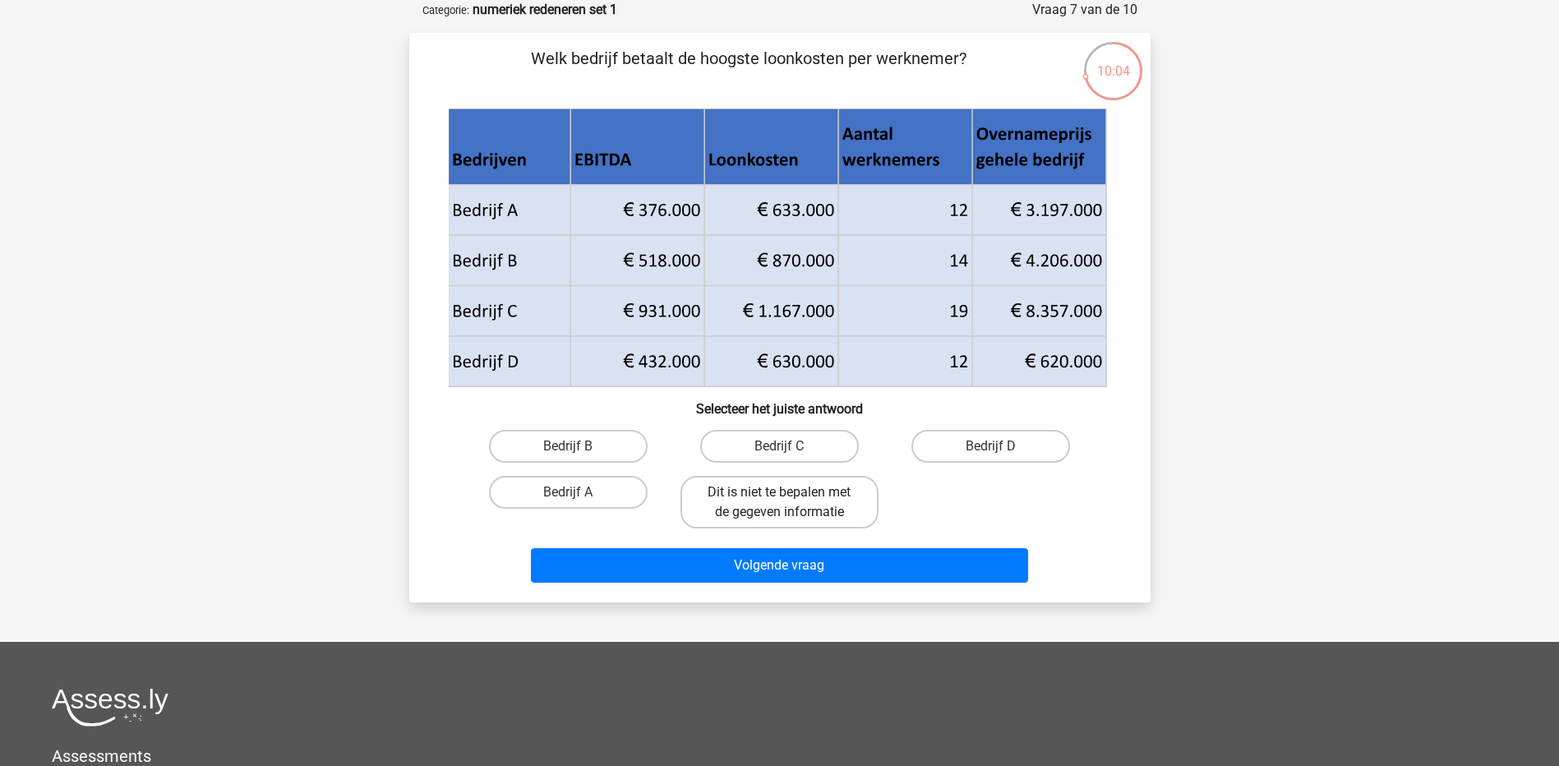
click at [821, 505] on label "Dit is niet te bepalen met de gegeven informatie" at bounding box center [780, 502] width 198 height 53
click at [790, 503] on input "Dit is niet te bepalen met de gegeven informatie" at bounding box center [784, 497] width 11 height 11
radio input "true"
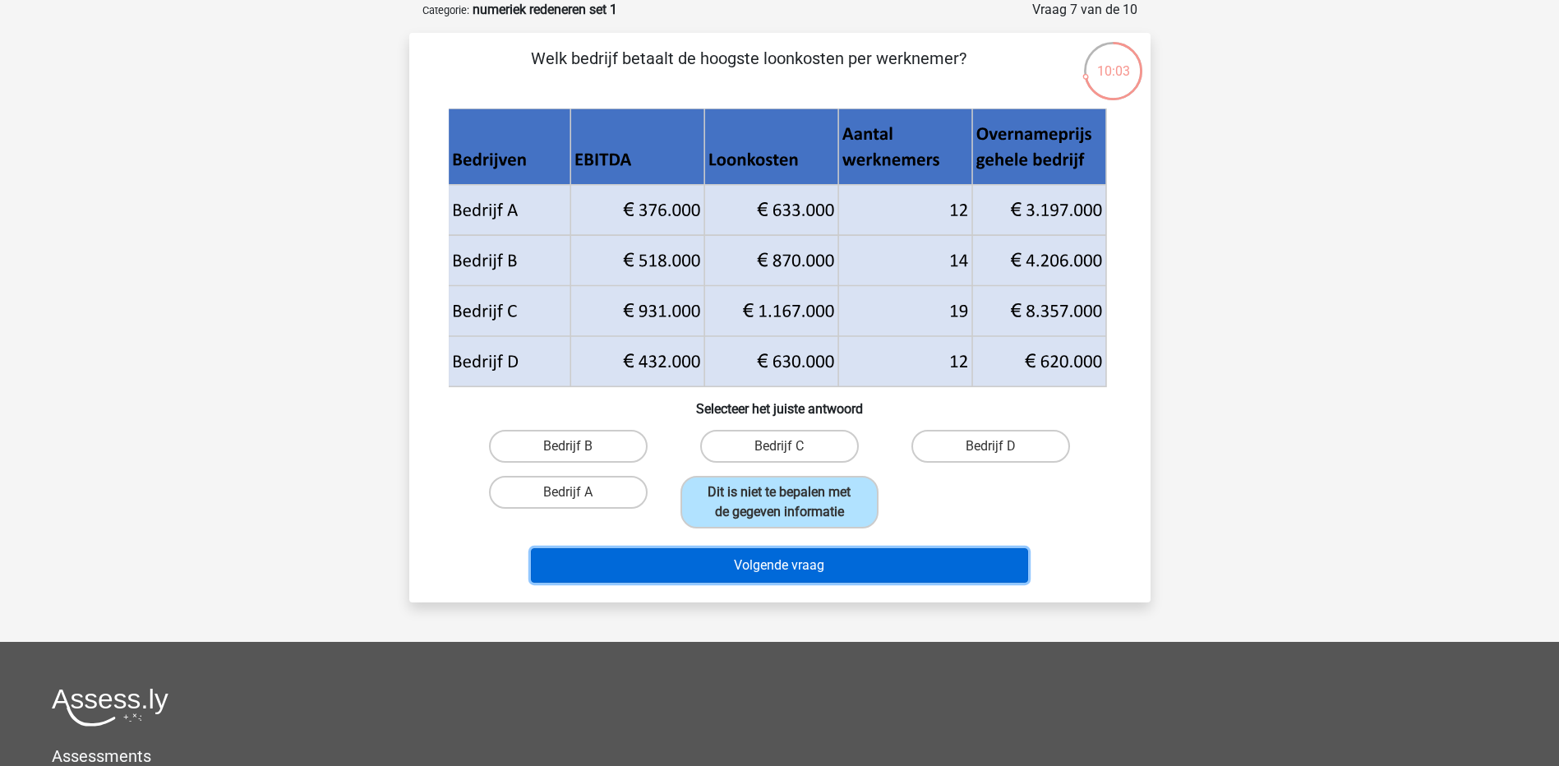
click at [844, 576] on button "Volgende vraag" at bounding box center [779, 565] width 497 height 35
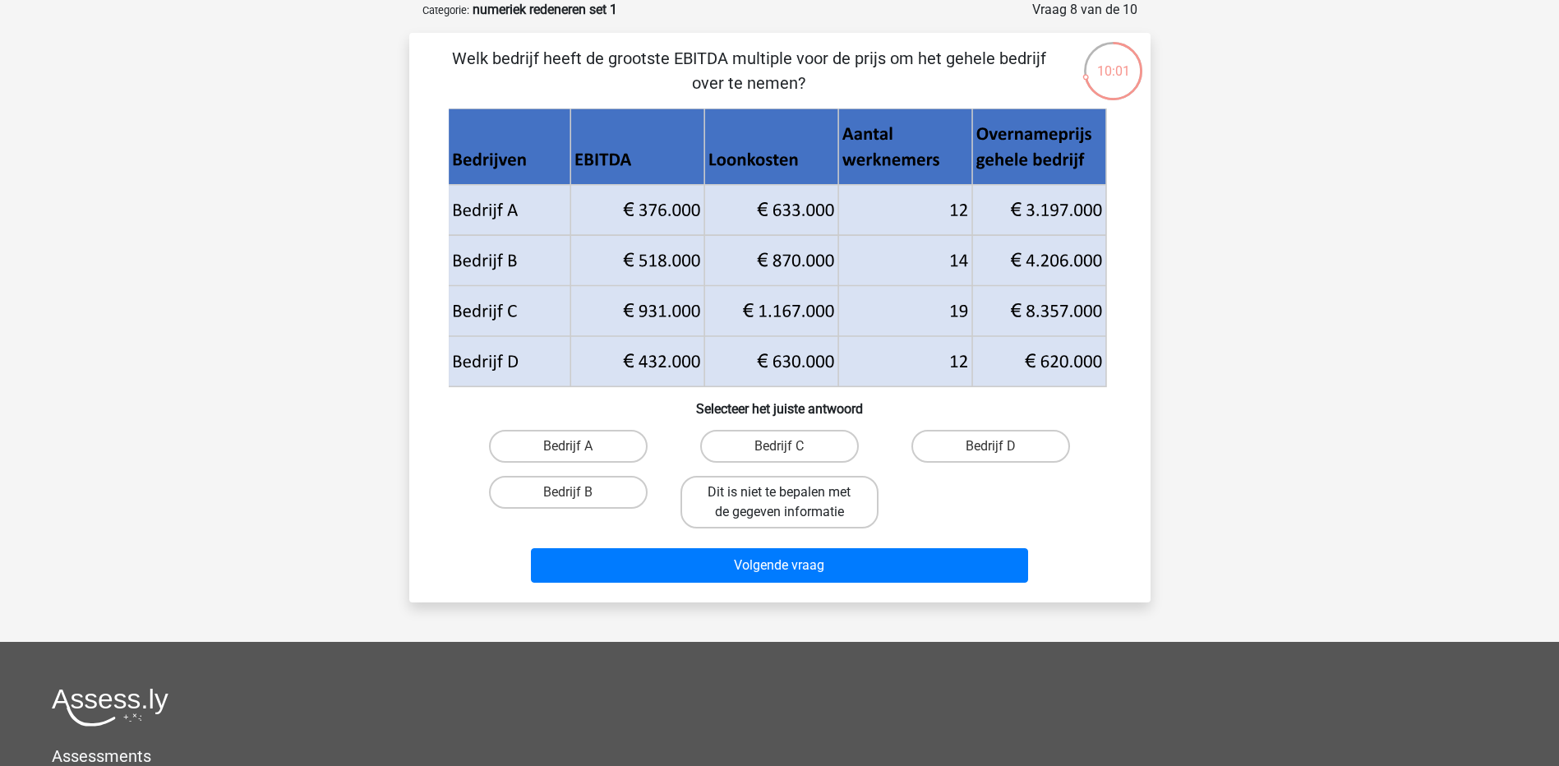
click at [819, 506] on label "Dit is niet te bepalen met de gegeven informatie" at bounding box center [780, 502] width 198 height 53
click at [790, 503] on input "Dit is niet te bepalen met de gegeven informatie" at bounding box center [784, 497] width 11 height 11
radio input "true"
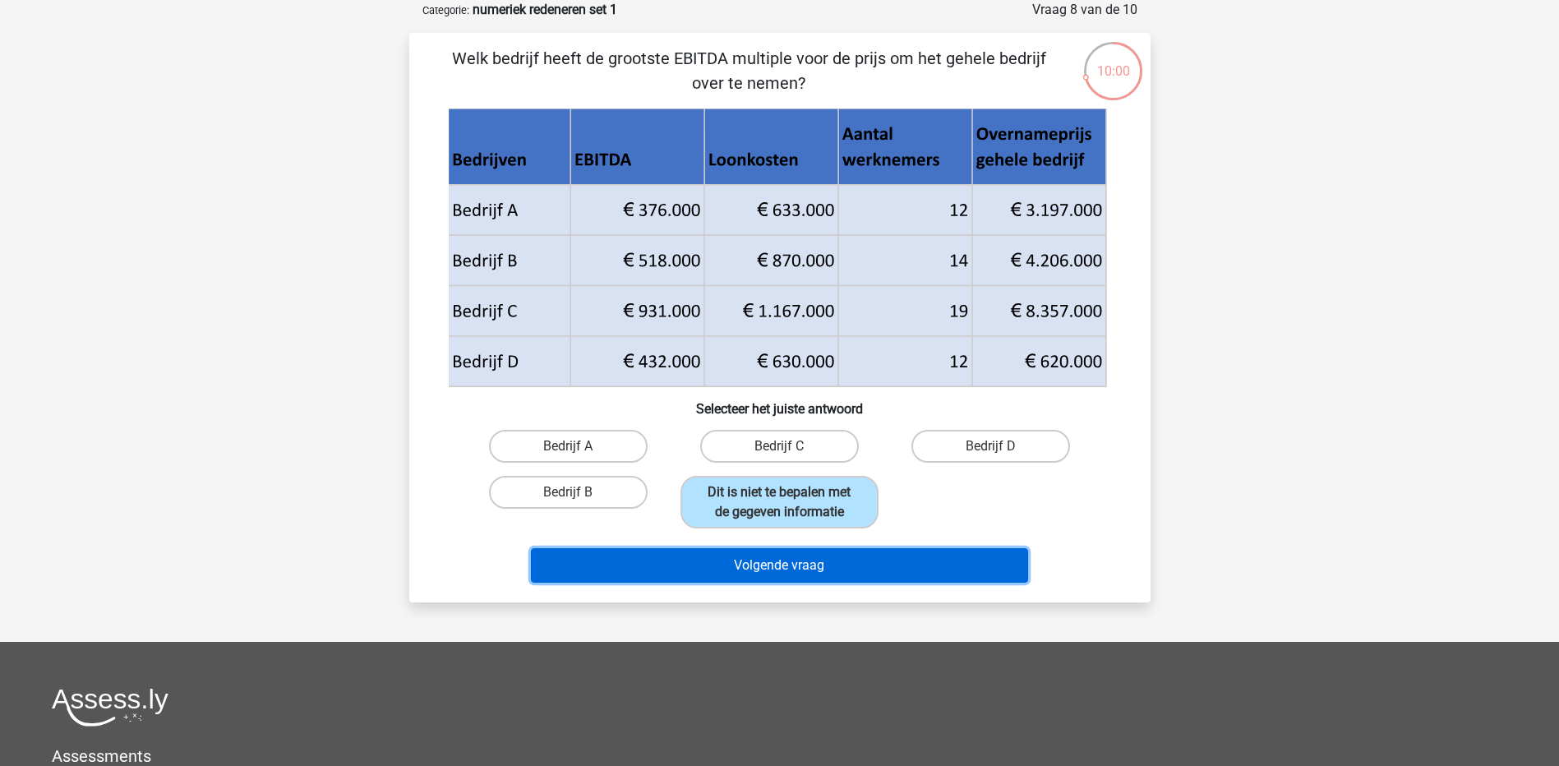
click at [831, 557] on button "Volgende vraag" at bounding box center [779, 565] width 497 height 35
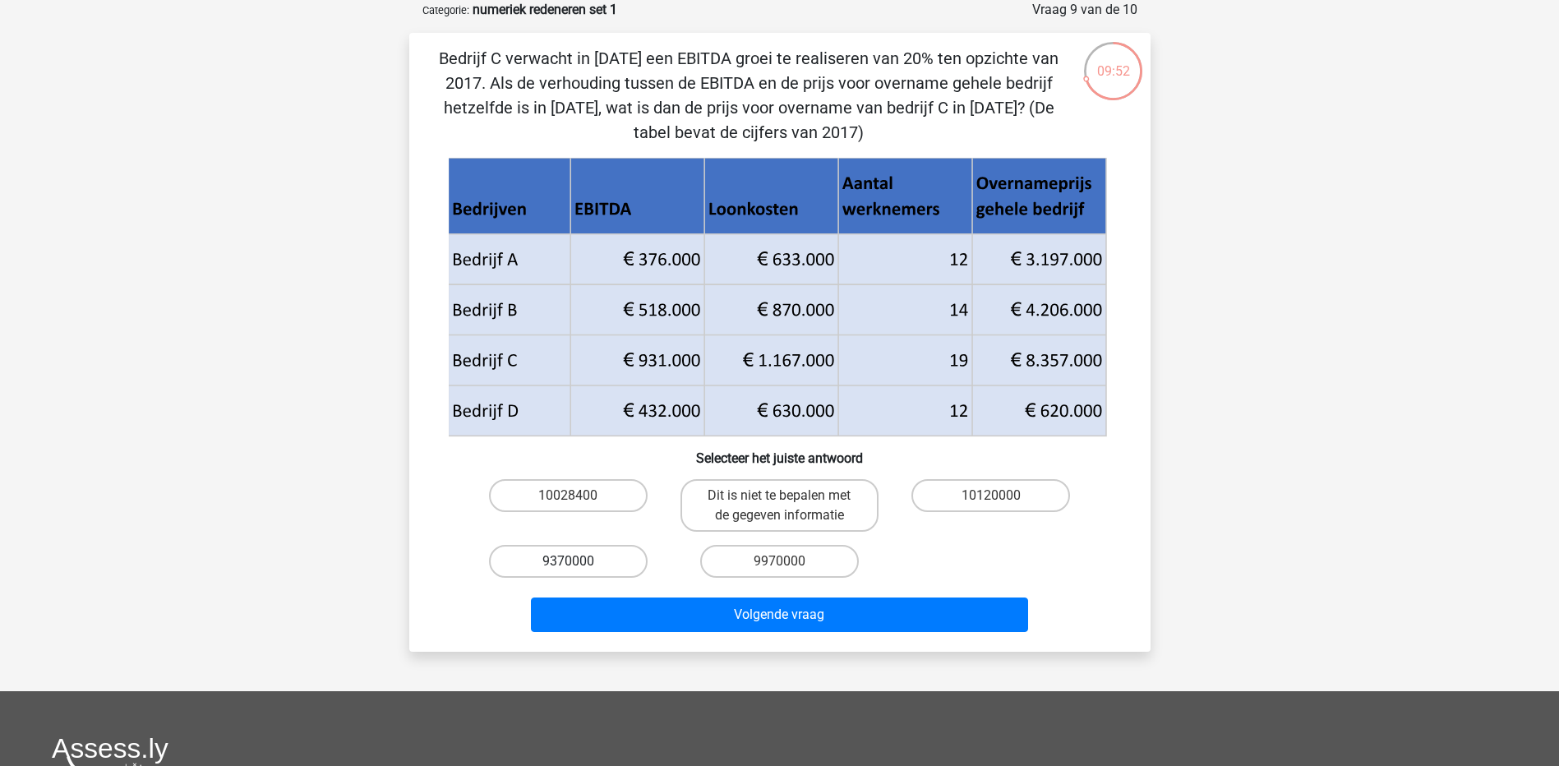
click at [593, 552] on label "9370000" at bounding box center [568, 561] width 159 height 33
click at [579, 561] on input "9370000" at bounding box center [573, 566] width 11 height 11
radio input "true"
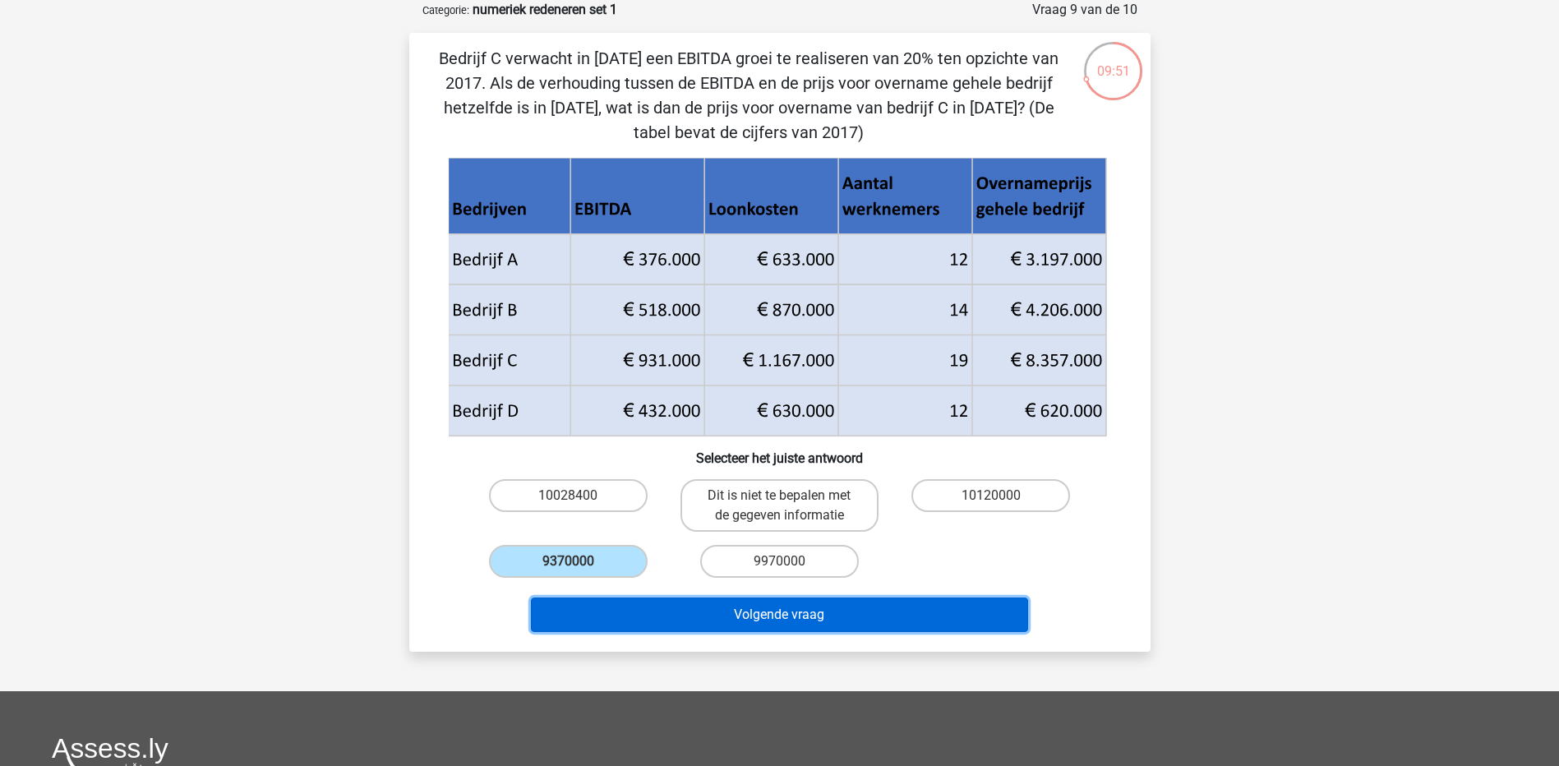
click at [745, 615] on button "Volgende vraag" at bounding box center [779, 614] width 497 height 35
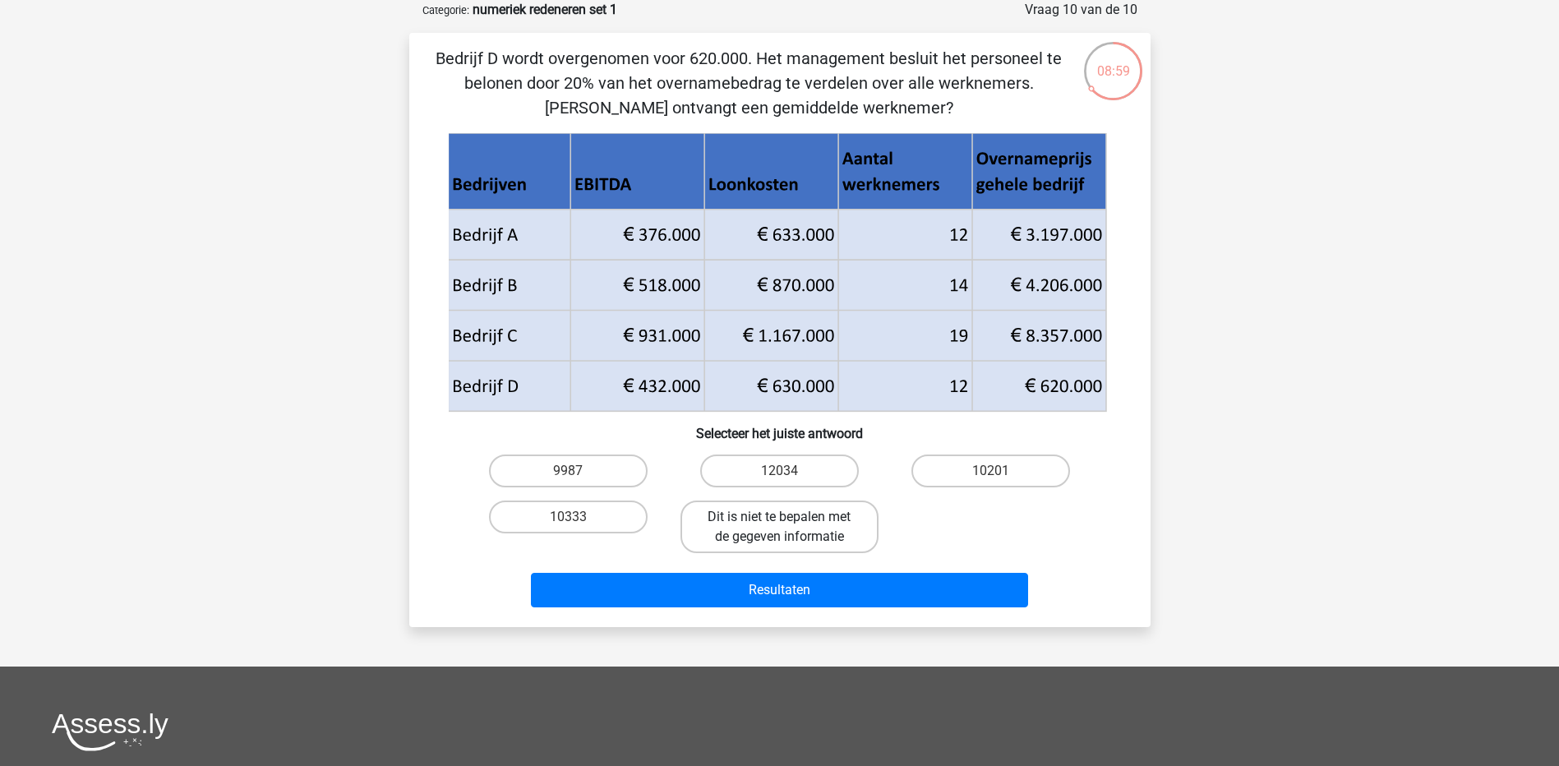
click at [807, 516] on label "Dit is niet te bepalen met de gegeven informatie" at bounding box center [780, 527] width 198 height 53
click at [790, 517] on input "Dit is niet te bepalen met de gegeven informatie" at bounding box center [784, 522] width 11 height 11
radio input "true"
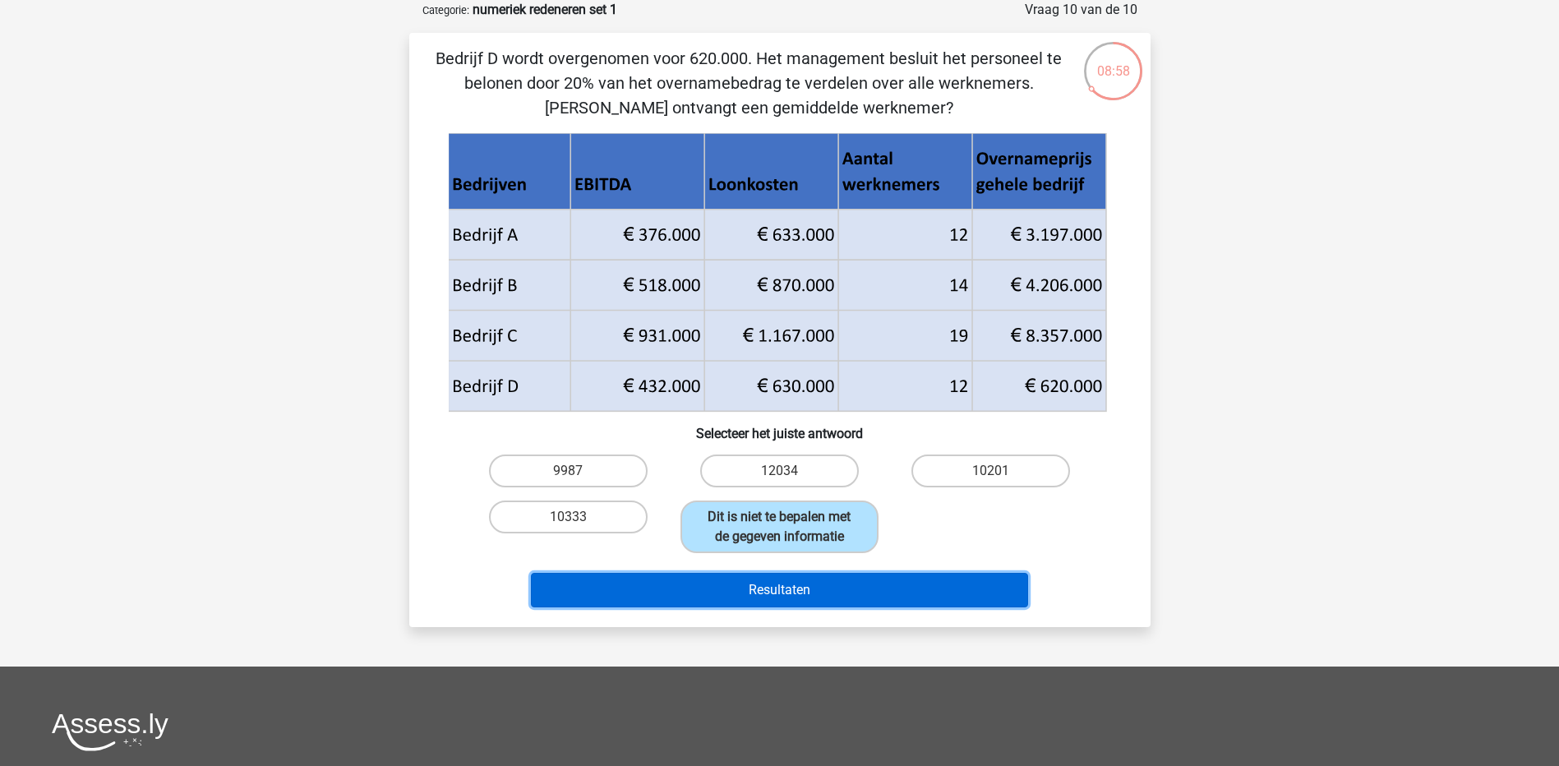
click at [786, 598] on button "Resultaten" at bounding box center [779, 590] width 497 height 35
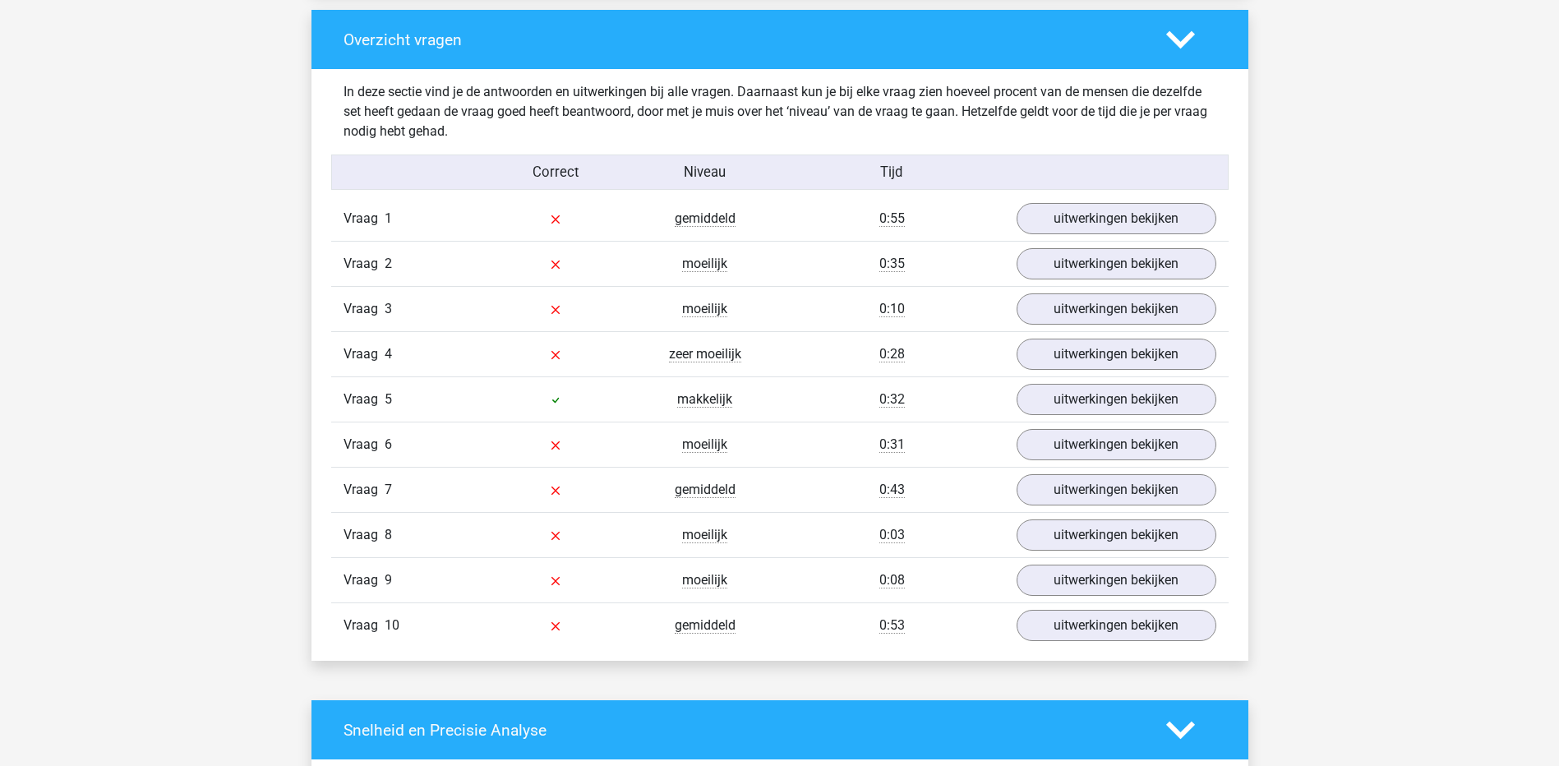
scroll to position [1233, 0]
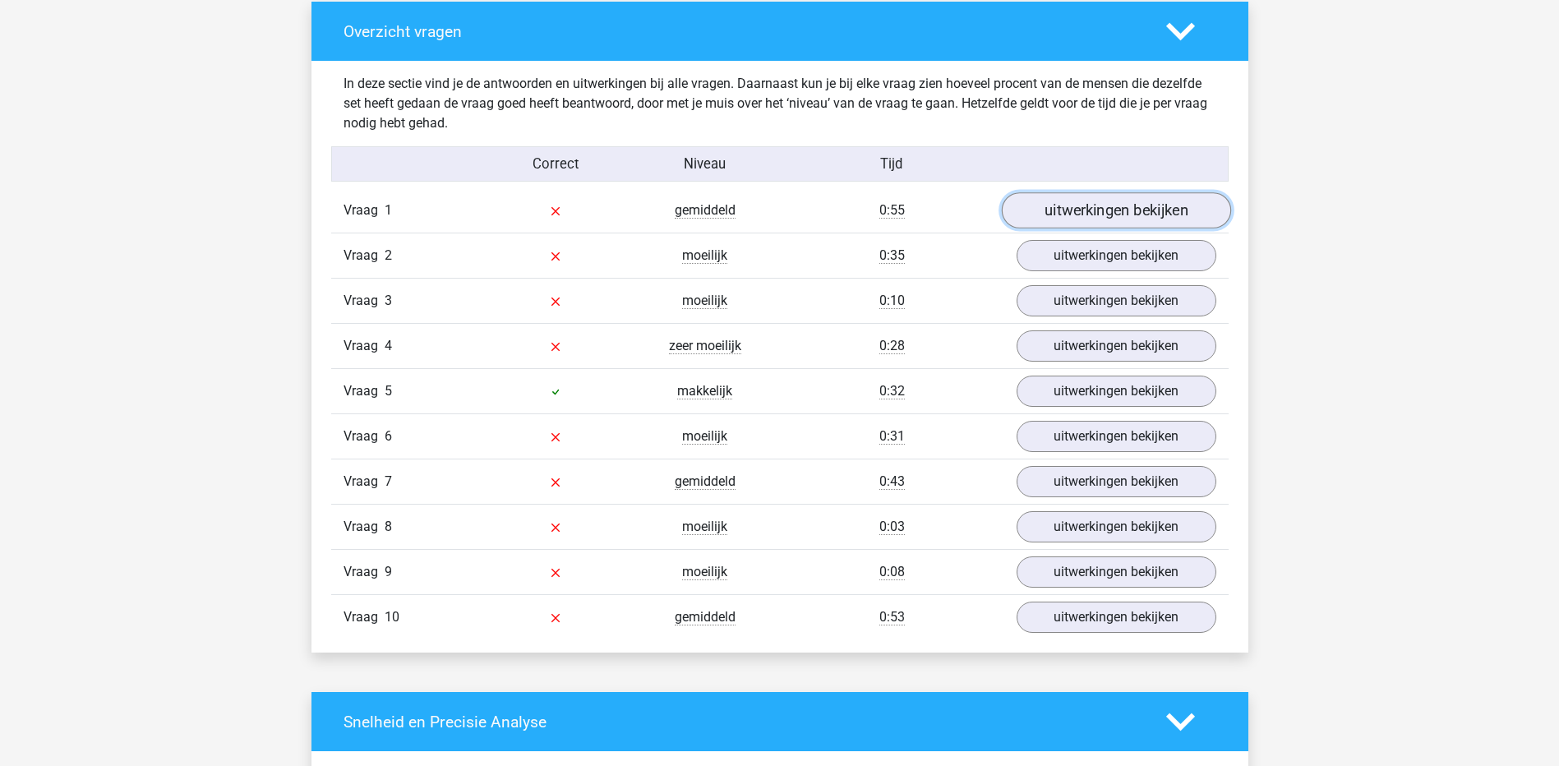
click at [1152, 219] on link "uitwerkingen bekijken" at bounding box center [1115, 211] width 229 height 36
